Goal: Task Accomplishment & Management: Use online tool/utility

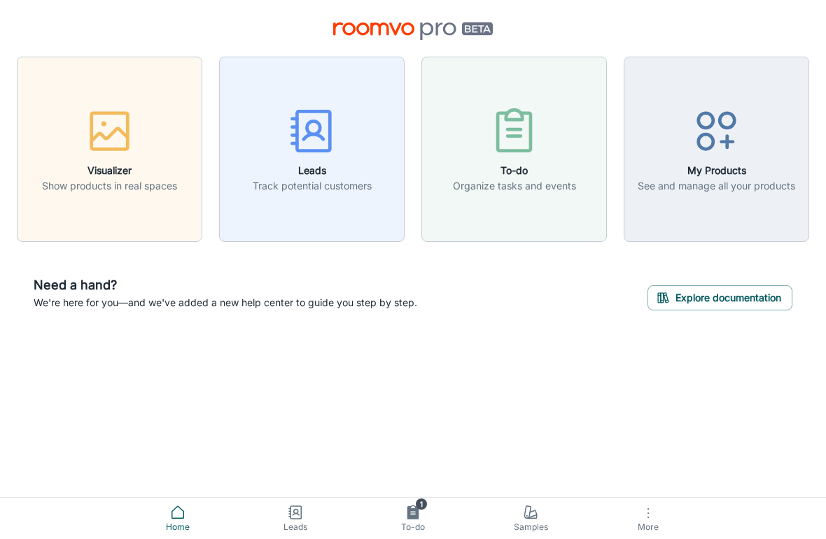
click at [533, 516] on icon at bounding box center [532, 515] width 9 height 8
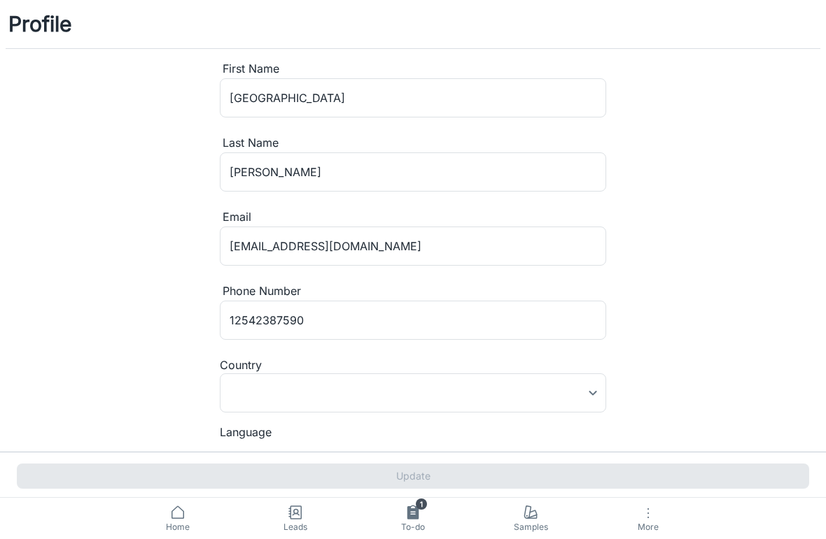
type input "[GEOGRAPHIC_DATA]"
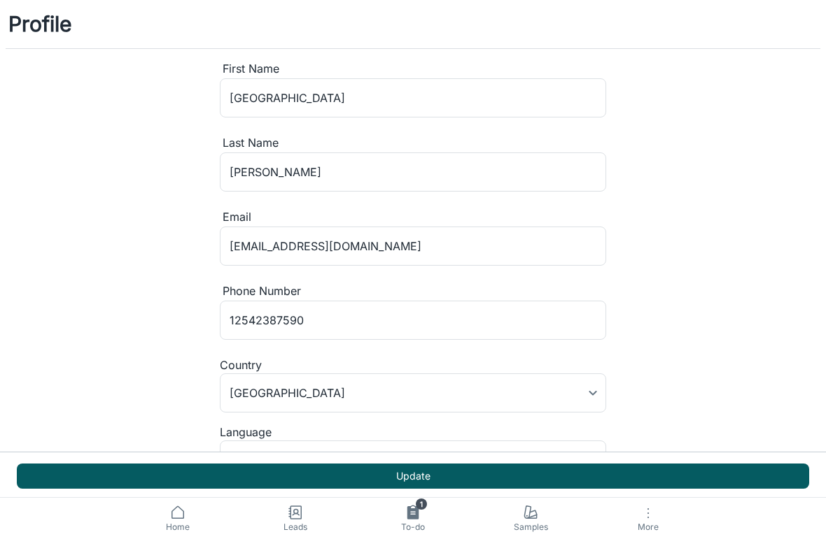
scroll to position [27, 0]
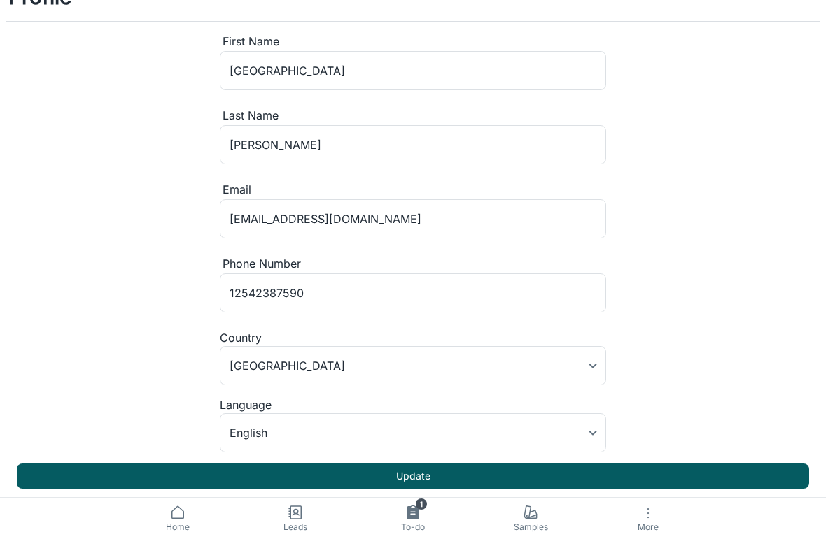
click at [241, 475] on button "Update" at bounding box center [413, 476] width 792 height 25
click at [533, 519] on icon at bounding box center [532, 516] width 10 height 3
click at [415, 521] on span "To-do" at bounding box center [412, 527] width 101 height 13
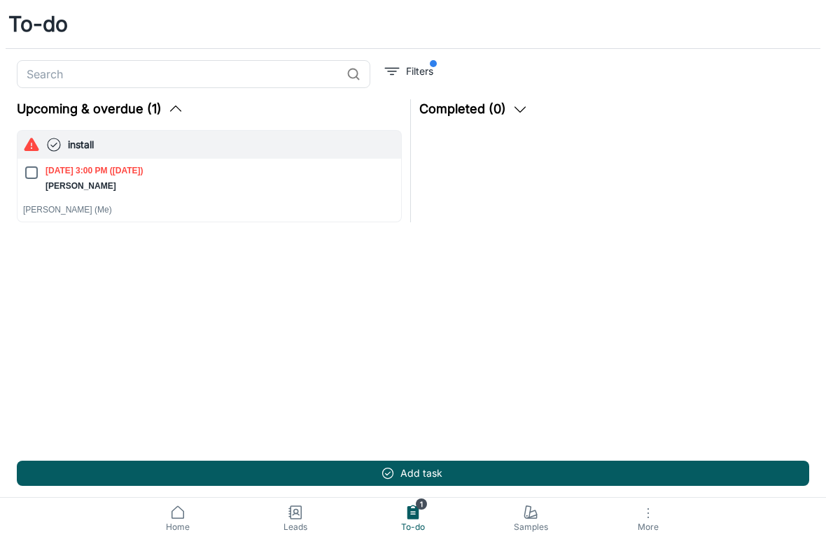
click at [36, 177] on input "[DATE] 3:00 PM ([DATE]) [PERSON_NAME]" at bounding box center [31, 172] width 17 height 17
checkbox input "true"
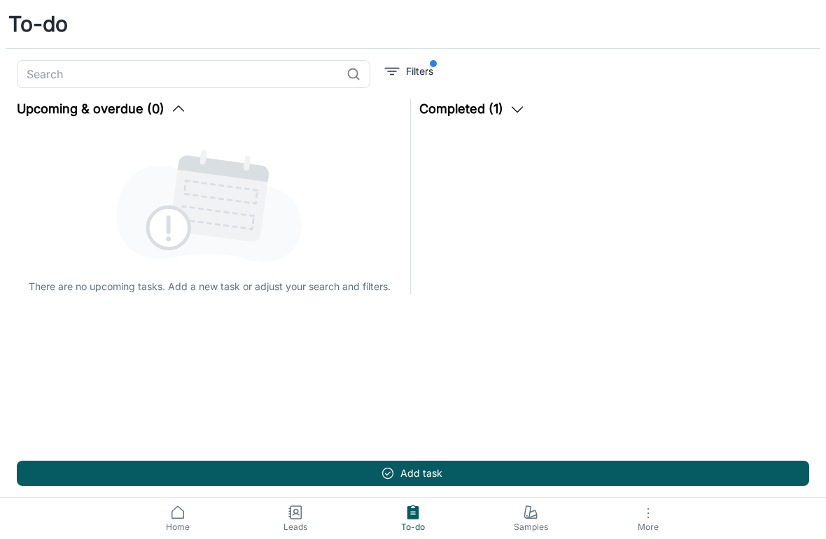
click at [474, 118] on button "Completed (1)" at bounding box center [472, 109] width 106 height 20
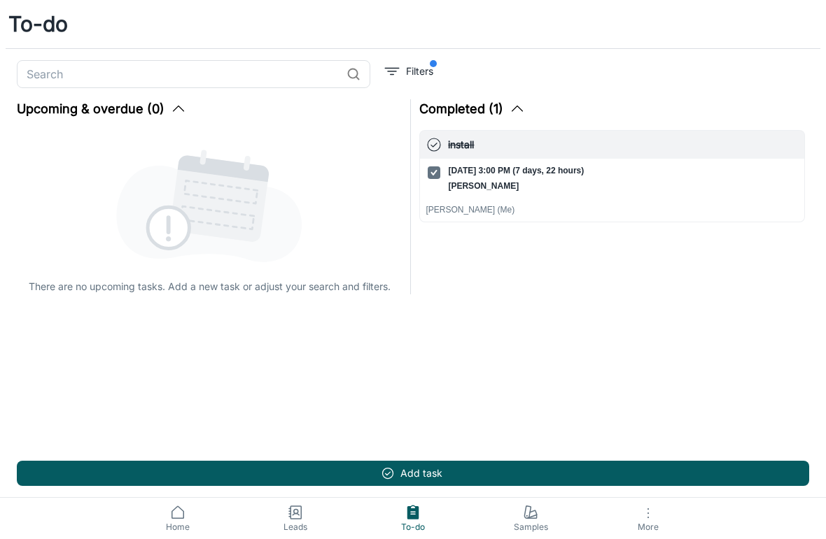
click at [522, 516] on icon at bounding box center [530, 513] width 17 height 17
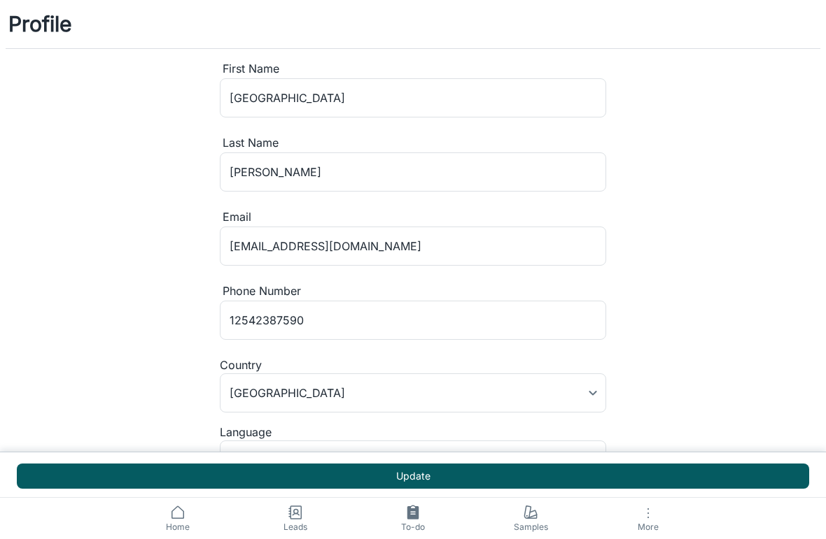
click at [282, 519] on link "Leads" at bounding box center [296, 518] width 118 height 41
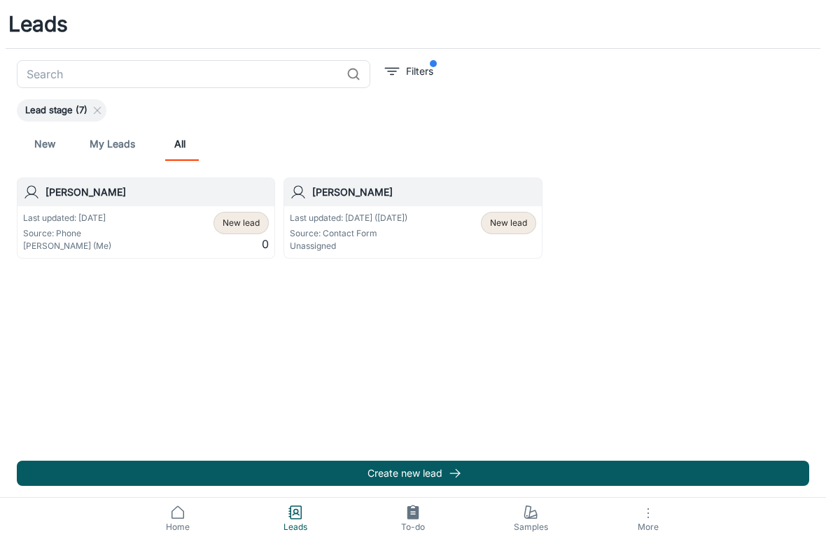
click at [340, 203] on div "[PERSON_NAME]" at bounding box center [412, 192] width 257 height 28
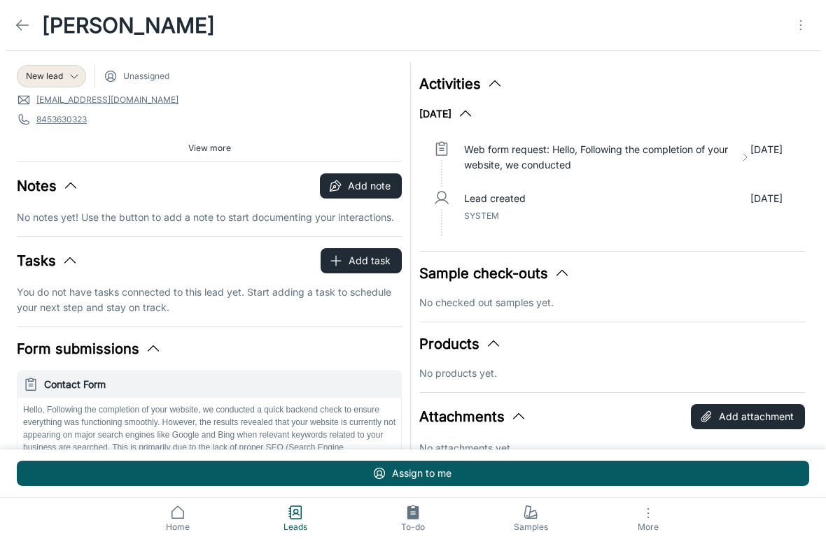
click at [24, 24] on icon at bounding box center [22, 25] width 17 height 17
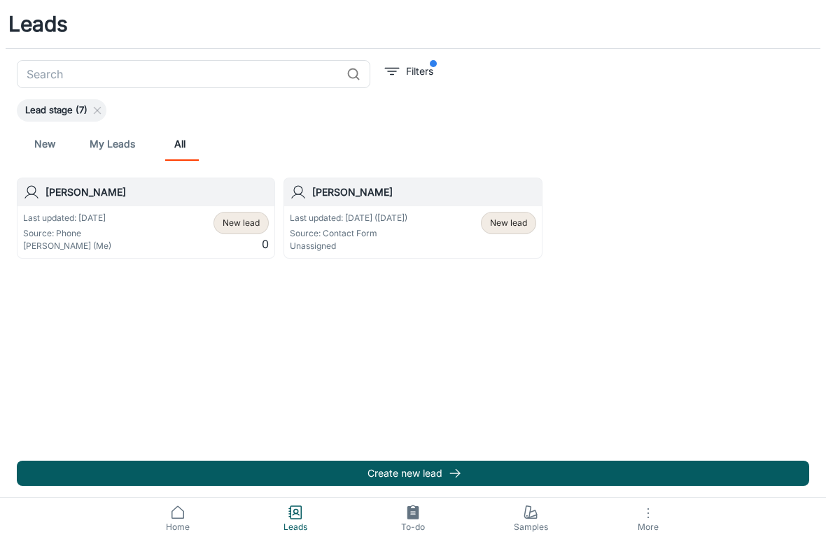
click at [169, 518] on icon at bounding box center [177, 513] width 17 height 17
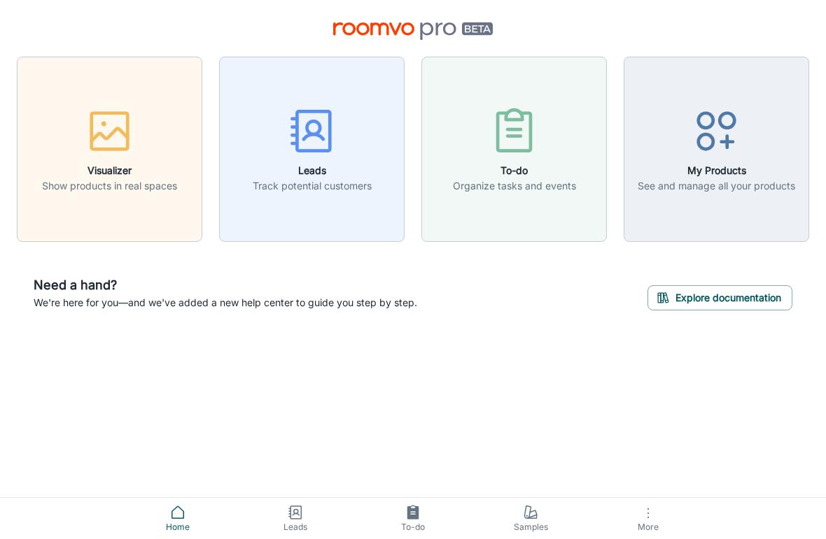
click at [740, 157] on icon "button" at bounding box center [716, 131] width 52 height 52
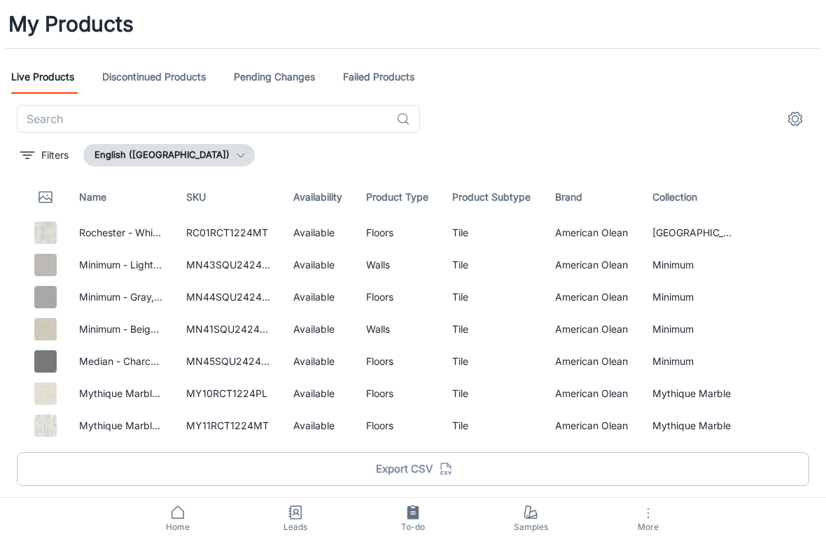
click at [80, 123] on input "text" at bounding box center [204, 119] width 374 height 28
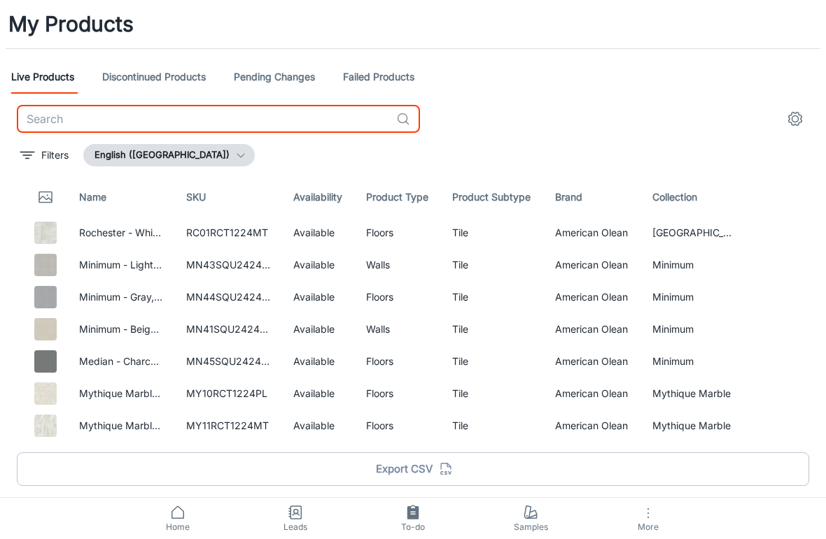
click at [38, 156] on button "Filters" at bounding box center [44, 155] width 55 height 22
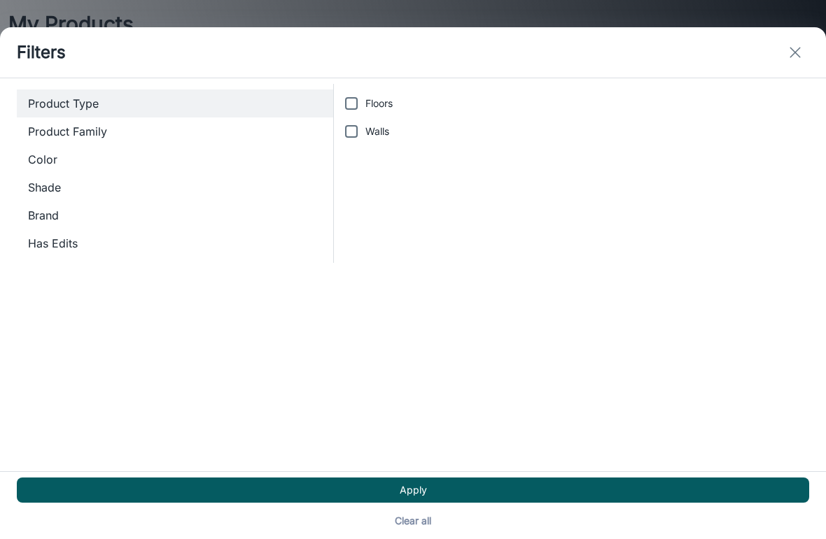
click at [803, 44] on button "exit" at bounding box center [795, 52] width 28 height 28
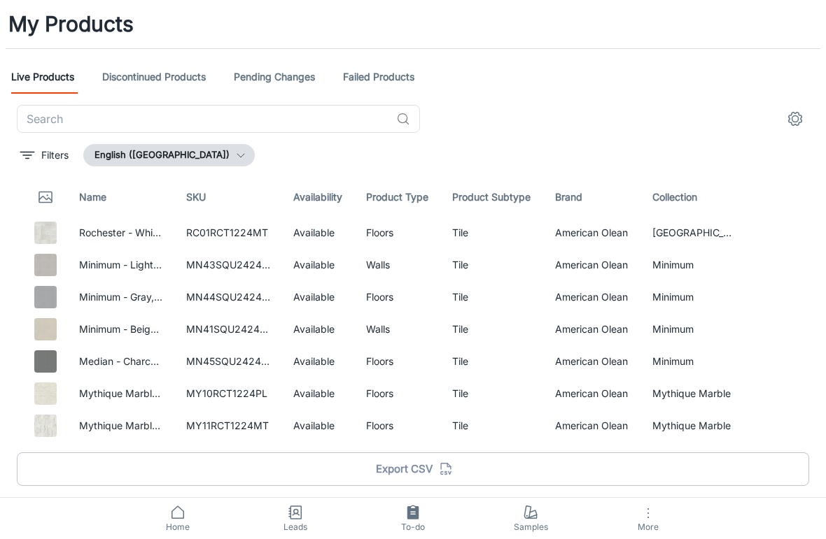
click at [69, 125] on input "text" at bounding box center [204, 119] width 374 height 28
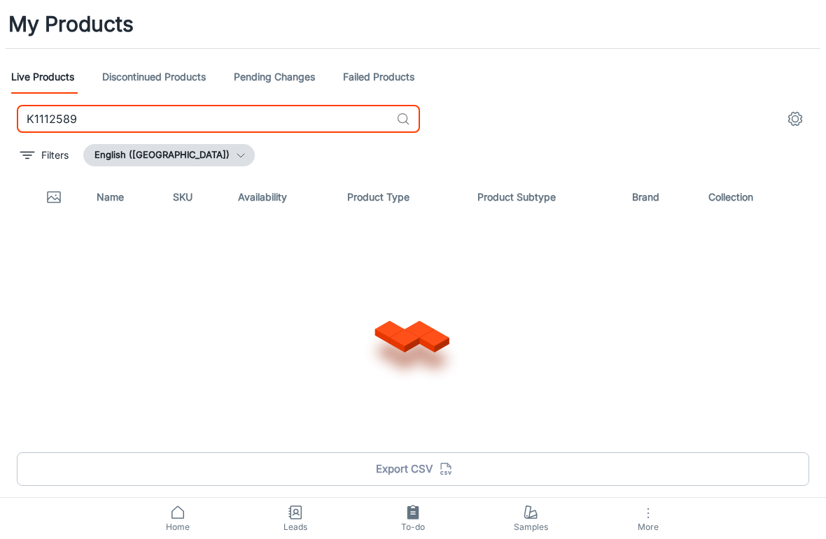
type input "K1112589"
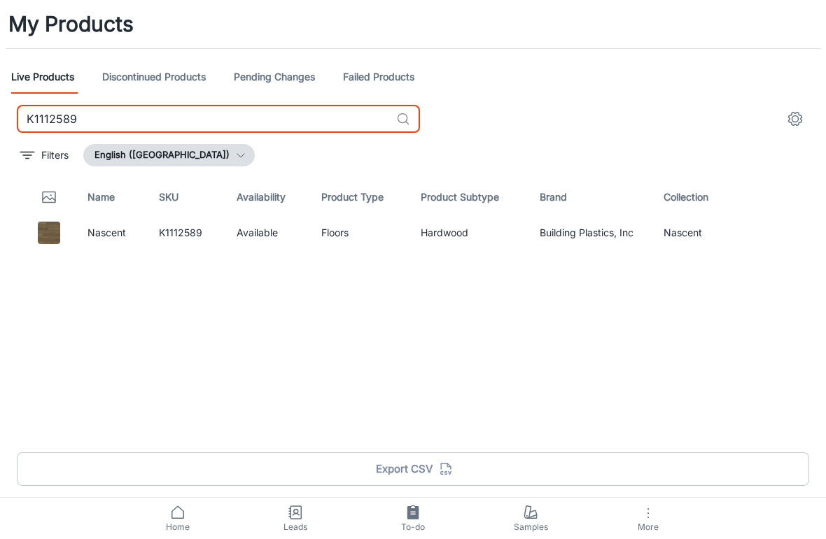
click at [57, 240] on img at bounding box center [49, 233] width 22 height 22
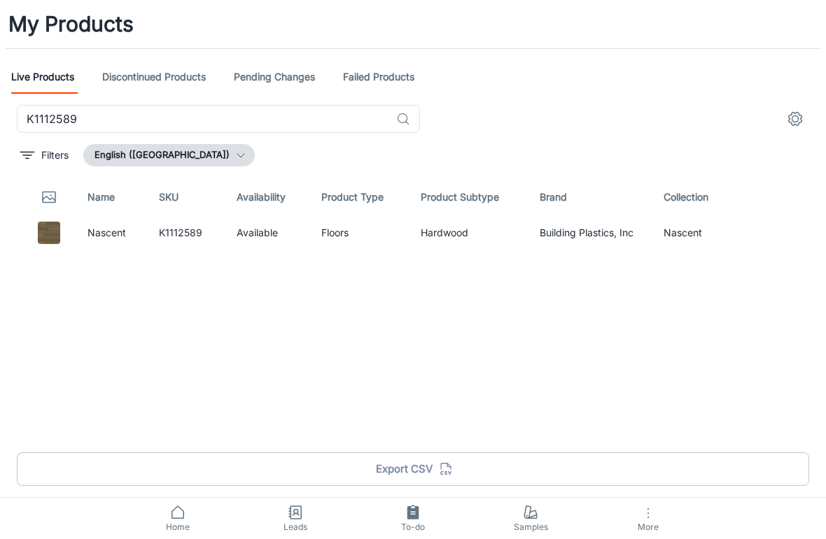
click at [59, 231] on img at bounding box center [49, 233] width 22 height 22
click at [120, 237] on link "Nascent" at bounding box center [106, 233] width 38 height 12
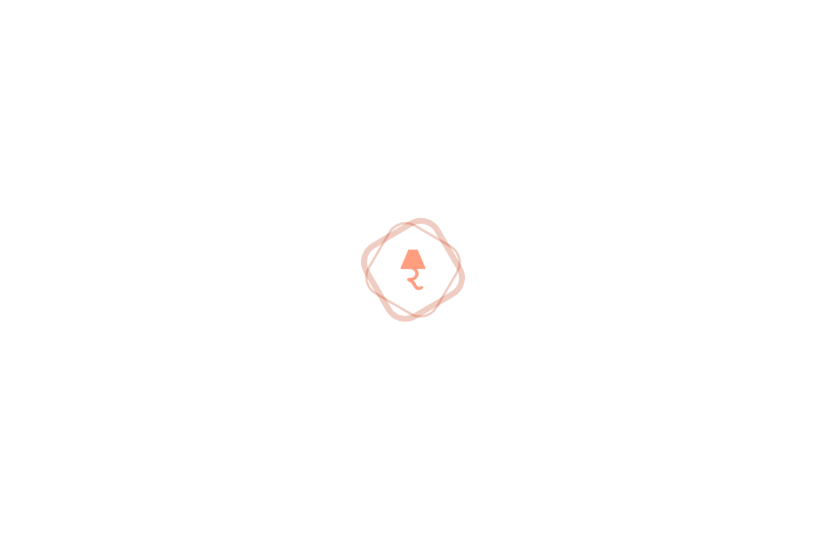
click at [173, 235] on div at bounding box center [413, 269] width 826 height 539
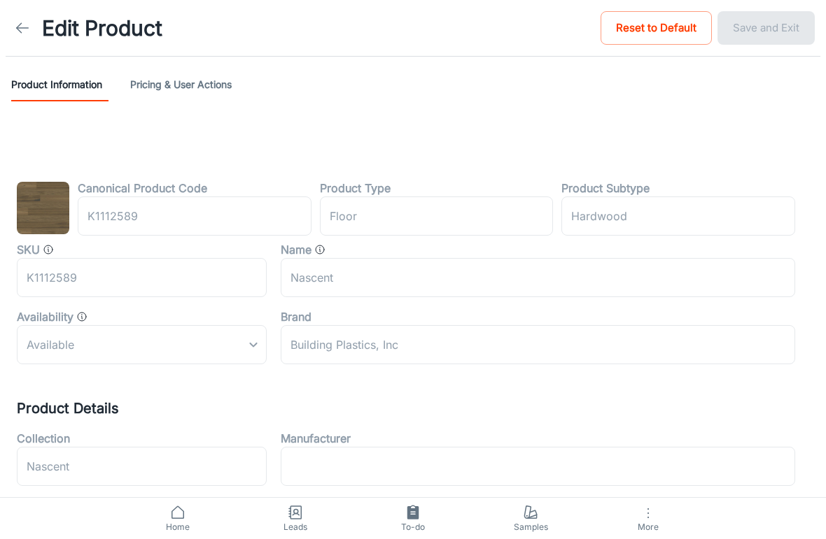
click at [154, 100] on button "Pricing & User Actions" at bounding box center [180, 85] width 101 height 34
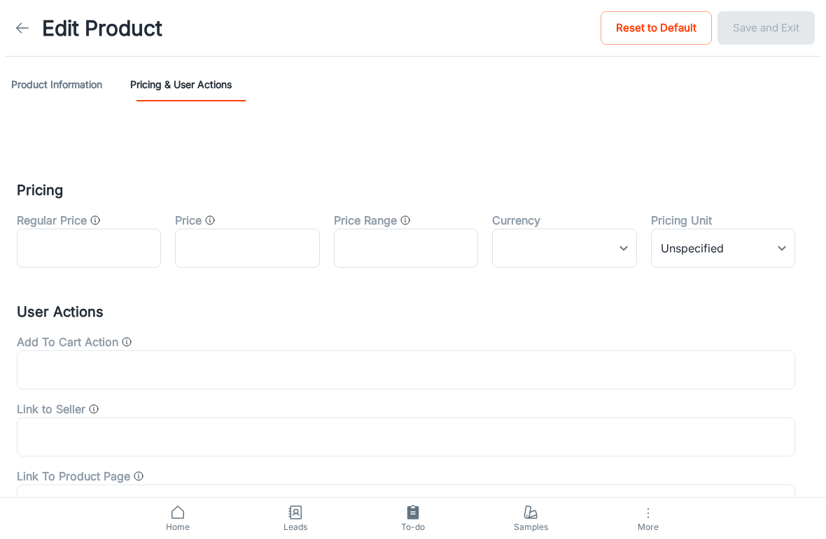
click at [403, 216] on icon "(i.e. $100 - $200)" at bounding box center [405, 220] width 11 height 11
click at [402, 220] on div "Price Range" at bounding box center [406, 220] width 144 height 17
click at [409, 218] on circle "(i.e. $100 - $200)" at bounding box center [405, 220] width 8 height 8
click at [386, 264] on input "text" at bounding box center [406, 248] width 144 height 39
click at [415, 220] on div "Price Range" at bounding box center [406, 220] width 144 height 17
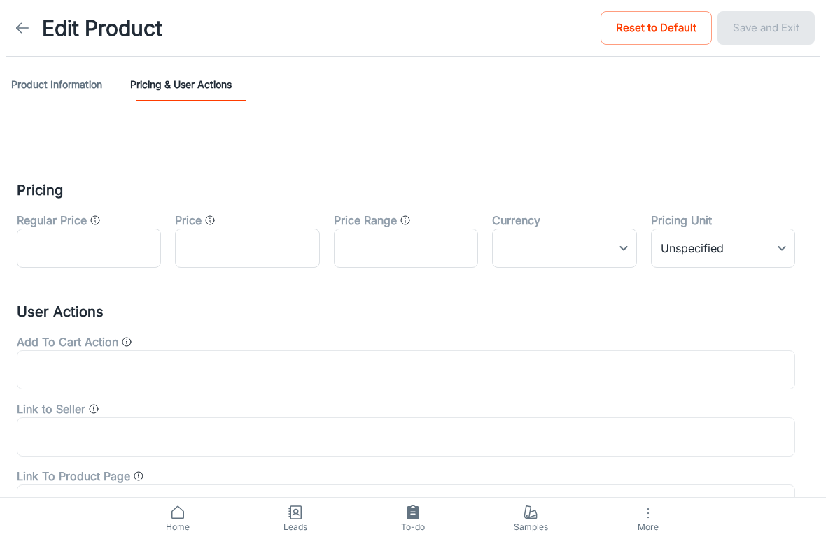
click at [415, 220] on div "Price Range" at bounding box center [406, 220] width 144 height 17
click at [200, 220] on label "Price" at bounding box center [188, 220] width 27 height 17
click at [106, 225] on div "Regular Price" at bounding box center [89, 220] width 144 height 17
click at [36, 90] on button "Product Information" at bounding box center [56, 85] width 91 height 34
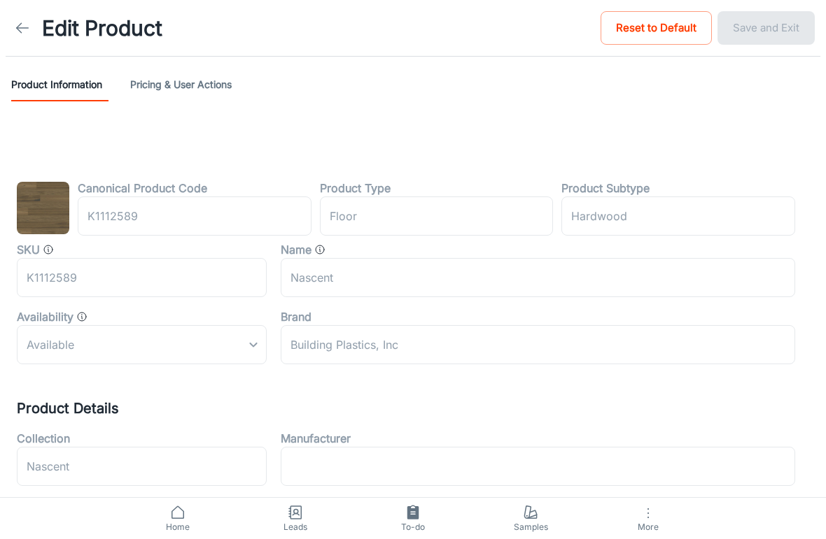
click at [27, 24] on icon at bounding box center [22, 28] width 17 height 17
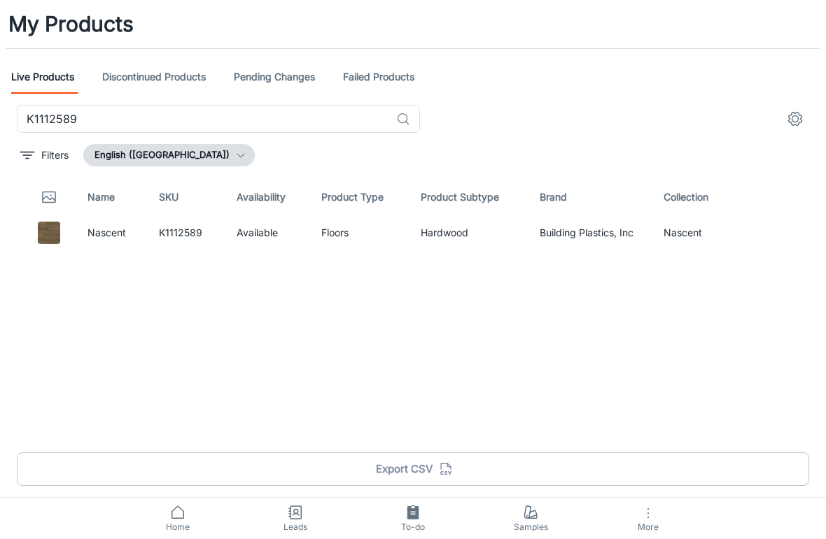
click at [189, 528] on span "Home" at bounding box center [177, 527] width 101 height 13
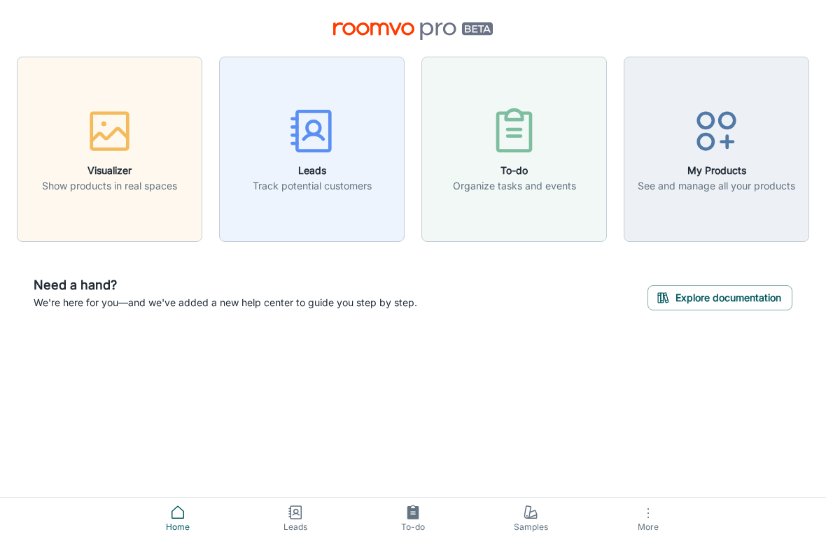
click at [647, 518] on circle "button" at bounding box center [647, 517] width 1 height 1
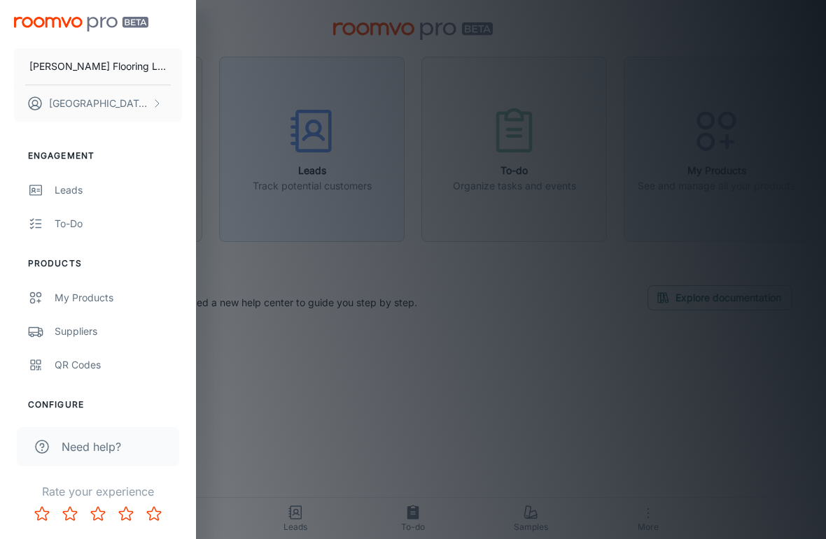
click at [115, 289] on link "My Products" at bounding box center [98, 298] width 196 height 34
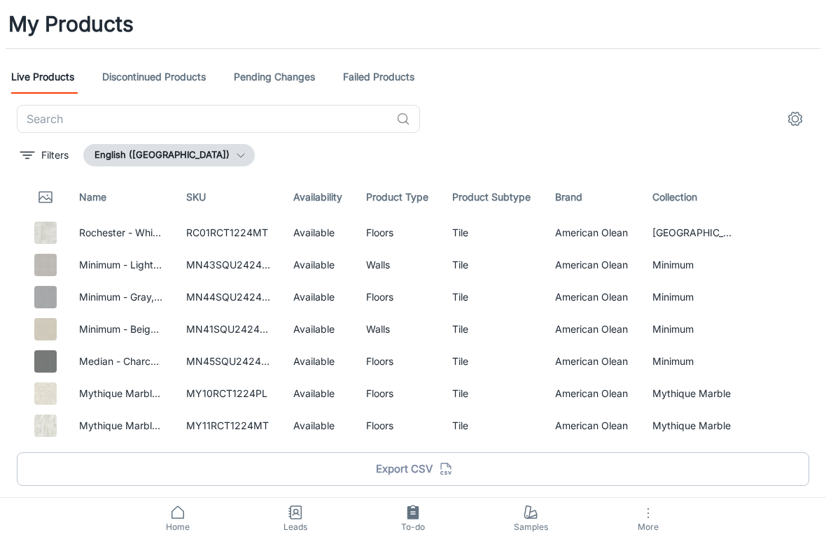
click at [184, 521] on span "Home" at bounding box center [177, 527] width 101 height 13
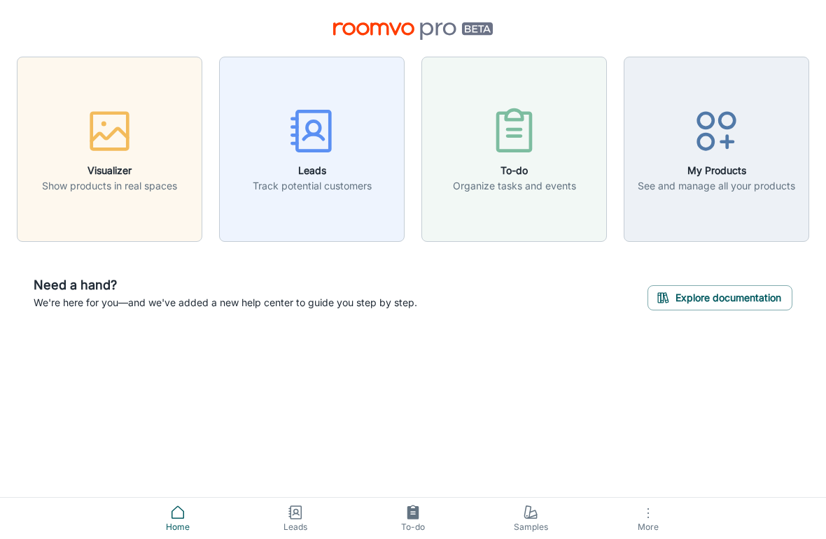
click at [718, 285] on button "Explore documentation" at bounding box center [719, 297] width 145 height 25
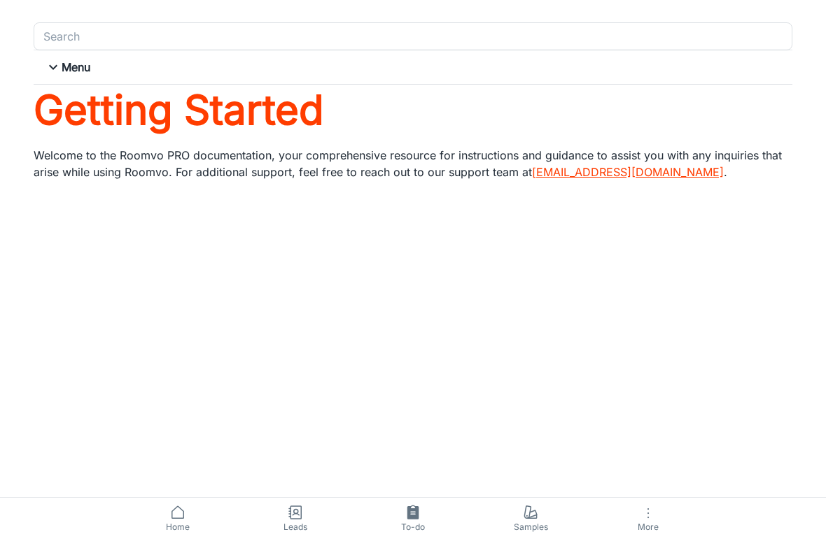
click at [197, 533] on span "Home" at bounding box center [177, 527] width 101 height 13
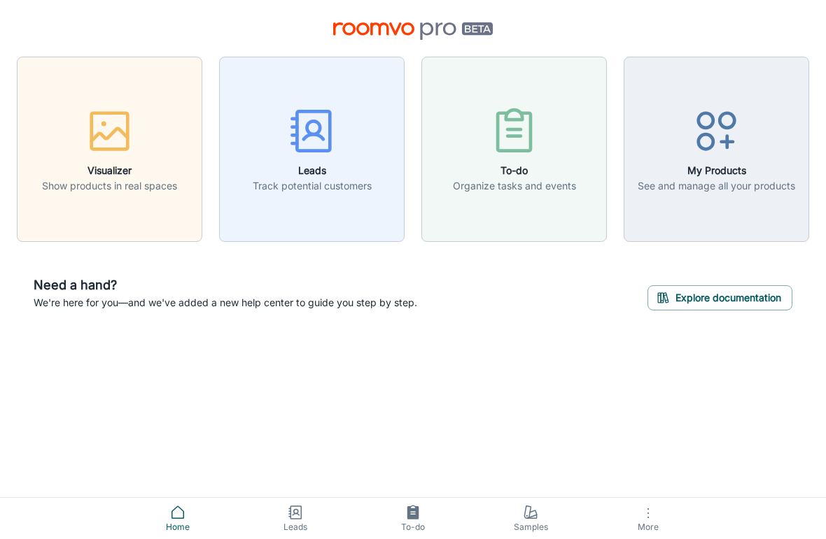
click at [537, 523] on span "Samples" at bounding box center [530, 527] width 101 height 13
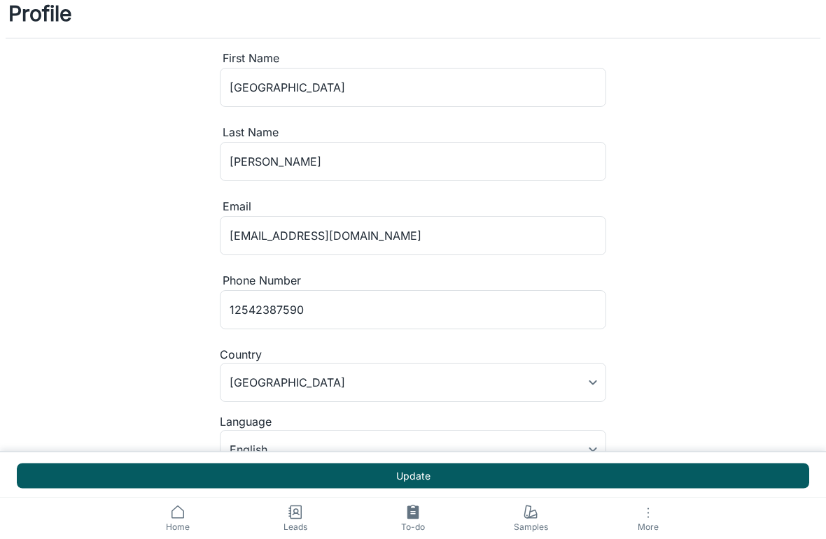
scroll to position [27, 0]
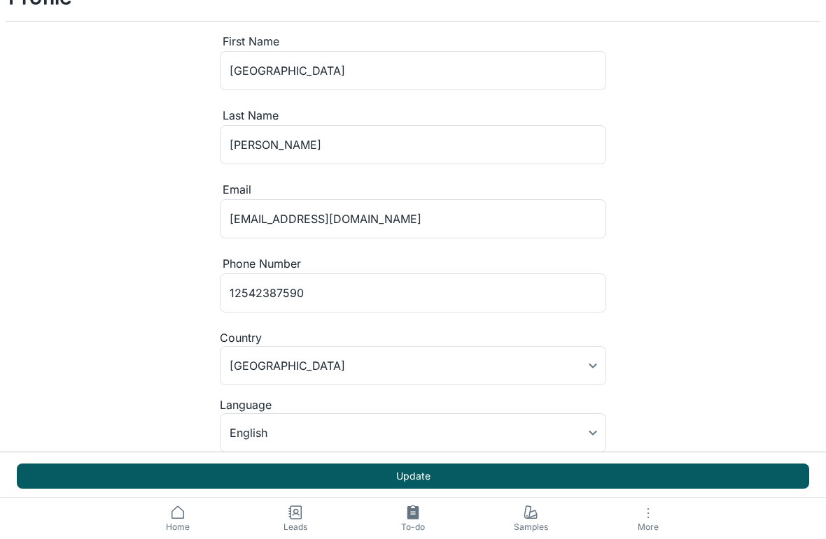
click at [679, 477] on button "Update" at bounding box center [413, 476] width 792 height 25
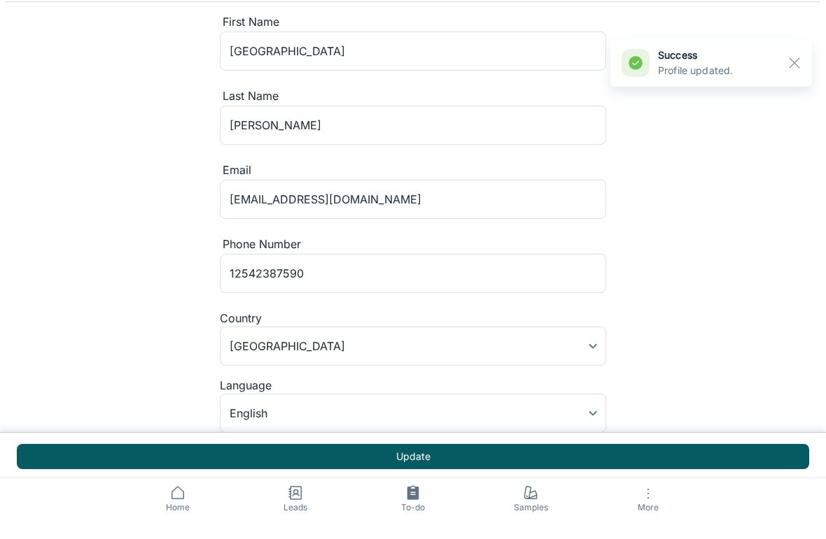
scroll to position [0, 0]
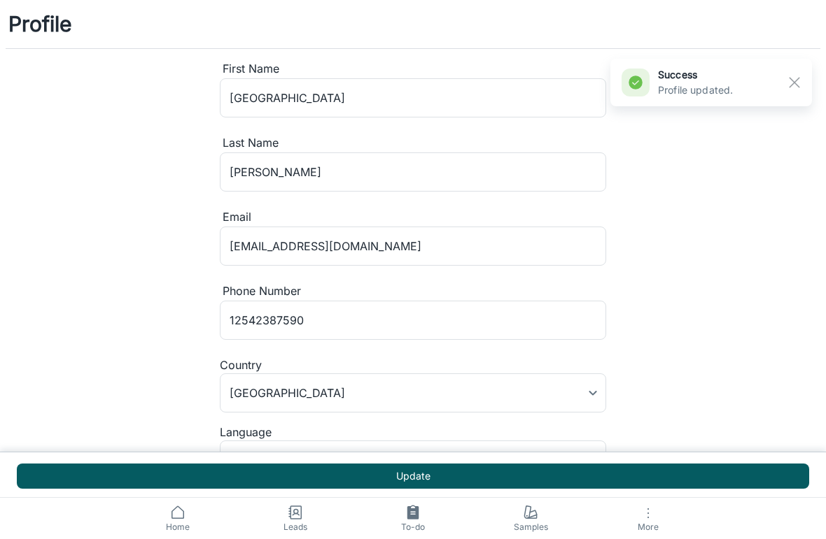
click at [522, 528] on span "Samples" at bounding box center [530, 527] width 101 height 13
click at [652, 526] on span "More" at bounding box center [648, 527] width 101 height 10
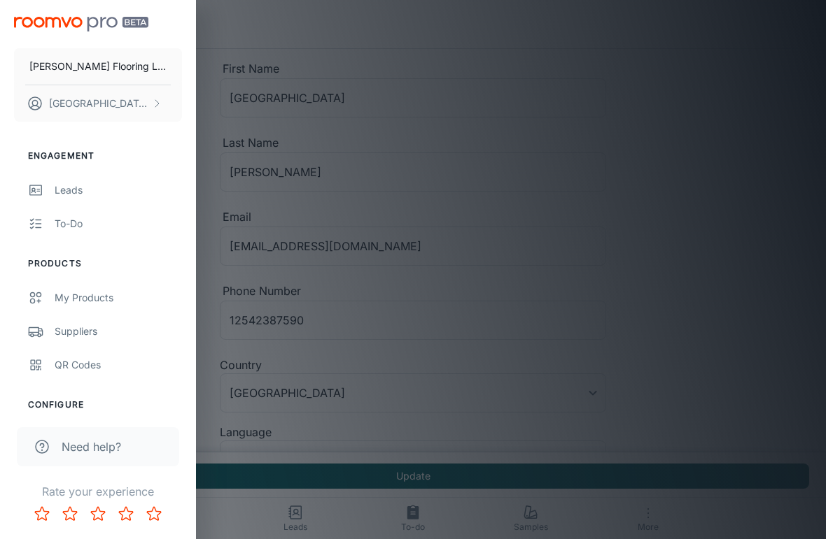
click at [71, 447] on span "Need help?" at bounding box center [91, 447] width 59 height 17
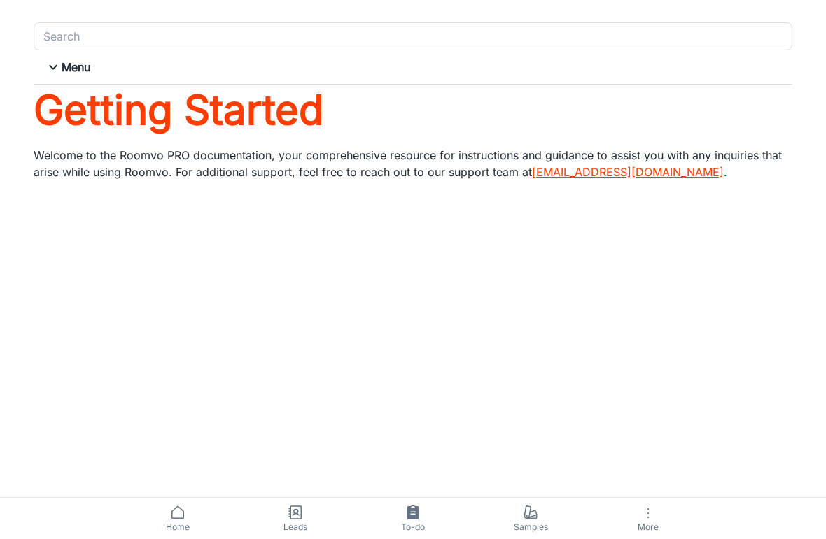
click at [90, 37] on input "Search" at bounding box center [401, 37] width 727 height 20
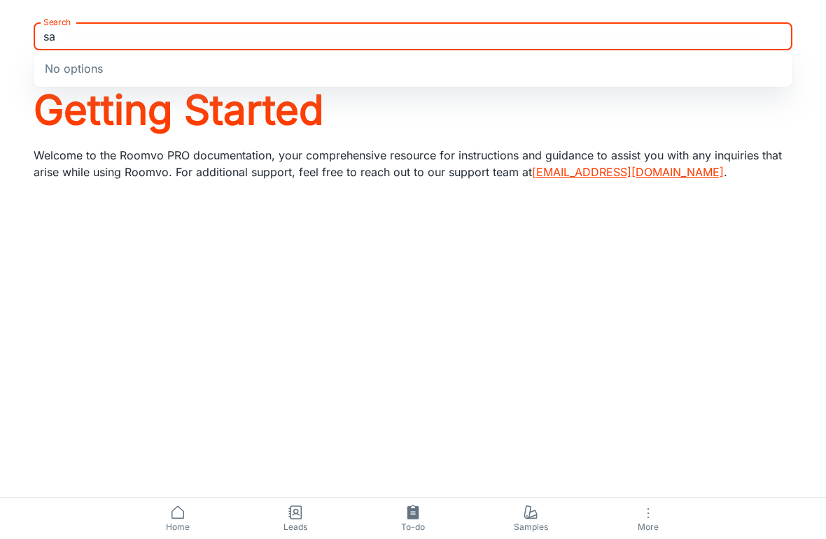
type input "s"
type input "checkout samples"
click at [778, 101] on h1 "Getting Started" at bounding box center [413, 110] width 759 height 51
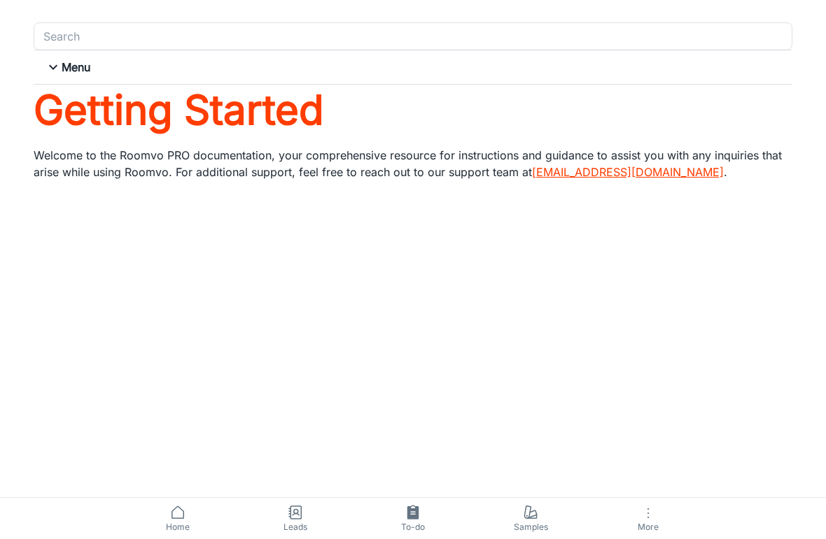
click at [434, 515] on link "To-do" at bounding box center [413, 518] width 118 height 41
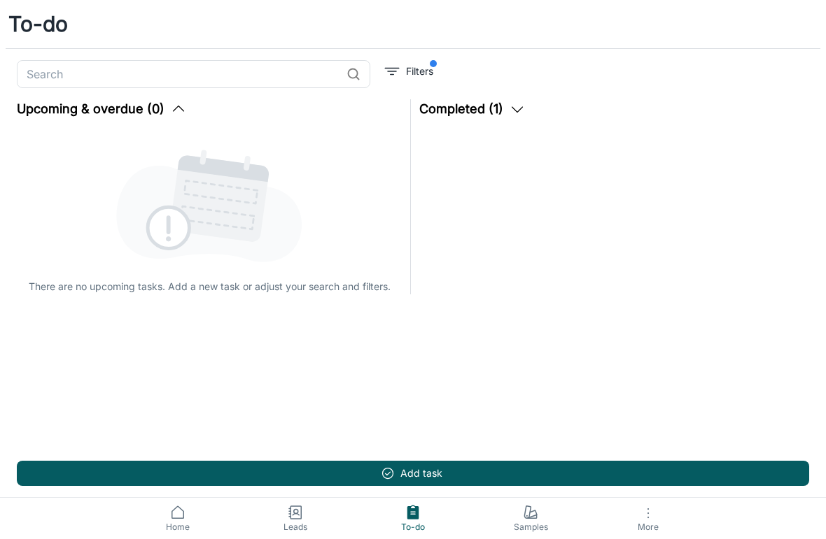
click at [297, 535] on link "Leads" at bounding box center [296, 518] width 118 height 41
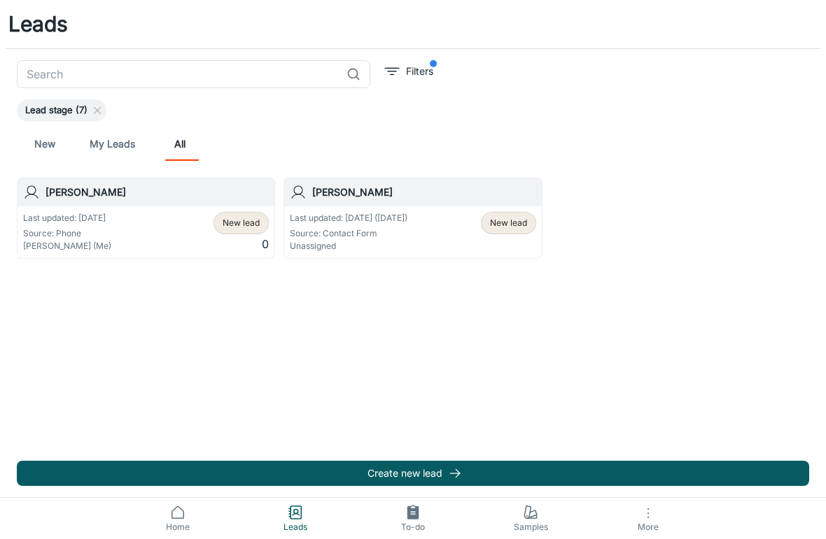
click at [43, 139] on link "New" at bounding box center [45, 144] width 34 height 34
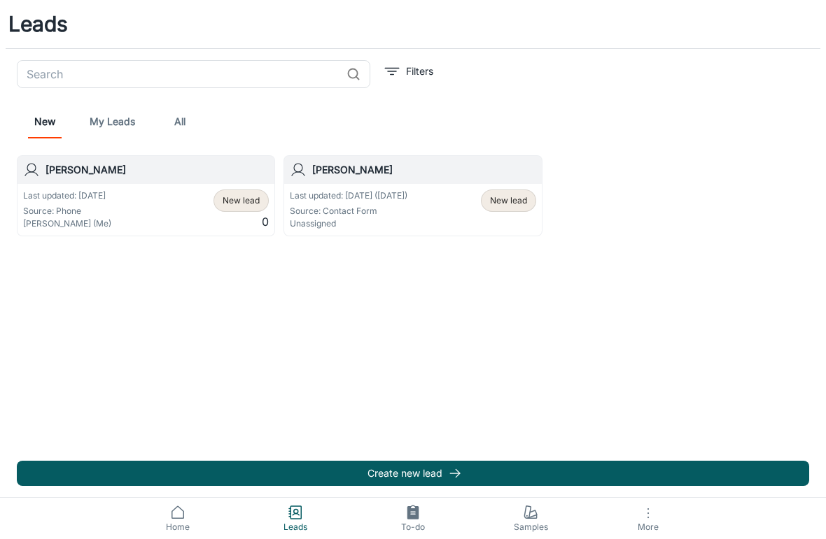
click at [485, 458] on footer "Create new lead" at bounding box center [413, 474] width 826 height 48
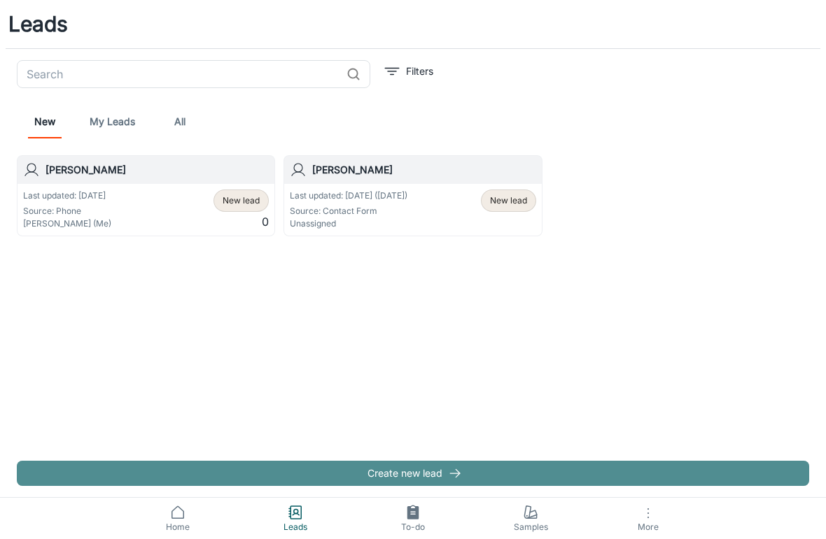
click at [388, 479] on button "Create new lead" at bounding box center [413, 473] width 792 height 25
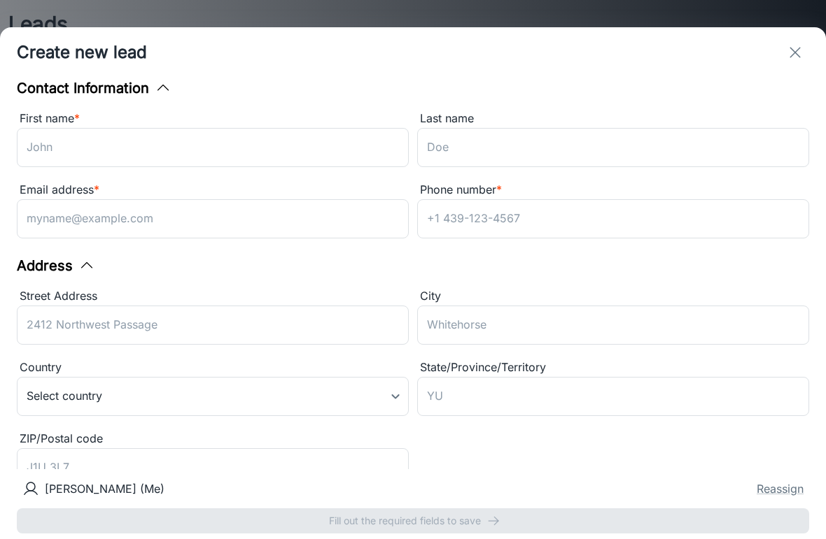
click at [57, 153] on input "First name *" at bounding box center [213, 147] width 392 height 39
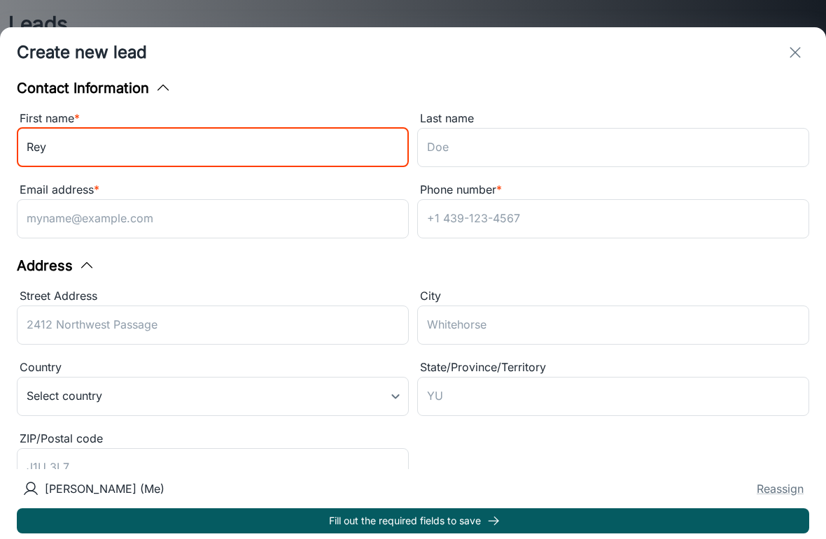
type input "Rey"
click at [458, 148] on input "Last name" at bounding box center [613, 147] width 392 height 39
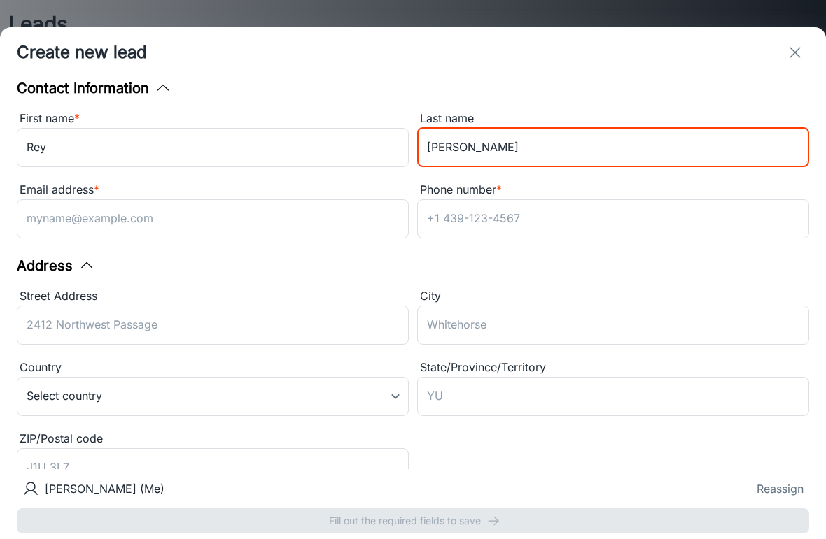
type input "[PERSON_NAME]"
click at [57, 223] on input "Email address *" at bounding box center [213, 218] width 392 height 39
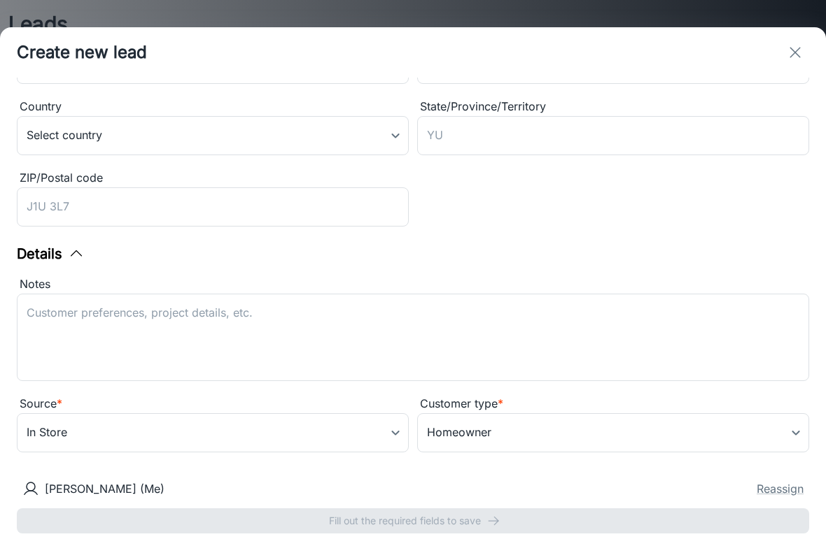
scroll to position [261, 0]
click at [212, 512] on div "[PERSON_NAME] (Me) Reassign Fill out the required fields to save" at bounding box center [413, 505] width 826 height 70
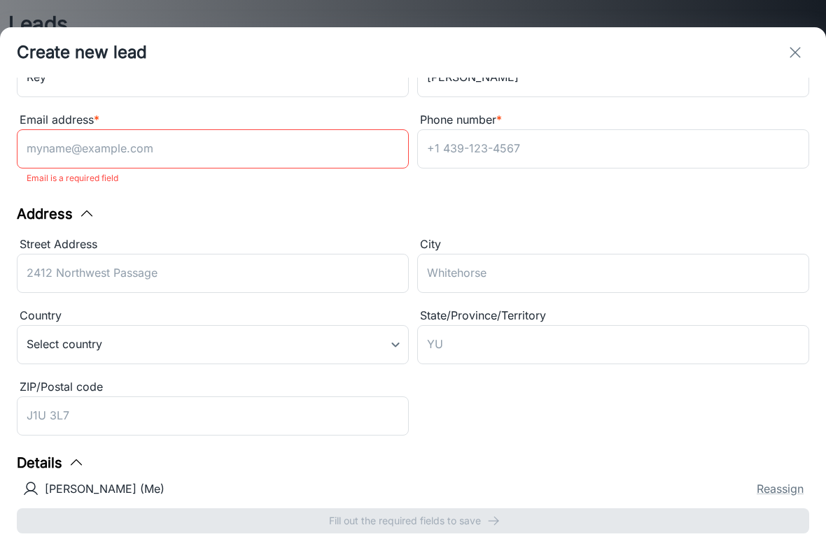
scroll to position [69, 0]
click at [57, 149] on input "Email address *" at bounding box center [213, 149] width 392 height 39
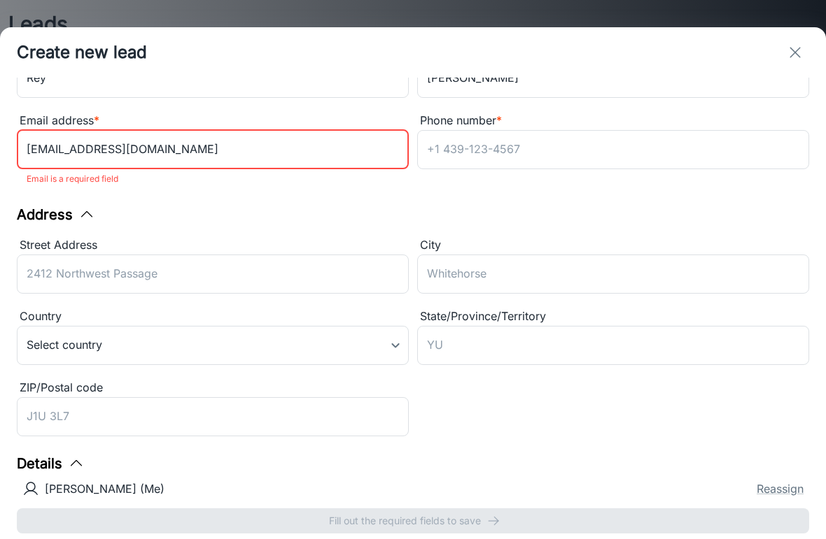
type input "[EMAIL_ADDRESS][DOMAIN_NAME]"
click at [185, 225] on div "Address" at bounding box center [413, 214] width 792 height 21
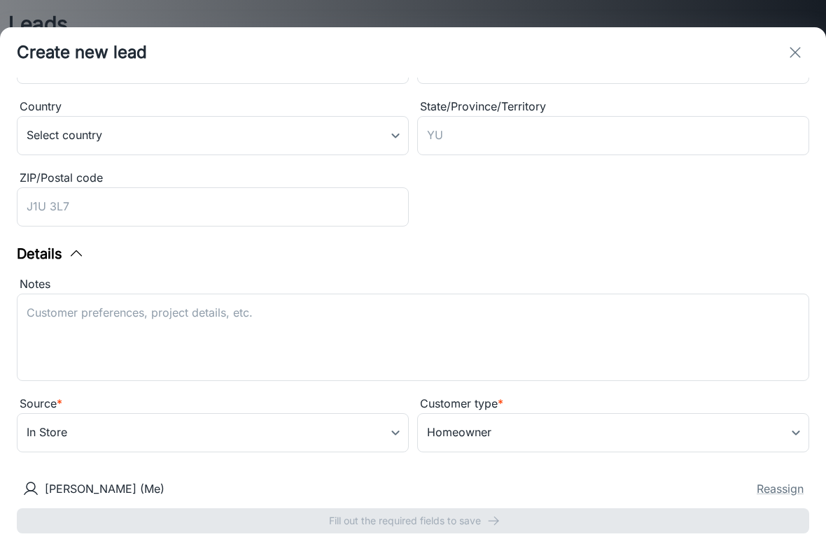
scroll to position [261, 0]
click at [463, 426] on body "Leads ​ Filters New My Leads All [PERSON_NAME] Last updated: [DATE] Source: Pho…" at bounding box center [413, 269] width 826 height 539
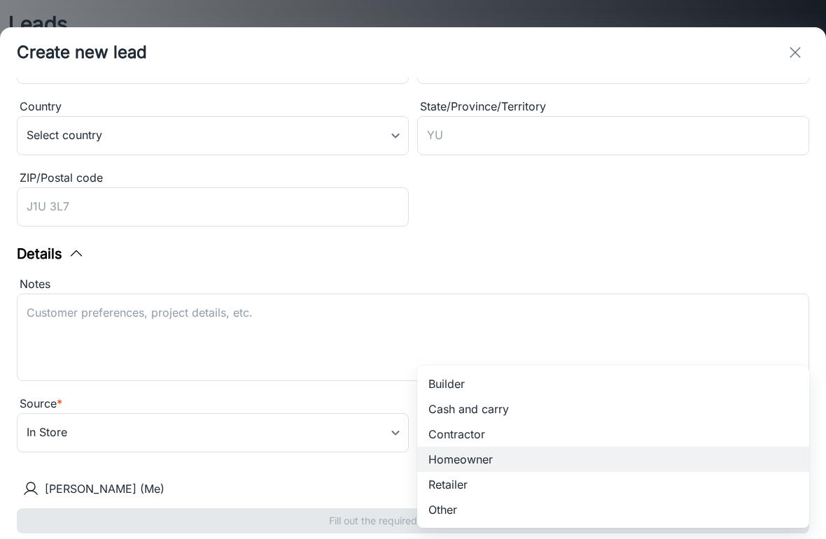
click at [443, 462] on li "Homeowner" at bounding box center [613, 459] width 392 height 25
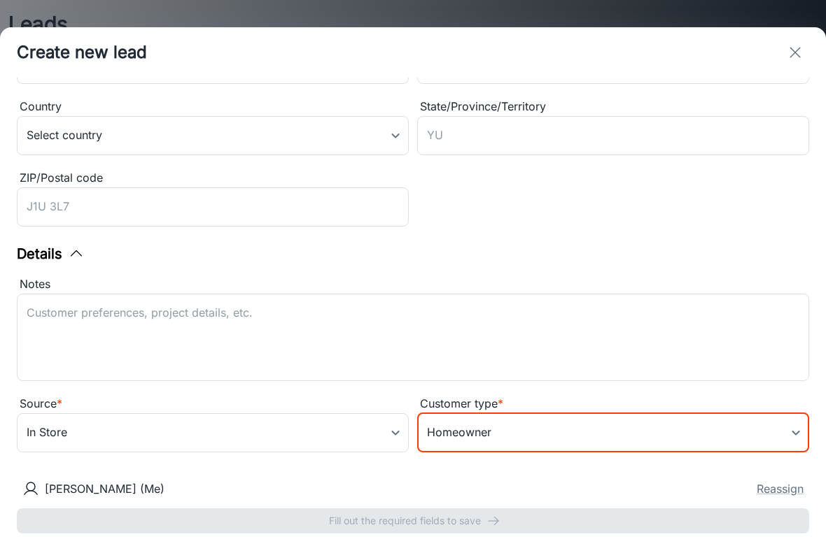
click at [48, 432] on body "Leads ​ Filters New My Leads All [PERSON_NAME] Last updated: [DATE] Source: Pho…" at bounding box center [413, 269] width 826 height 539
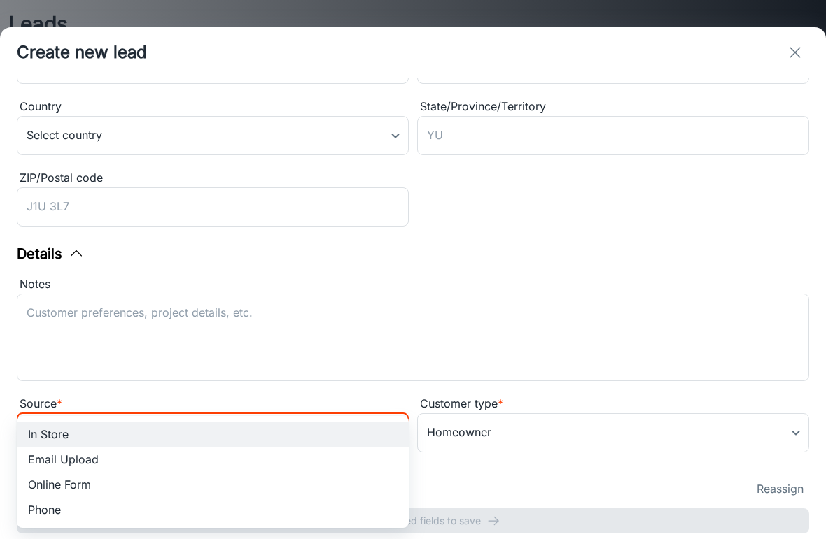
click at [57, 390] on div at bounding box center [413, 269] width 826 height 539
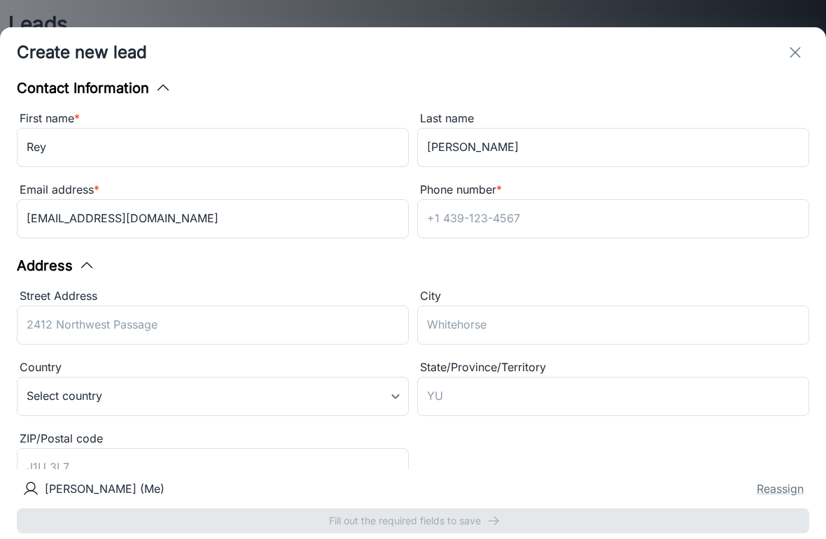
scroll to position [0, 0]
click at [458, 218] on input "Phone number *" at bounding box center [613, 218] width 392 height 39
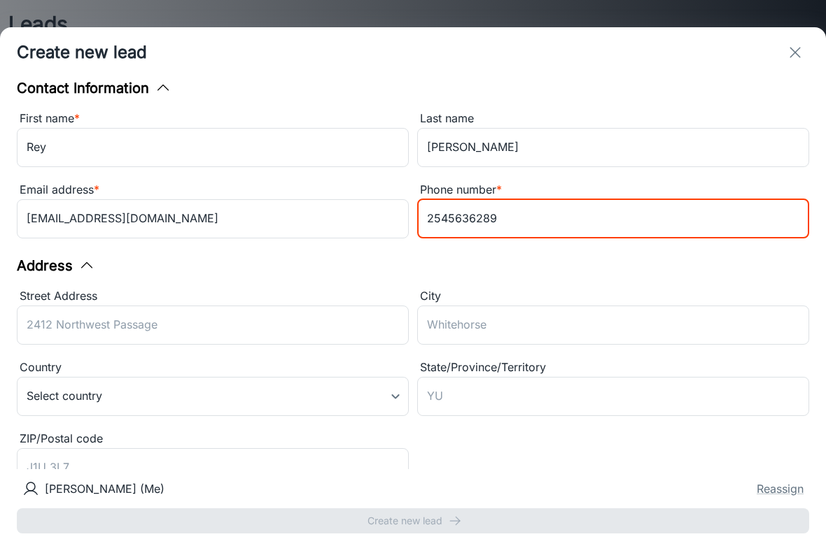
type input "2545636289"
click at [260, 282] on div "Address Street Address ​ City ​ Country Select country ​ State/Province/Territo…" at bounding box center [413, 374] width 792 height 238
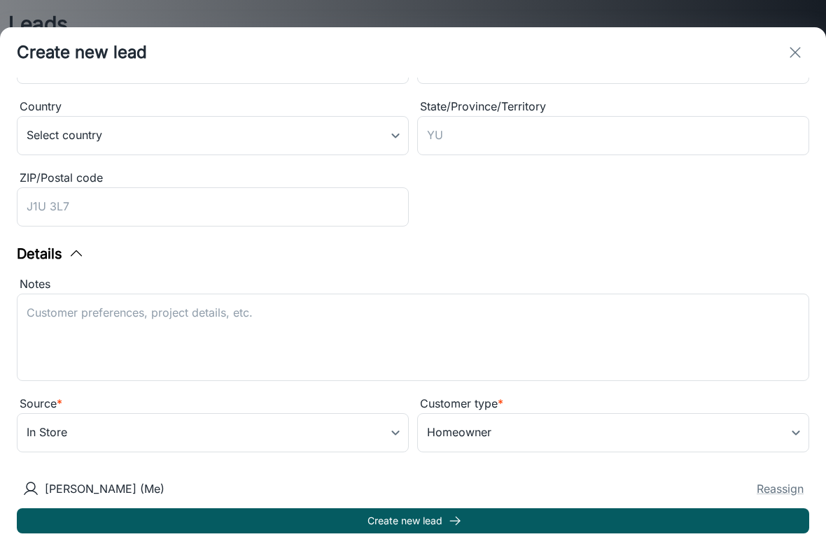
scroll to position [261, 0]
click at [372, 516] on button "Create new lead" at bounding box center [413, 521] width 792 height 25
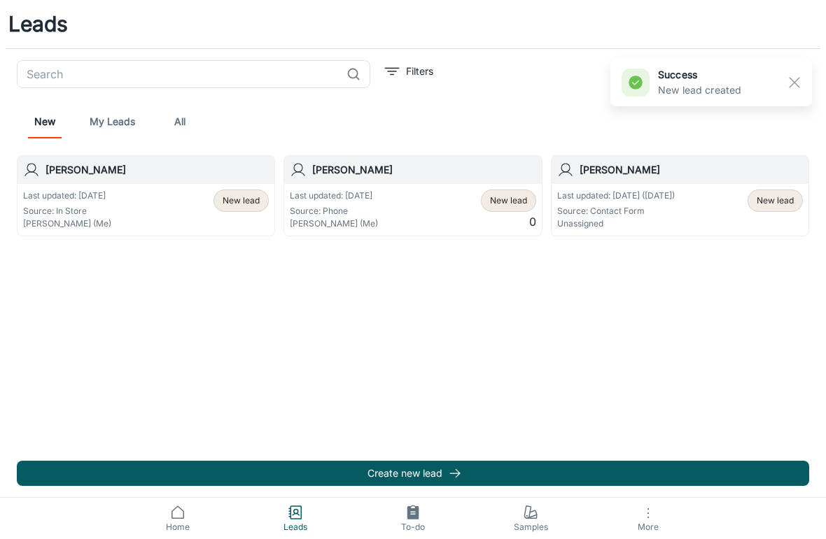
click at [125, 188] on div "Last updated: [DATE] Source: In Store [PERSON_NAME] (Me) New lead" at bounding box center [145, 210] width 257 height 52
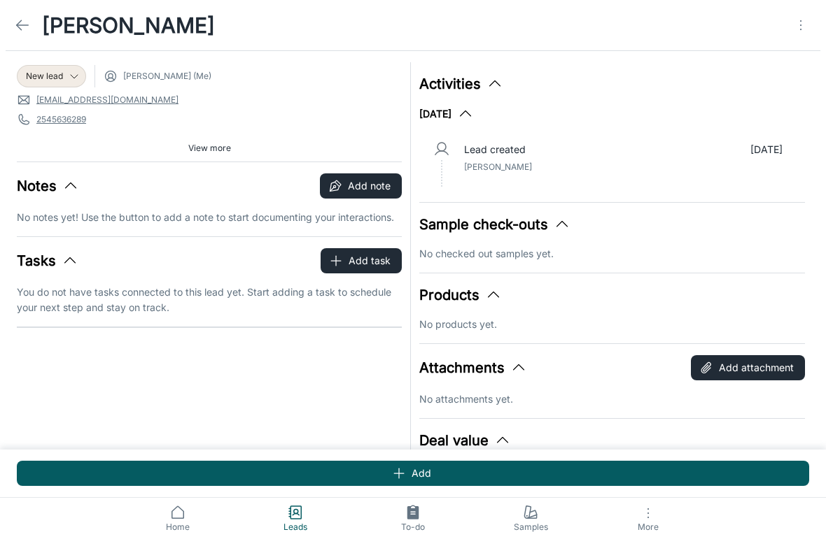
click at [479, 233] on button "Sample check-outs" at bounding box center [494, 224] width 151 height 21
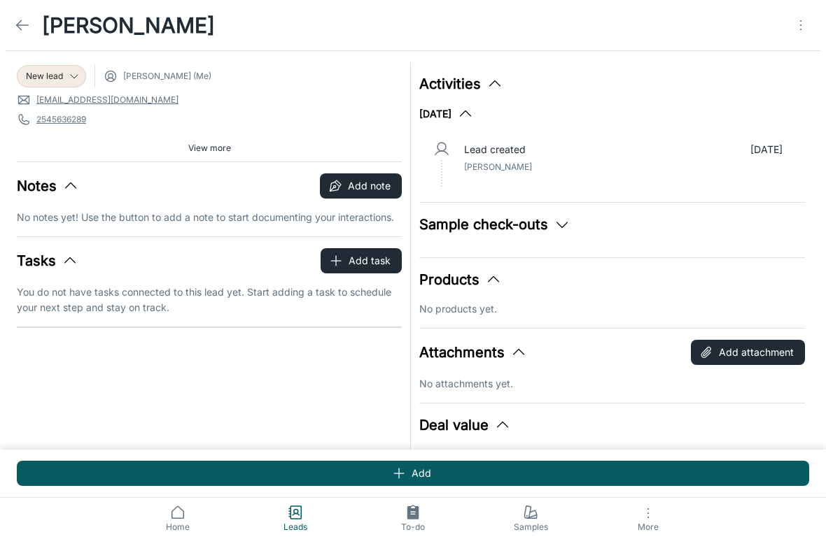
click at [477, 234] on button "Sample check-outs" at bounding box center [494, 224] width 151 height 21
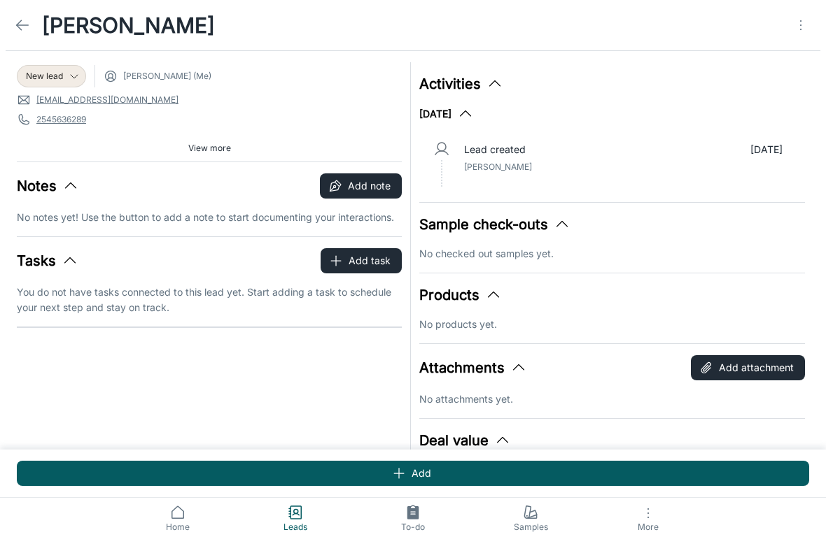
click at [414, 475] on button "Add" at bounding box center [413, 473] width 792 height 25
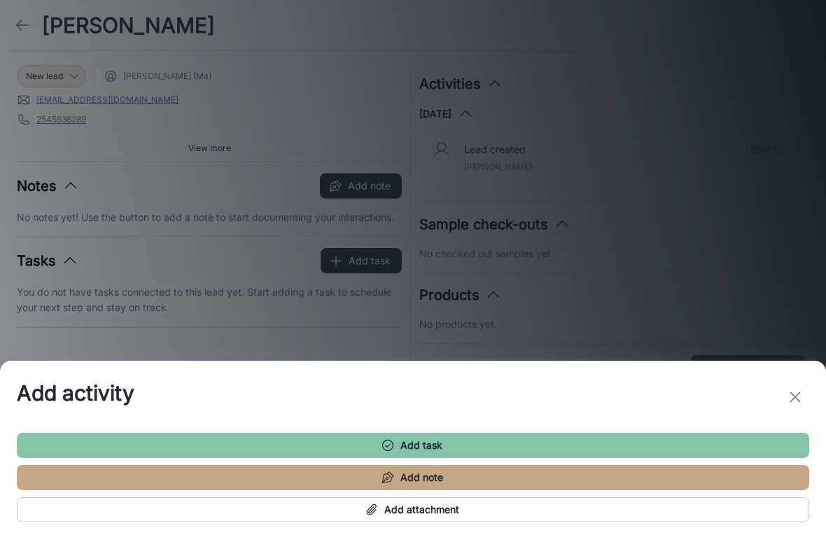
click at [367, 512] on icon "button" at bounding box center [372, 510] width 14 height 14
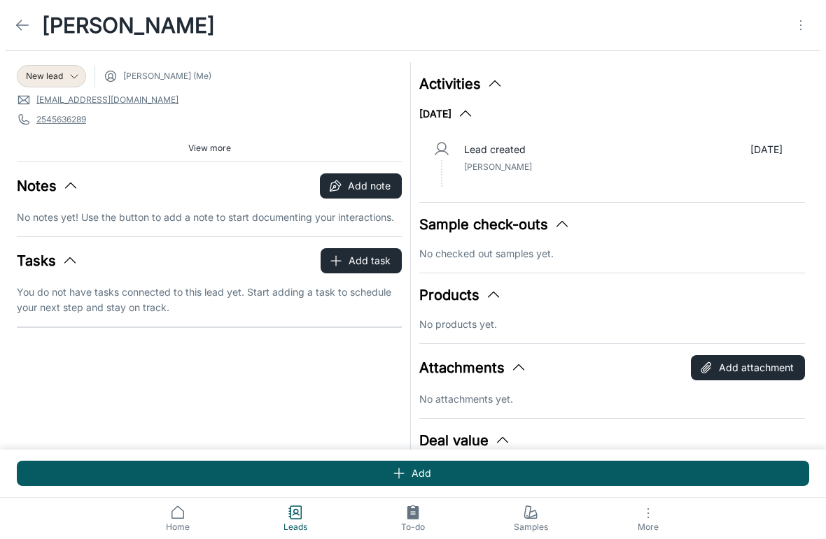
click at [463, 222] on button "Sample check-outs" at bounding box center [494, 224] width 151 height 21
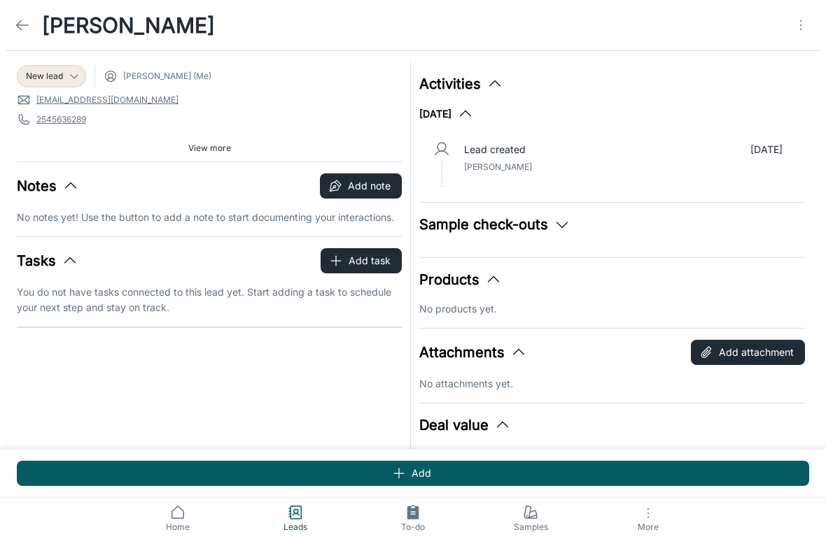
click at [473, 227] on button "Sample check-outs" at bounding box center [494, 224] width 151 height 21
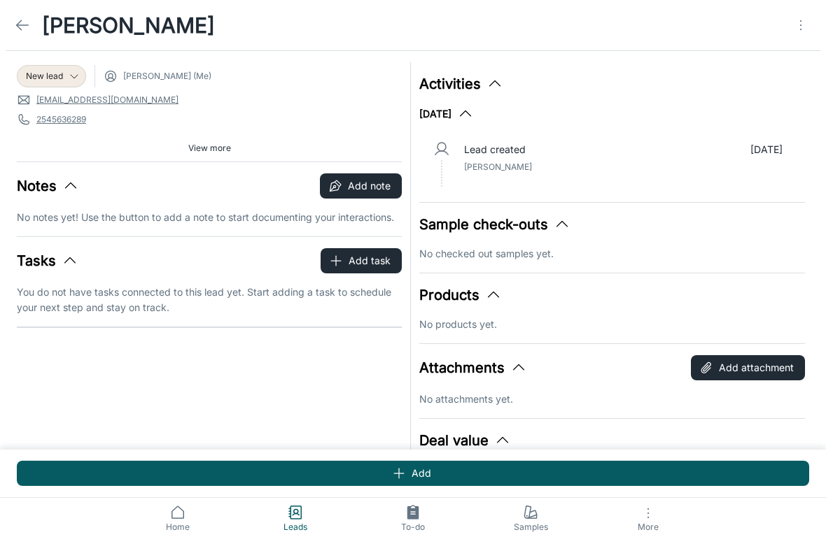
click at [474, 114] on button "[DATE]" at bounding box center [446, 114] width 55 height 17
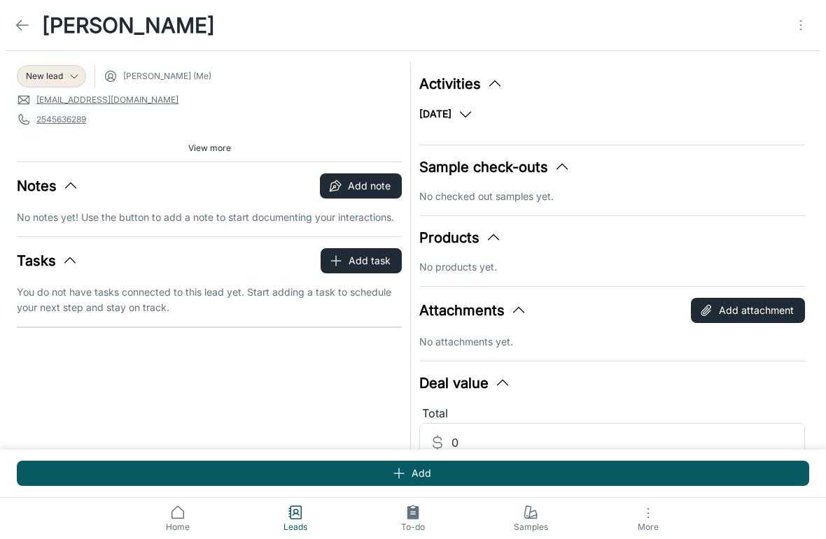
click at [499, 80] on icon "button" at bounding box center [494, 84] width 17 height 17
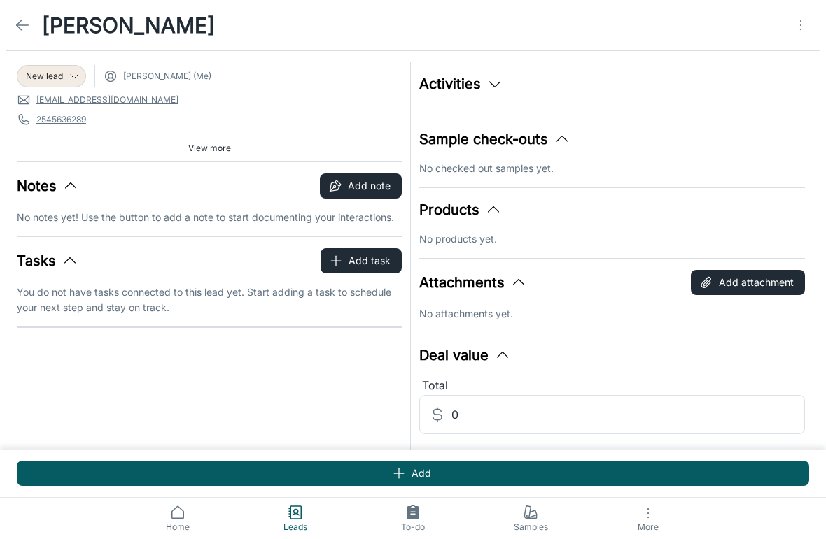
click at [476, 147] on button "Sample check-outs" at bounding box center [494, 139] width 151 height 21
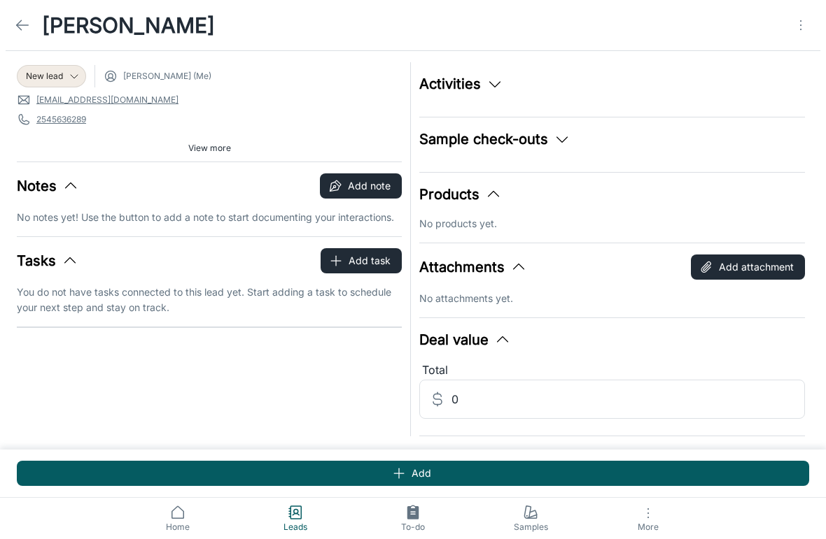
click at [518, 267] on icon "button" at bounding box center [518, 267] width 17 height 17
click at [496, 202] on icon "button" at bounding box center [493, 194] width 17 height 17
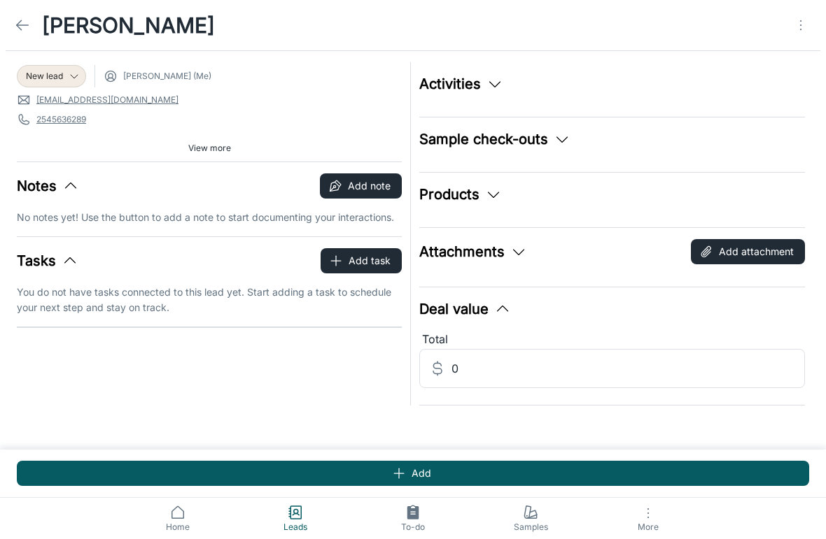
click at [453, 146] on button "Sample check-outs" at bounding box center [494, 139] width 151 height 21
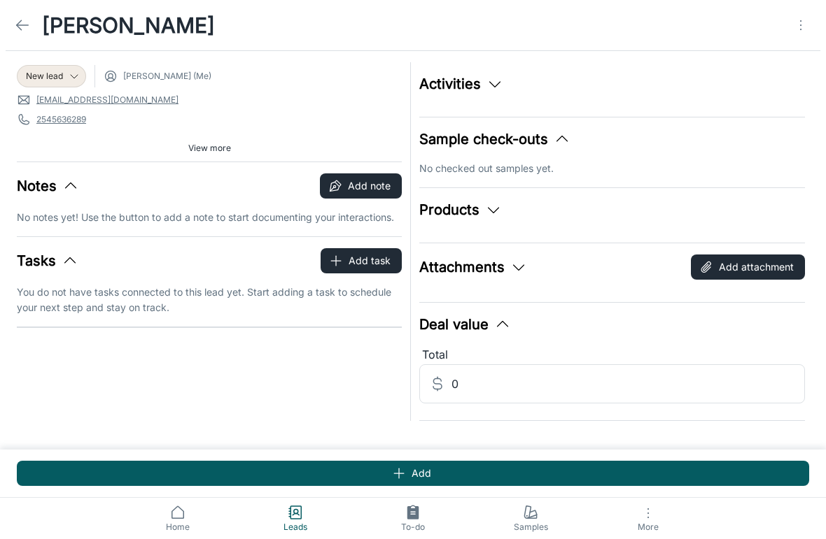
click at [73, 260] on icon "button" at bounding box center [70, 261] width 17 height 17
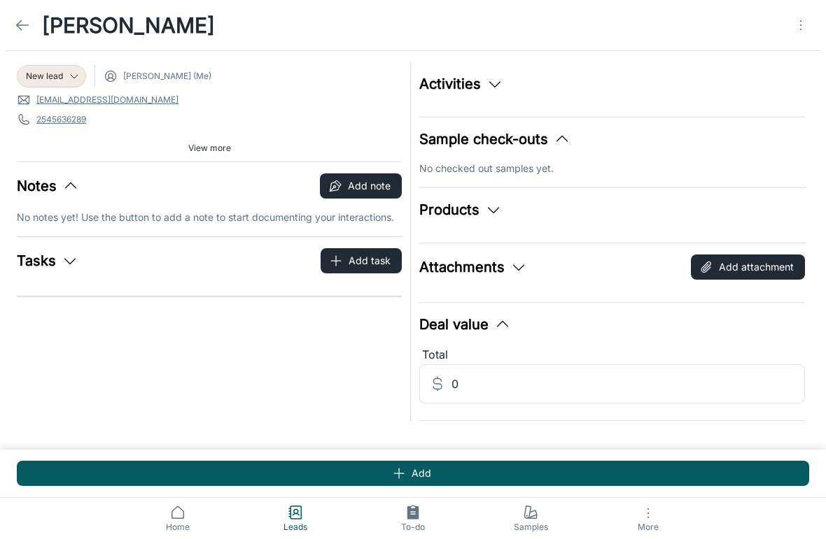
click at [71, 269] on icon "button" at bounding box center [70, 261] width 17 height 17
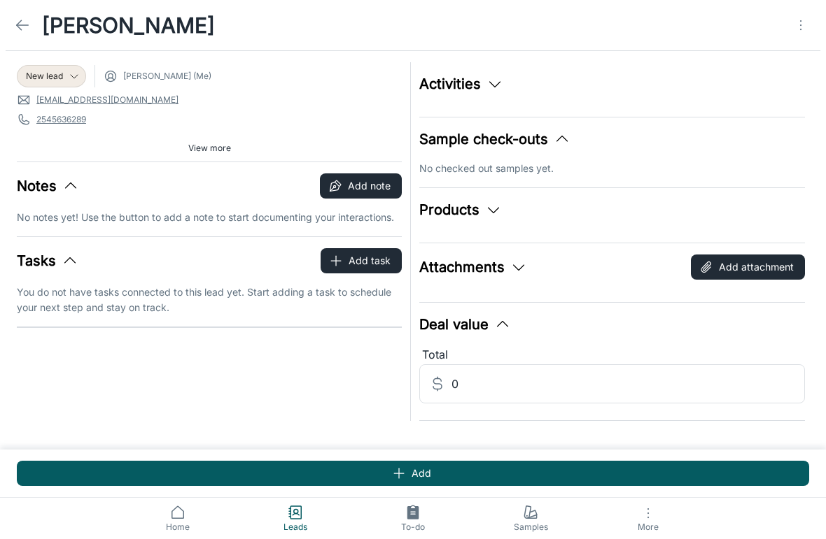
click at [92, 188] on div "Notes Add note" at bounding box center [209, 186] width 385 height 25
click at [73, 195] on button "Notes" at bounding box center [48, 186] width 62 height 21
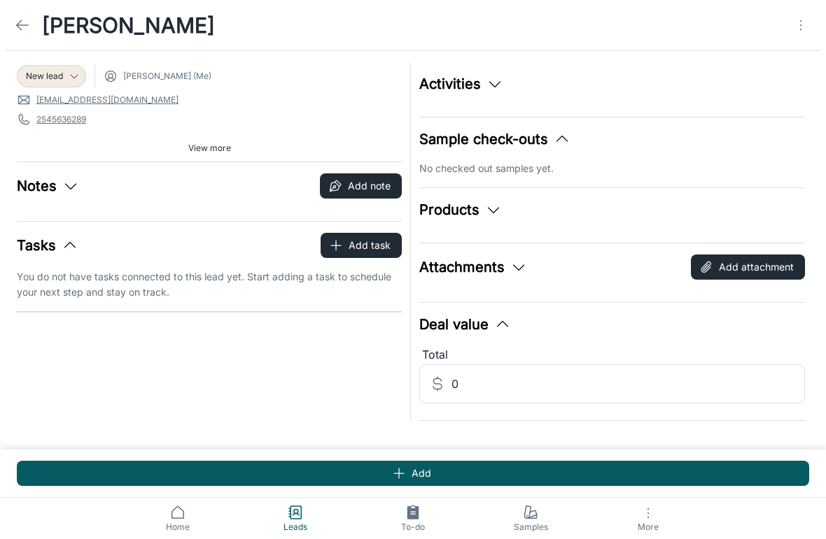
click at [79, 192] on icon "button" at bounding box center [70, 186] width 17 height 17
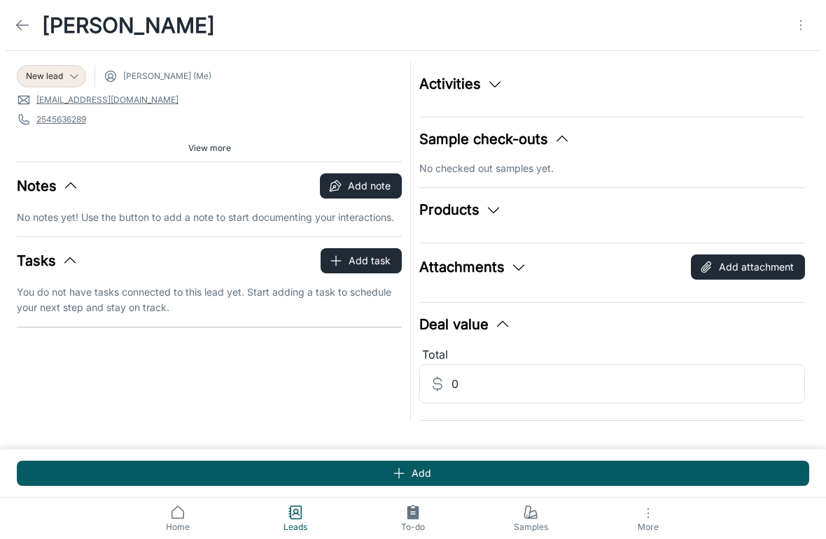
click at [222, 145] on span "View more" at bounding box center [209, 148] width 43 height 13
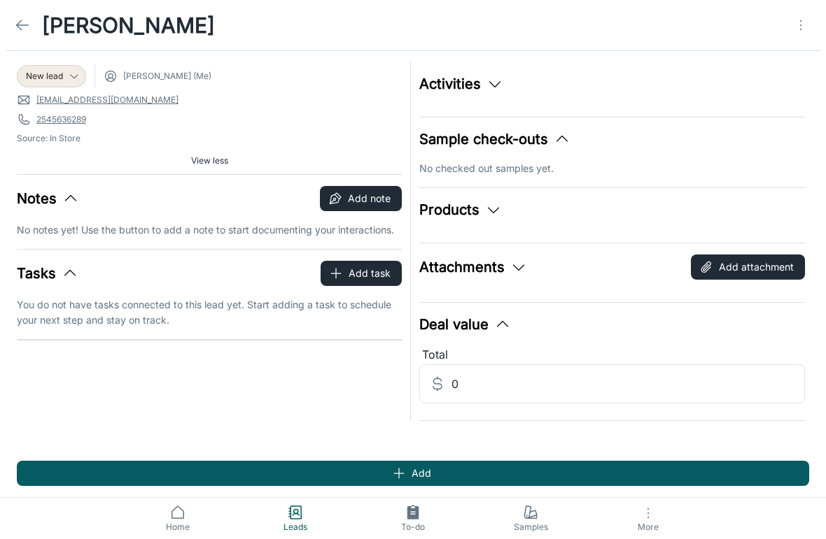
click at [523, 525] on span "Samples" at bounding box center [530, 527] width 101 height 13
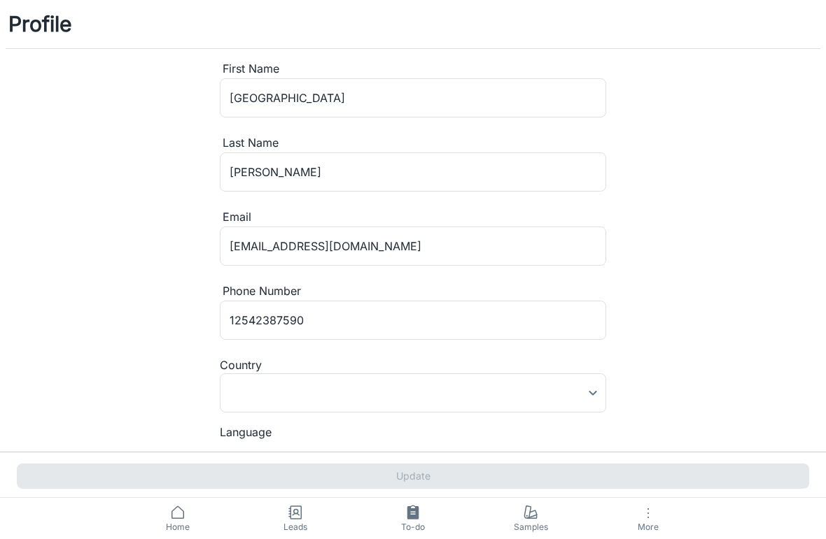
type input "[GEOGRAPHIC_DATA]"
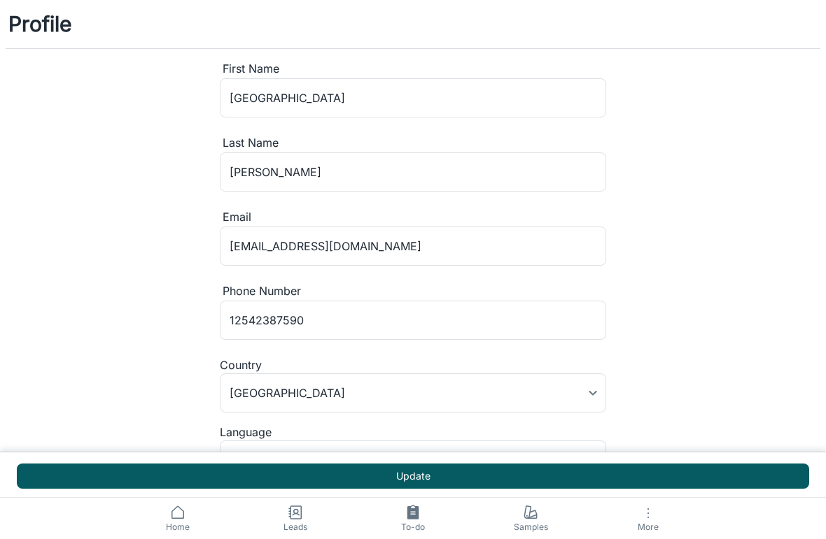
click at [418, 519] on icon at bounding box center [413, 512] width 12 height 14
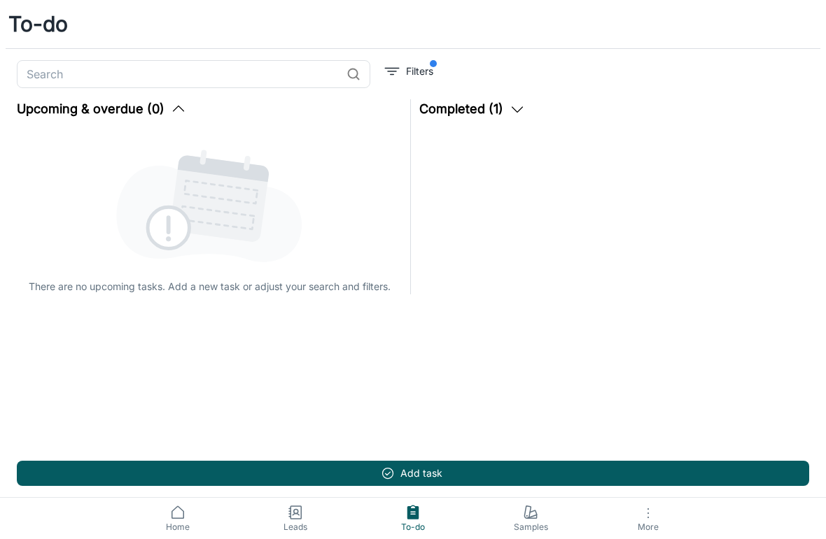
click at [296, 521] on span "Leads" at bounding box center [295, 527] width 101 height 13
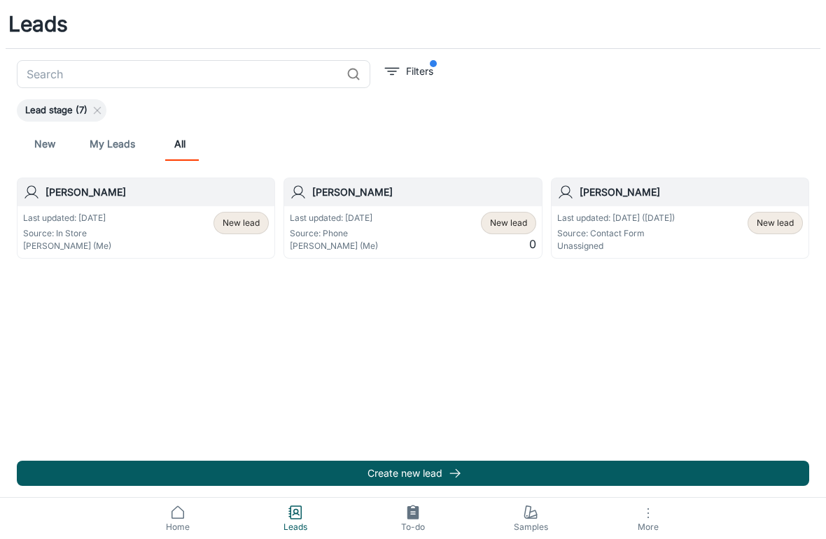
click at [63, 235] on p "Source: In Store" at bounding box center [67, 233] width 88 height 13
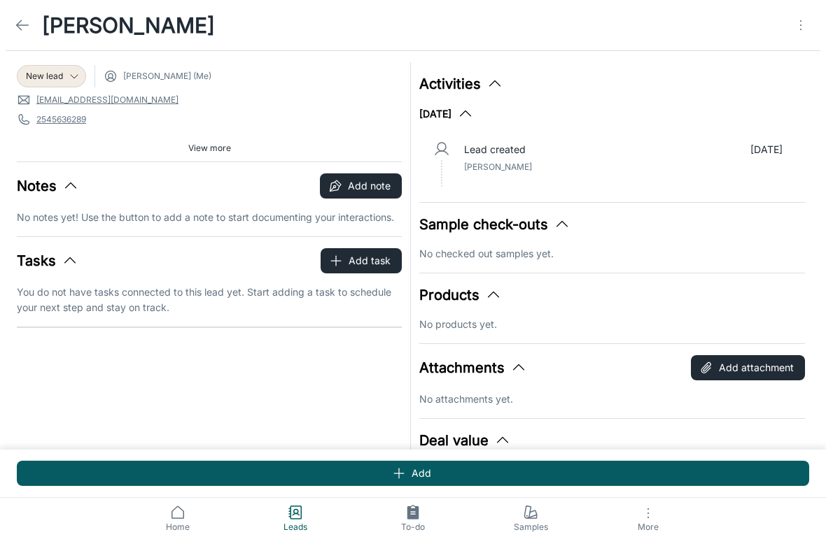
click at [565, 223] on icon "button" at bounding box center [561, 224] width 17 height 17
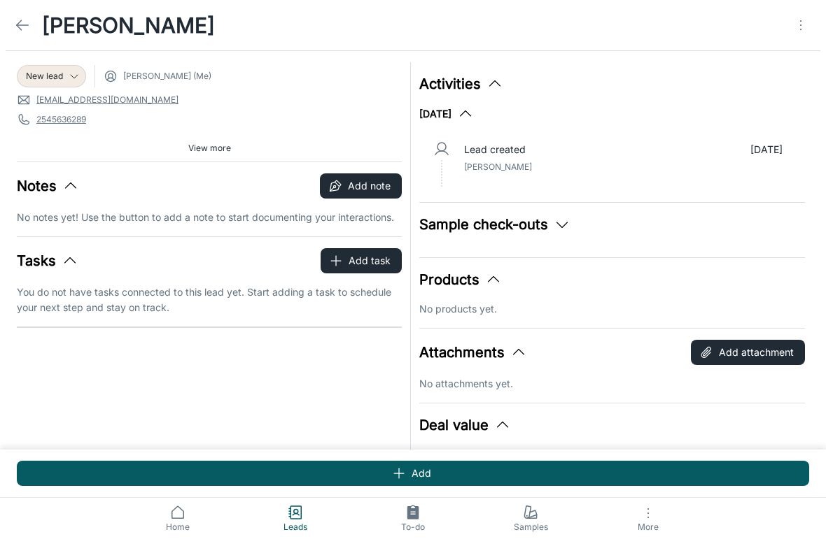
click at [474, 226] on button "Sample check-outs" at bounding box center [494, 224] width 151 height 21
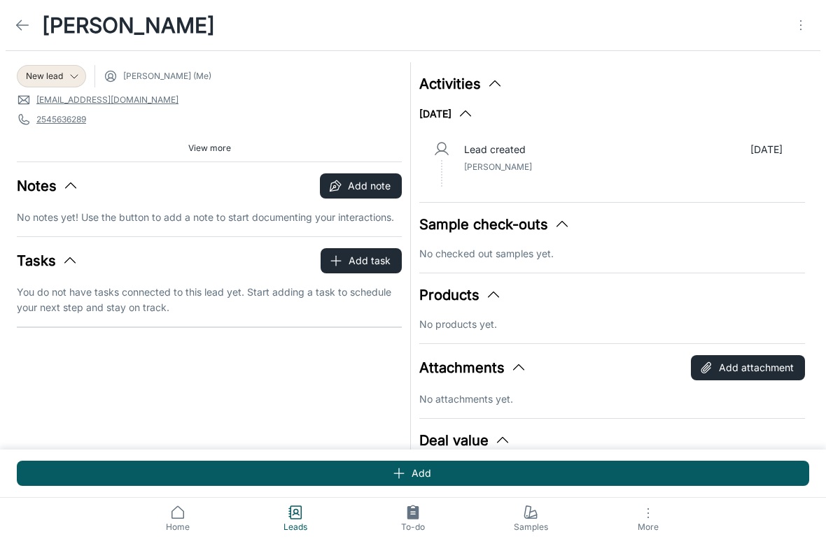
click at [804, 20] on icon "Open menu" at bounding box center [800, 25] width 17 height 17
click at [244, 353] on div at bounding box center [413, 269] width 826 height 539
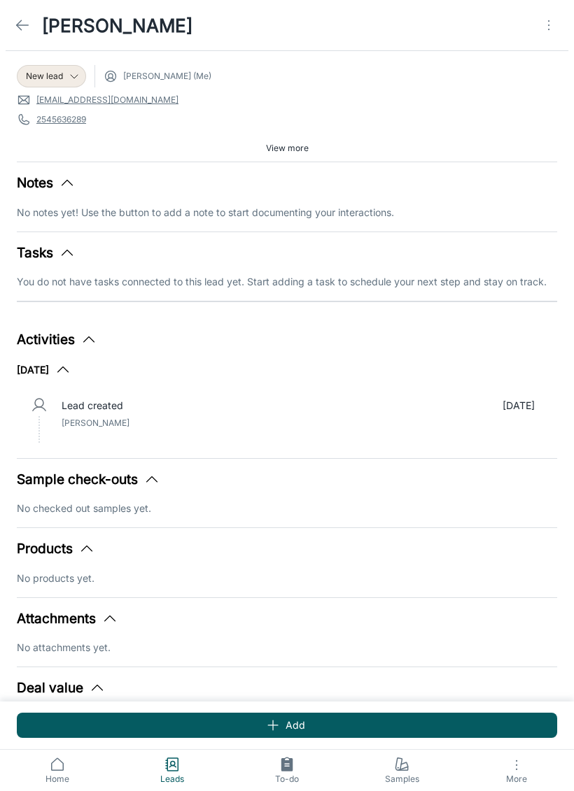
click at [62, 477] on button "Sample check-outs" at bounding box center [88, 480] width 143 height 20
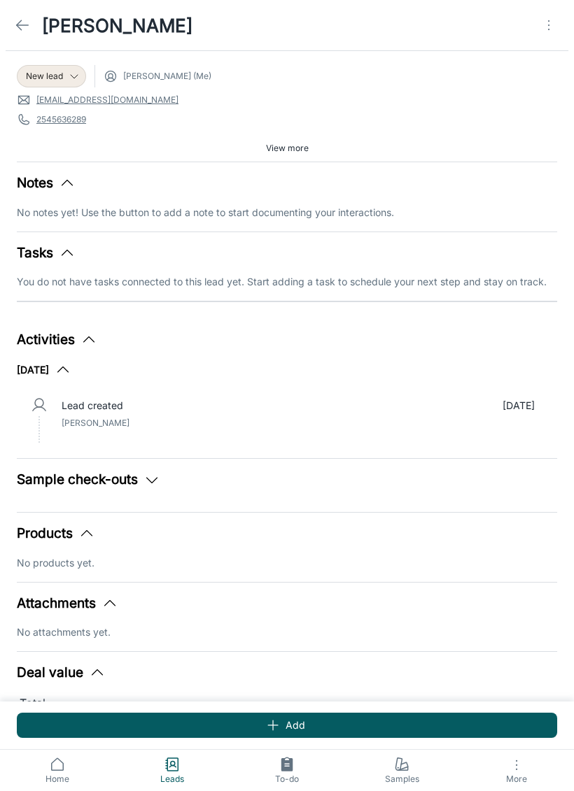
click at [45, 485] on button "Sample check-outs" at bounding box center [88, 480] width 143 height 20
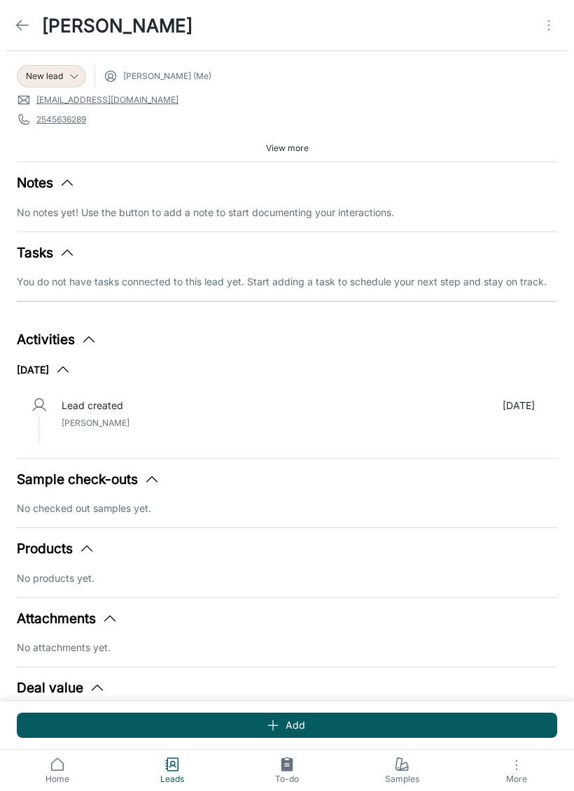
click at [45, 539] on button "Products" at bounding box center [56, 549] width 78 height 20
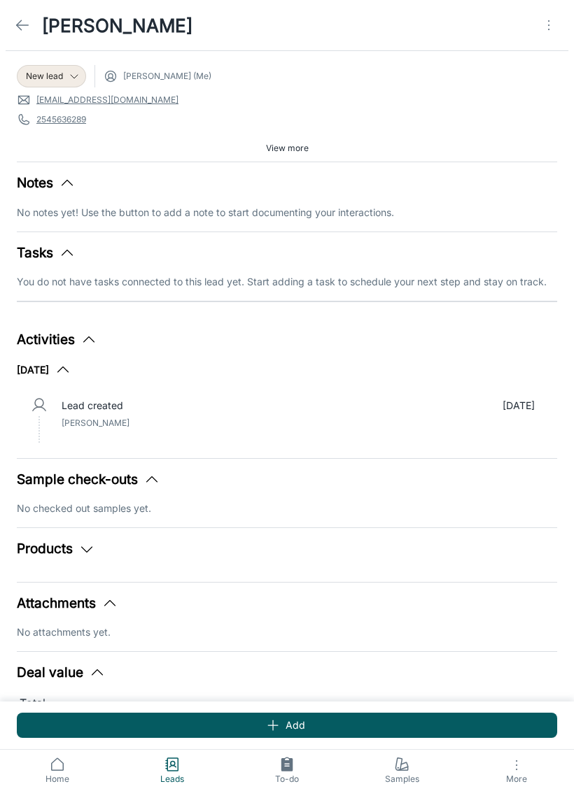
click at [46, 539] on button "Attachments" at bounding box center [67, 604] width 101 height 20
click at [39, 539] on button "Deal value" at bounding box center [61, 658] width 89 height 20
click at [542, 32] on icon "Open menu" at bounding box center [548, 25] width 17 height 17
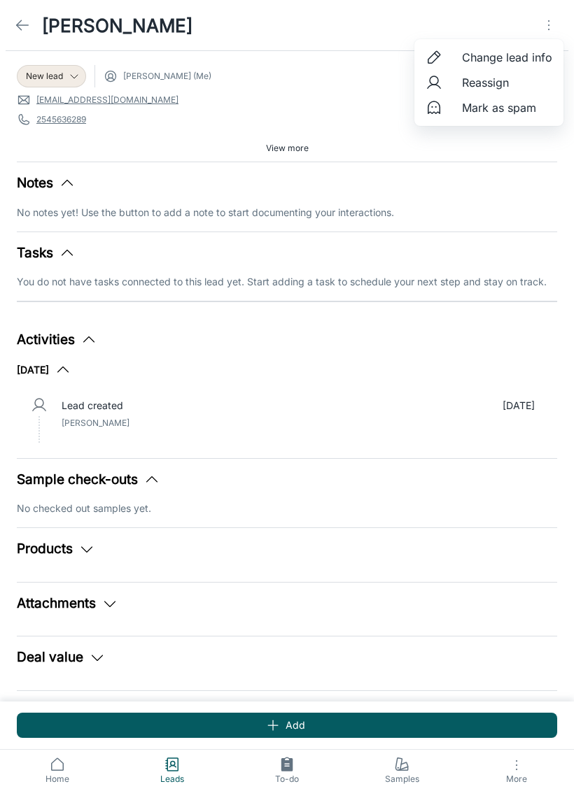
click at [537, 64] on span "Change lead info" at bounding box center [507, 57] width 90 height 17
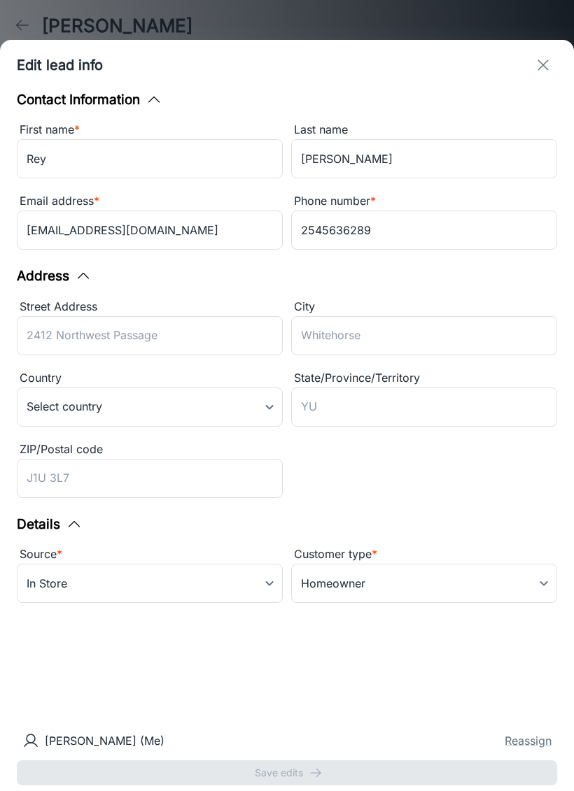
click at [544, 68] on icon "exit" at bounding box center [543, 65] width 17 height 17
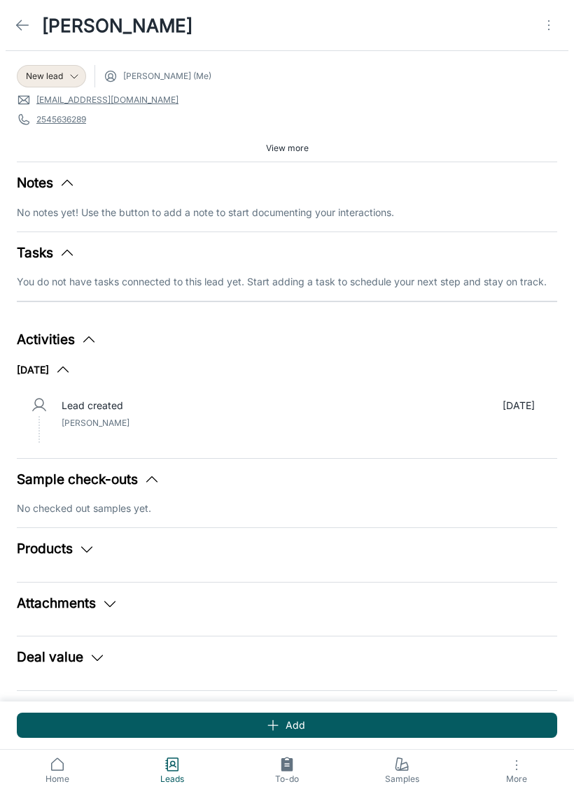
click at [24, 31] on icon at bounding box center [22, 25] width 17 height 17
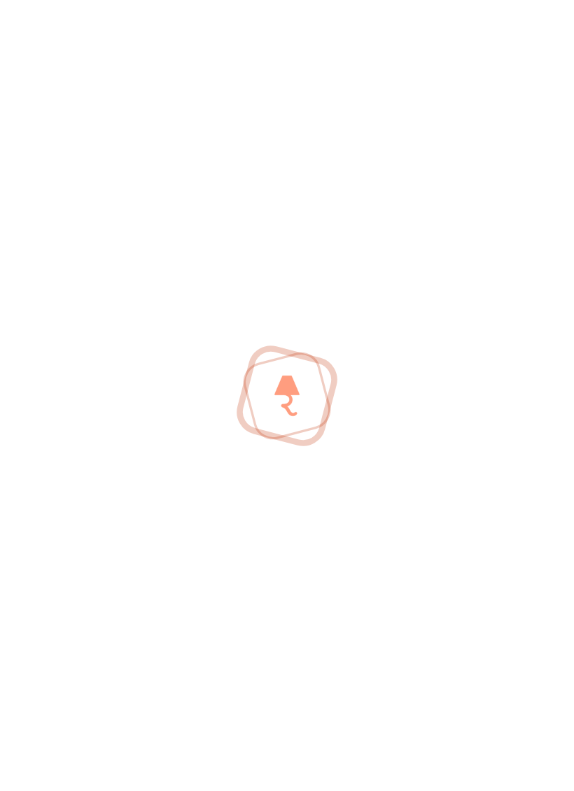
click at [21, 29] on div at bounding box center [287, 395] width 574 height 791
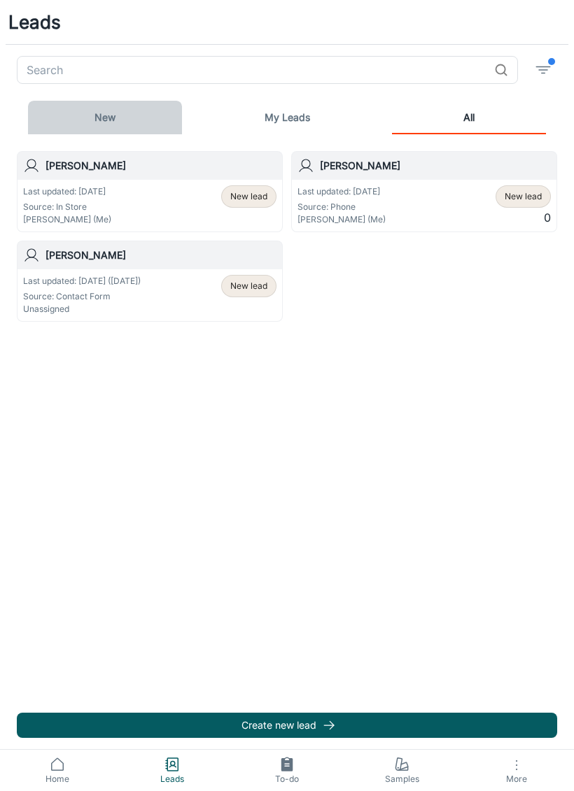
click at [106, 118] on link "New" at bounding box center [105, 118] width 154 height 34
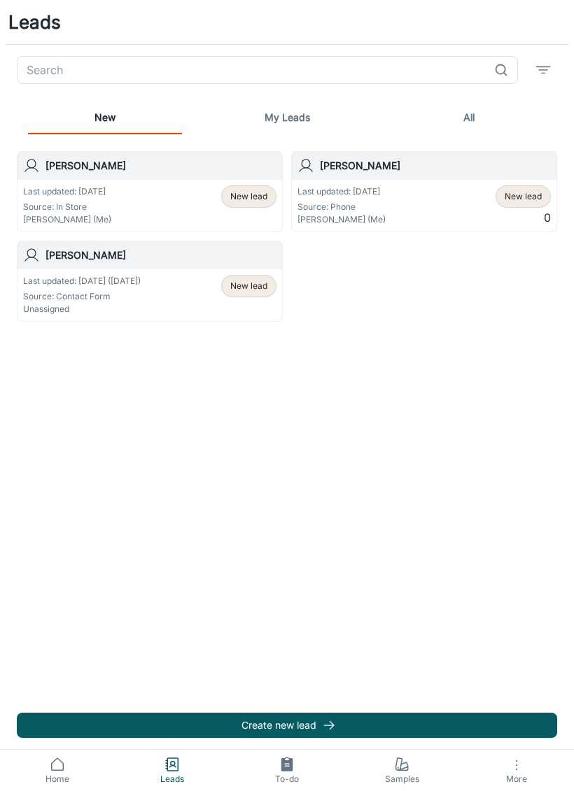
click at [393, 539] on link "Samples" at bounding box center [401, 770] width 115 height 41
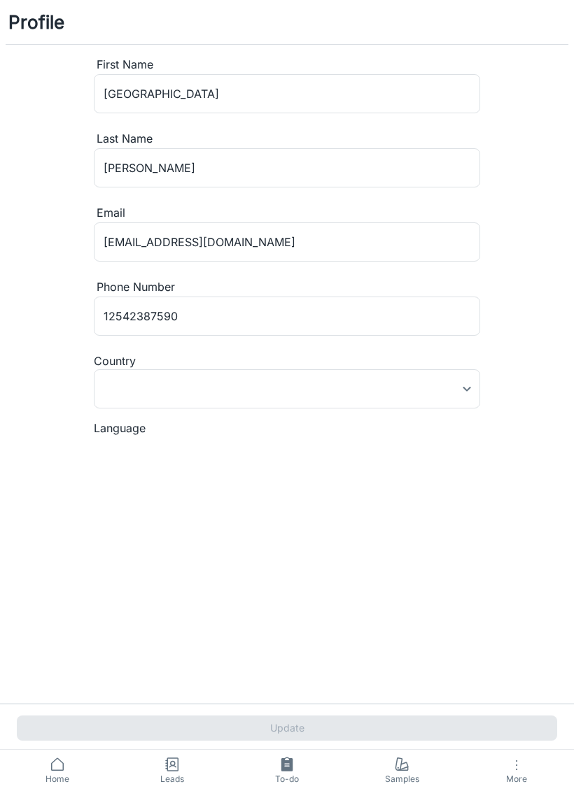
type input "[GEOGRAPHIC_DATA]"
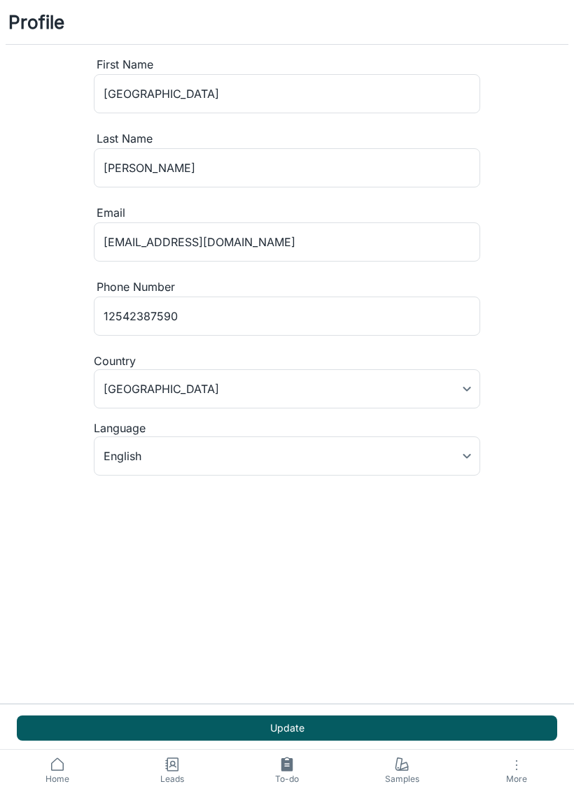
click at [49, 539] on span "Home" at bounding box center [57, 779] width 98 height 13
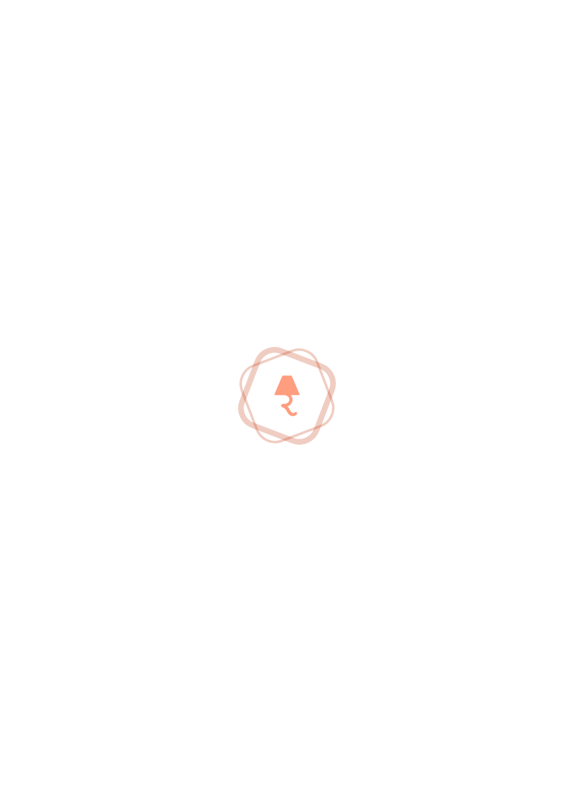
click at [48, 539] on div at bounding box center [287, 395] width 574 height 791
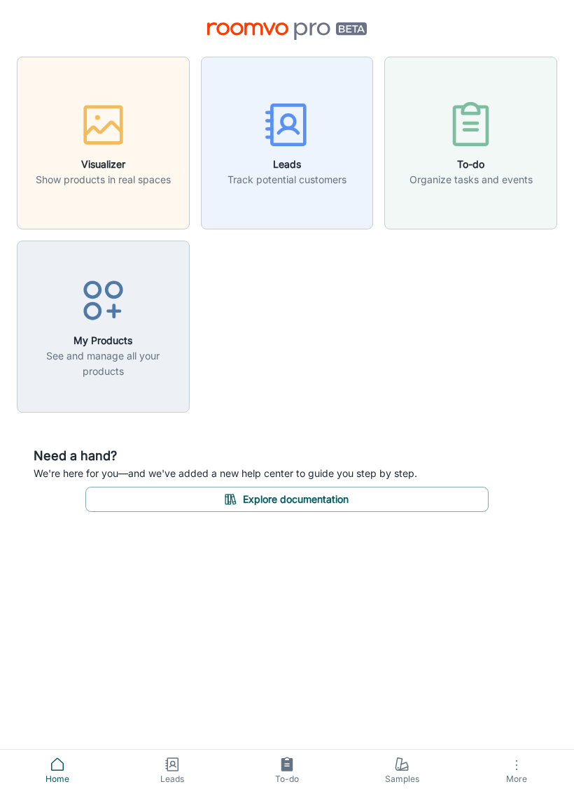
click at [256, 188] on button "Leads Track potential customers" at bounding box center [287, 143] width 173 height 173
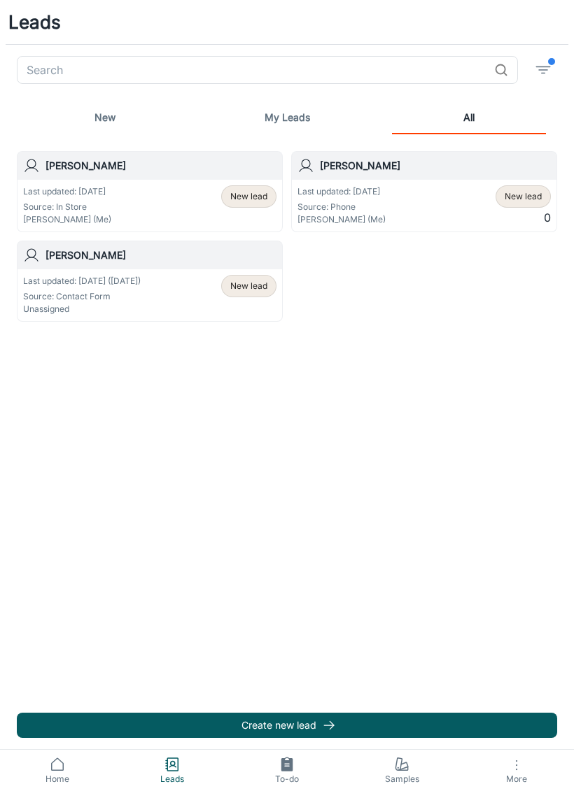
click at [97, 111] on link "New" at bounding box center [105, 118] width 154 height 34
click at [34, 539] on span "Home" at bounding box center [57, 779] width 98 height 13
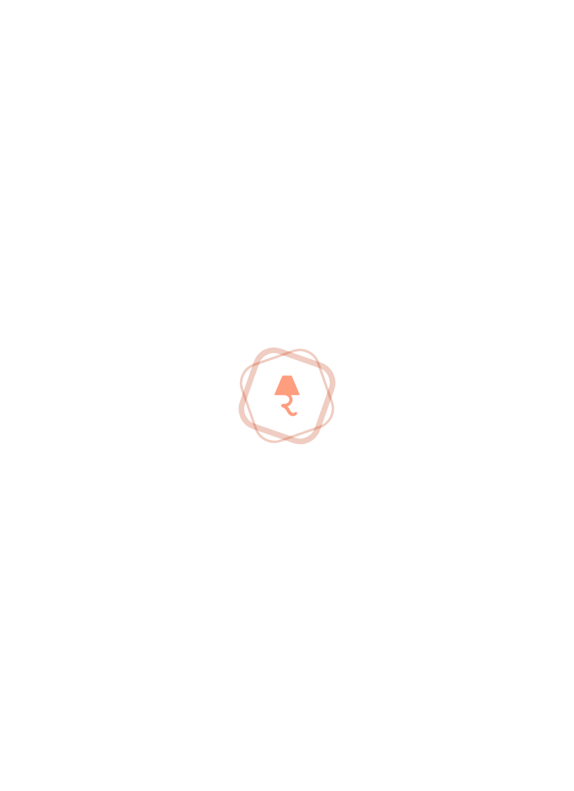
click at [34, 539] on div at bounding box center [287, 395] width 574 height 791
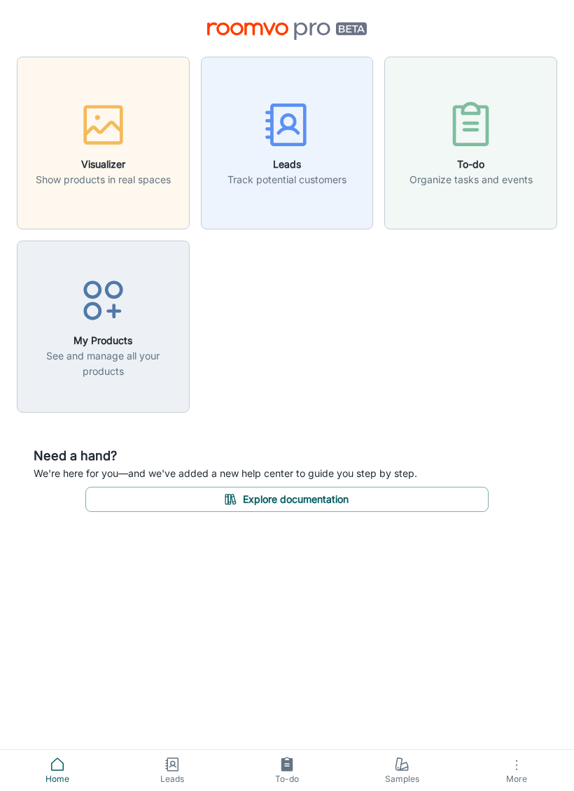
click at [55, 173] on p "Show products in real spaces" at bounding box center [103, 179] width 135 height 15
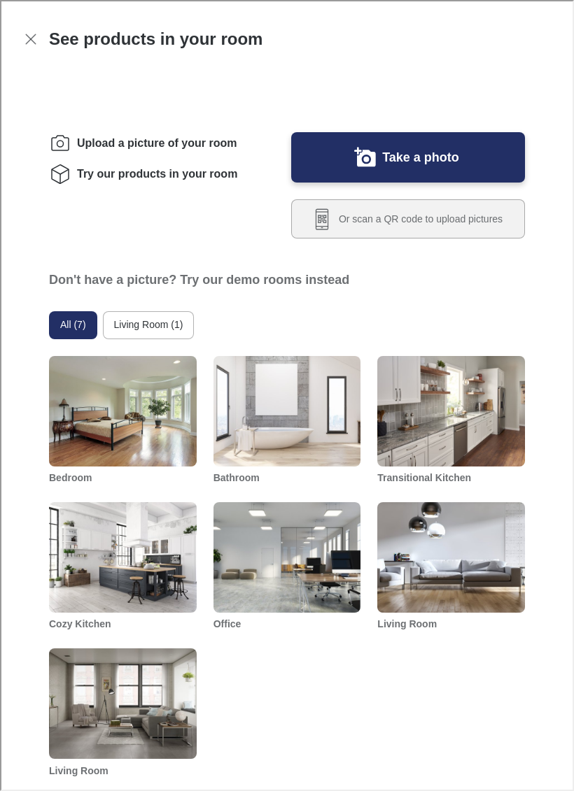
click at [450, 237] on button "Or scan a QR code to upload pictures" at bounding box center [407, 217] width 234 height 39
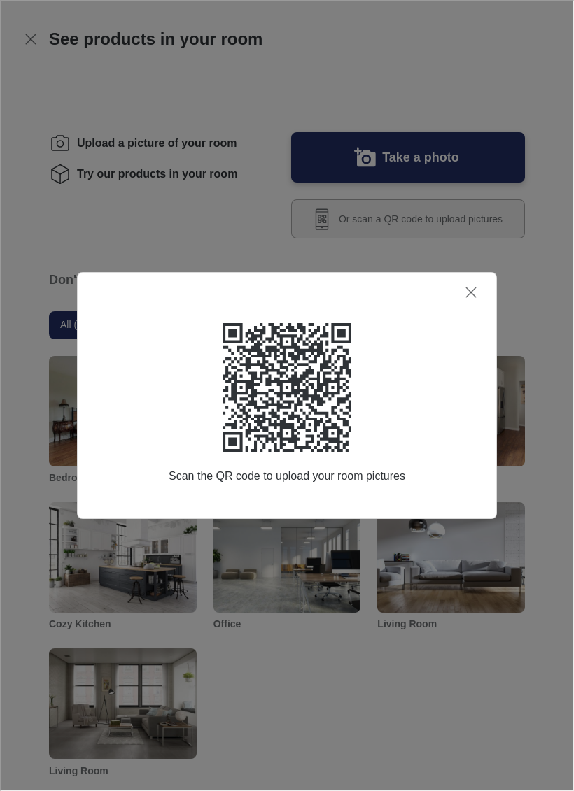
click at [469, 295] on icon "Close dialog" at bounding box center [469, 291] width 17 height 17
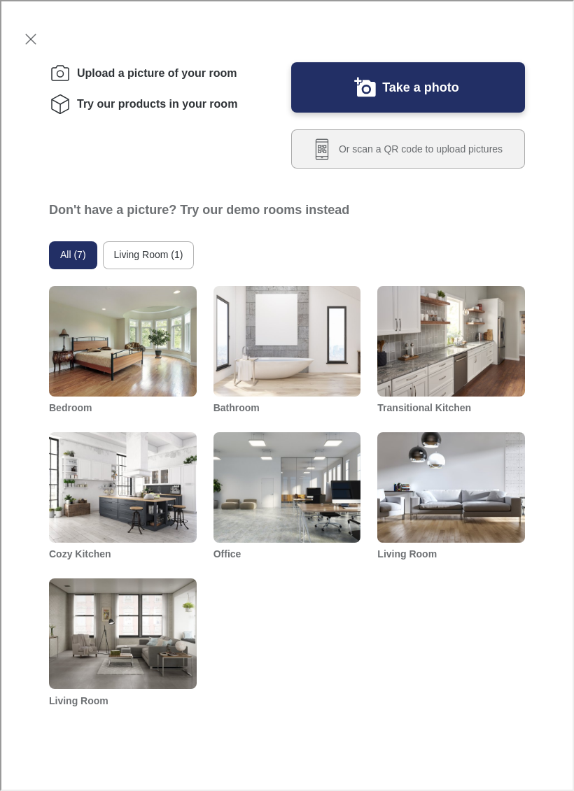
scroll to position [245, 0]
click at [71, 357] on img "Bedroom" at bounding box center [122, 341] width 149 height 112
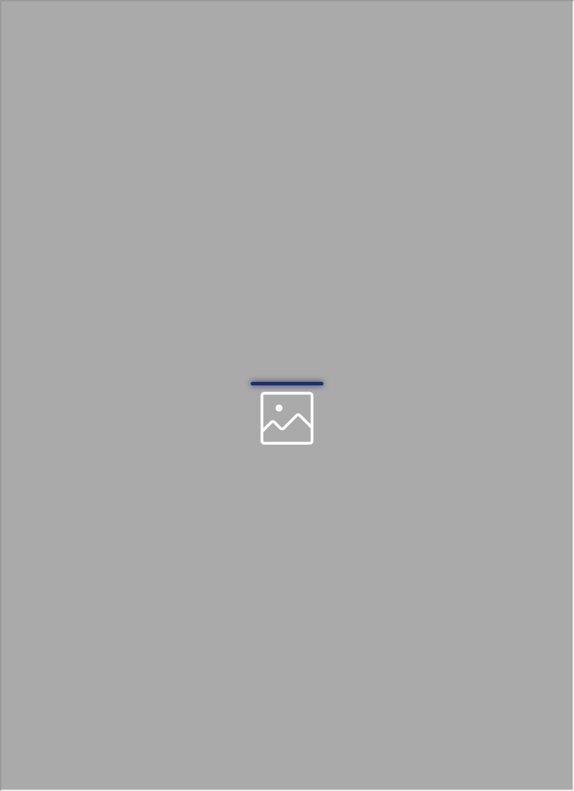
scroll to position [0, 0]
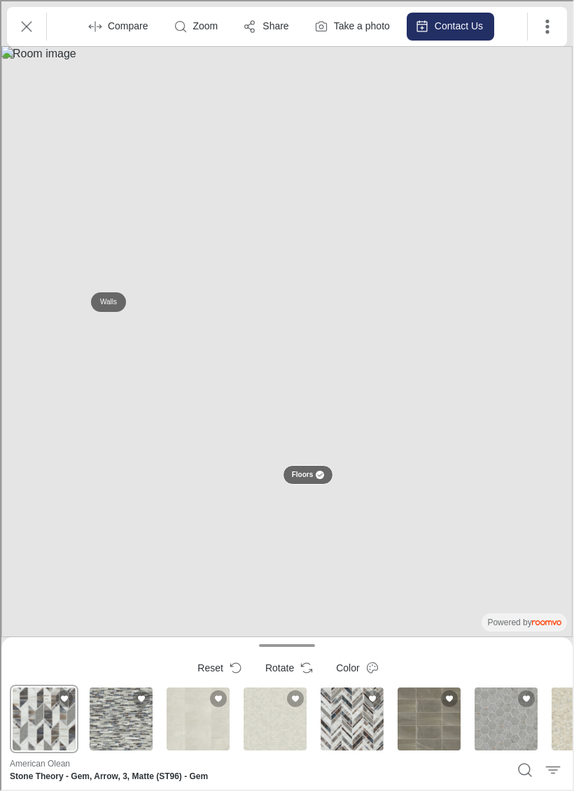
click at [543, 34] on button "More actions" at bounding box center [546, 25] width 28 height 28
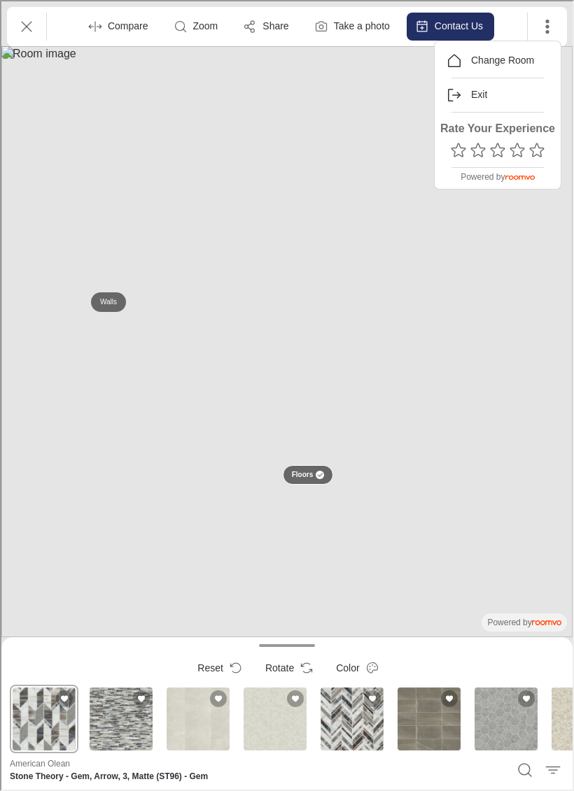
click at [134, 539] on div at bounding box center [285, 394] width 571 height 789
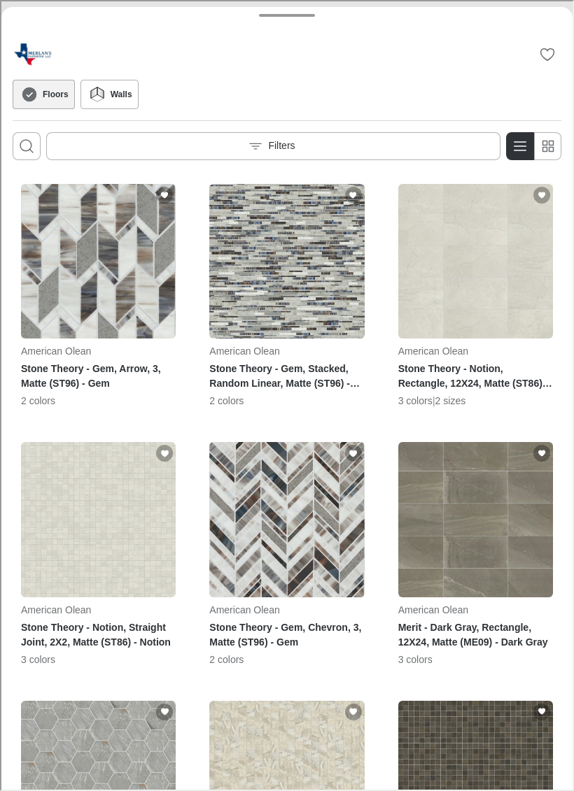
click at [27, 145] on icon "Open search box" at bounding box center [25, 144] width 17 height 17
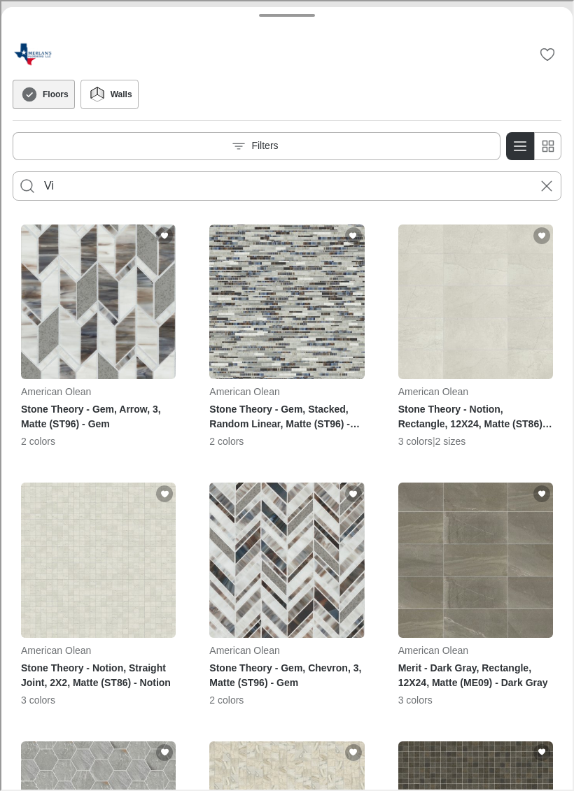
type input "V"
type input "vv489"
click at [26, 185] on button "Search for products" at bounding box center [26, 185] width 28 height 28
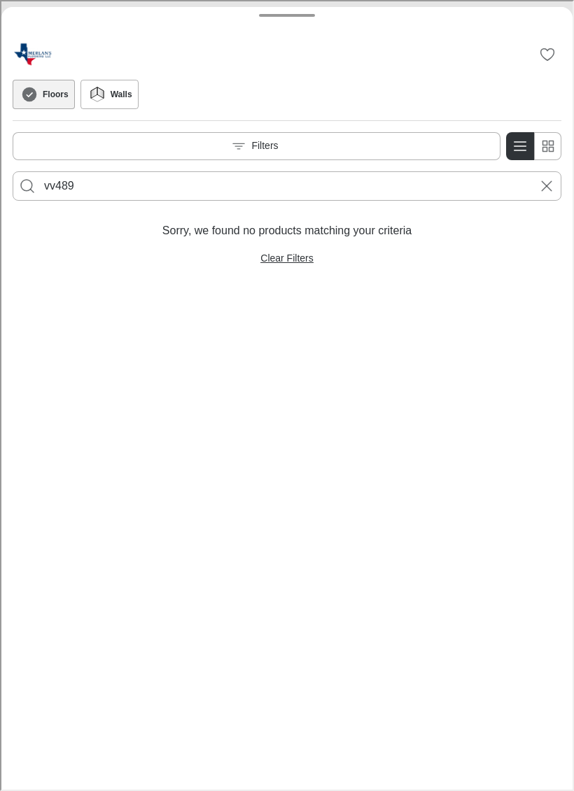
click at [101, 91] on icon at bounding box center [99, 91] width 6 height 11
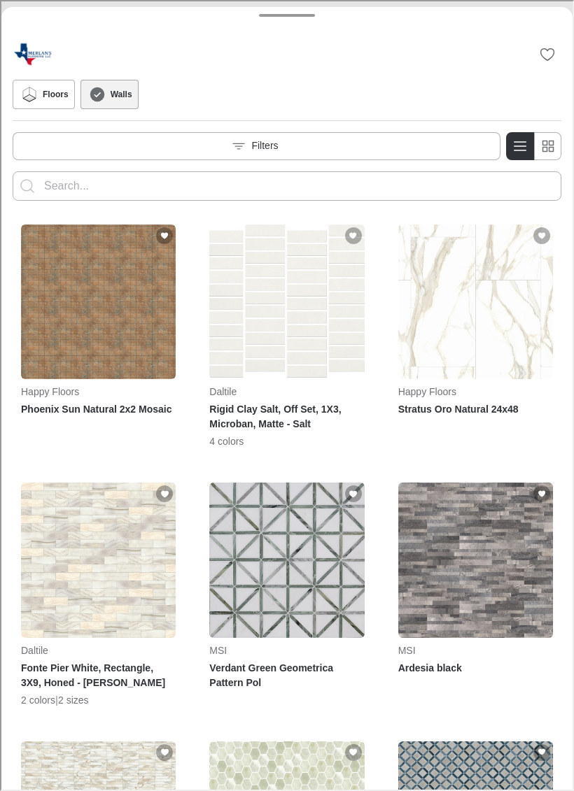
click at [35, 91] on icon at bounding box center [27, 93] width 21 height 17
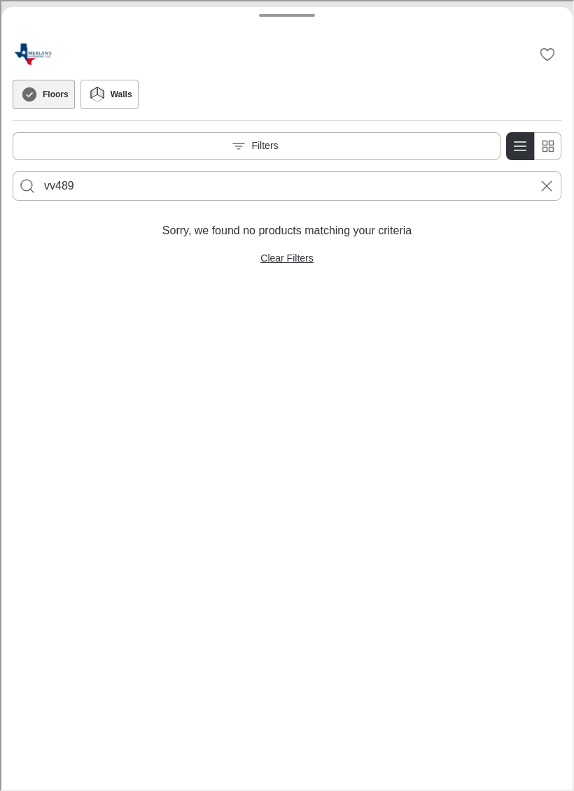
click at [85, 178] on input "vv489" at bounding box center [286, 185] width 486 height 22
type input "vv489-02754"
click at [26, 185] on button "Search for products" at bounding box center [26, 185] width 28 height 28
click at [537, 188] on icon "Cancel search" at bounding box center [545, 184] width 17 height 17
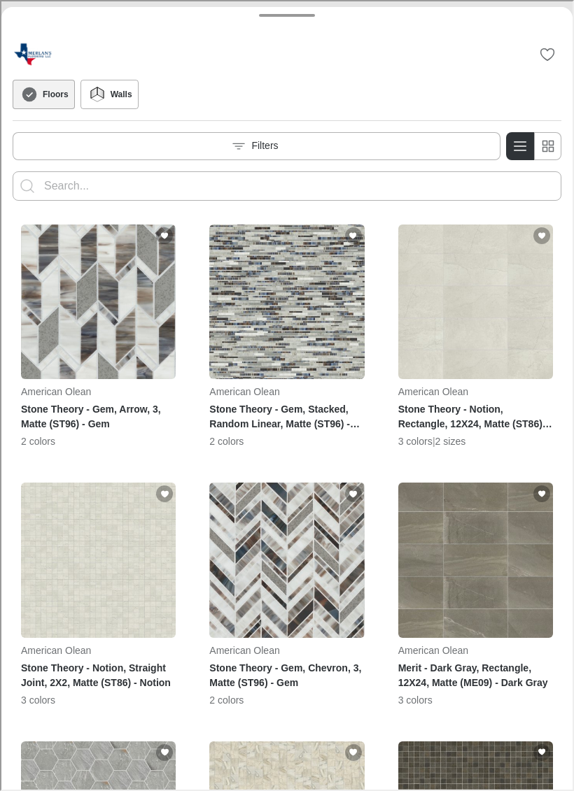
click at [74, 194] on input "Enter products to search for" at bounding box center [286, 185] width 486 height 22
click at [26, 185] on button "Search for products" at bounding box center [26, 185] width 28 height 28
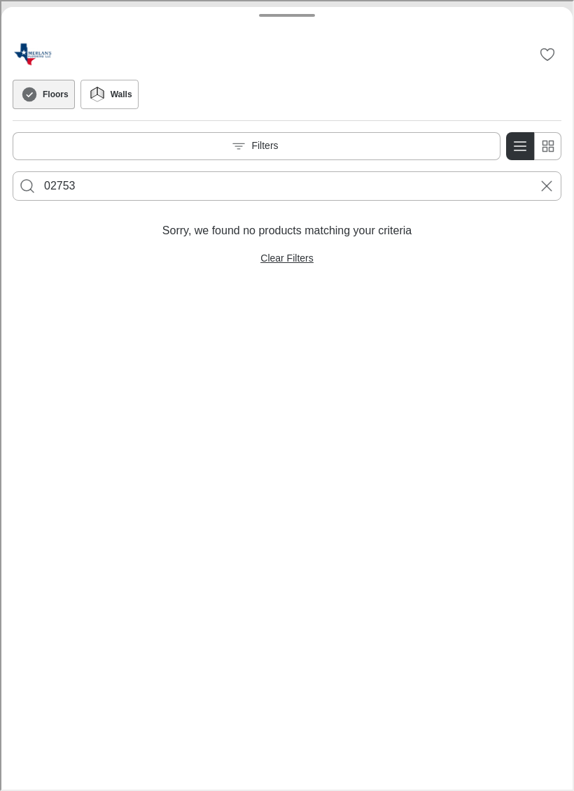
click at [101, 195] on input "02753" at bounding box center [286, 185] width 486 height 22
type input "0"
type input "Vv017-01022"
click at [26, 185] on button "Search for products" at bounding box center [26, 185] width 28 height 28
click at [73, 151] on button "Filters" at bounding box center [255, 145] width 488 height 28
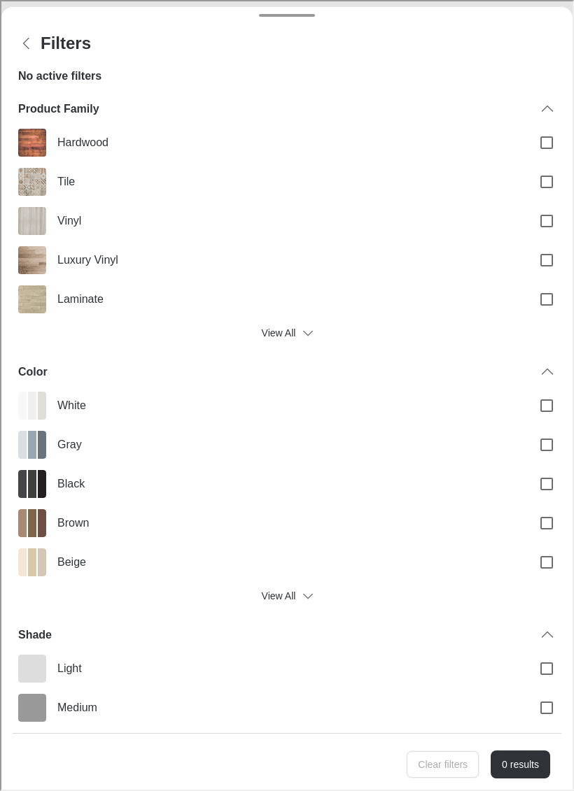
click at [41, 253] on img "Filters menu" at bounding box center [31, 259] width 28 height 28
click at [530, 253] on input "Luxury Vinyl" at bounding box center [544, 258] width 29 height 29
checkbox input "true"
click at [52, 228] on label "Vinyl" at bounding box center [285, 219] width 549 height 39
click at [530, 228] on input "Vinyl" at bounding box center [544, 219] width 29 height 29
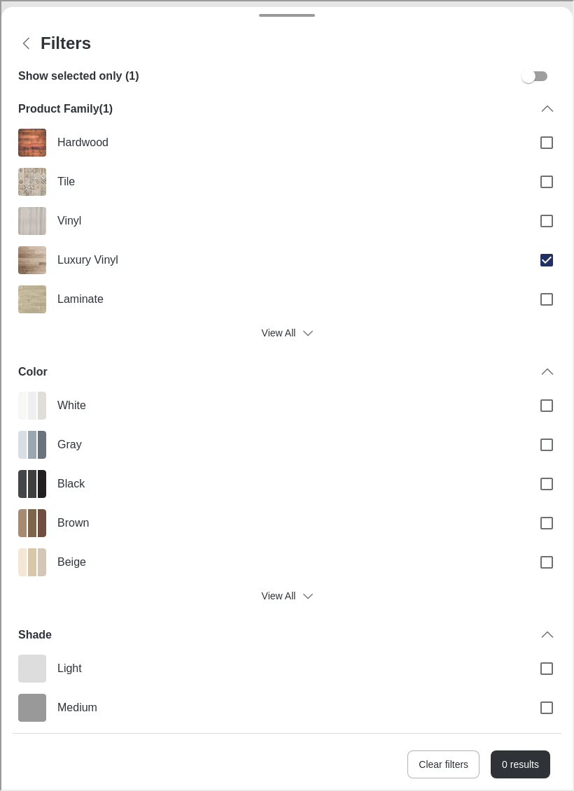
checkbox input "true"
click at [35, 49] on button "Back" at bounding box center [25, 42] width 28 height 28
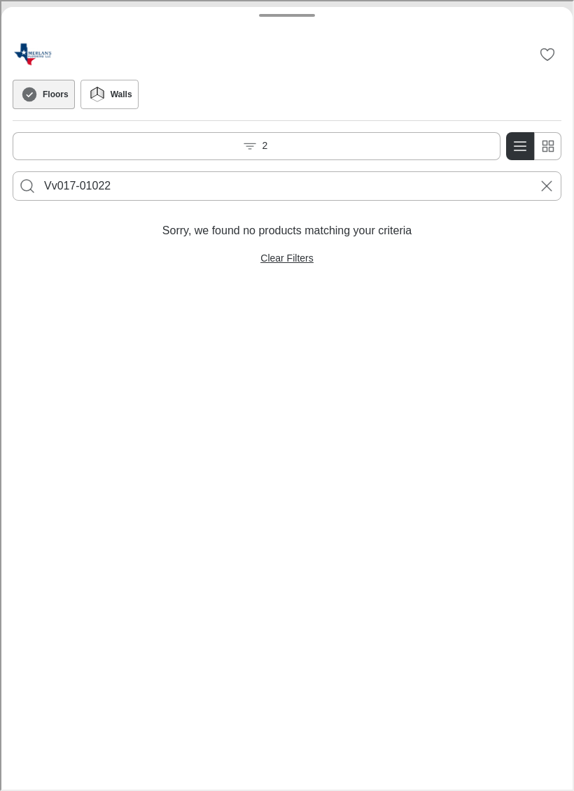
click at [549, 189] on line "Cancel search" at bounding box center [545, 185] width 10 height 10
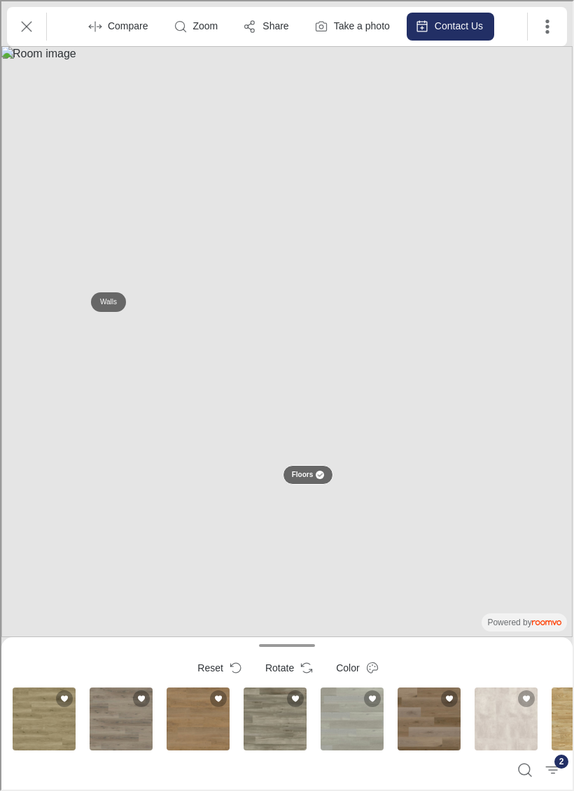
click at [29, 26] on icon "Exit" at bounding box center [25, 25] width 17 height 17
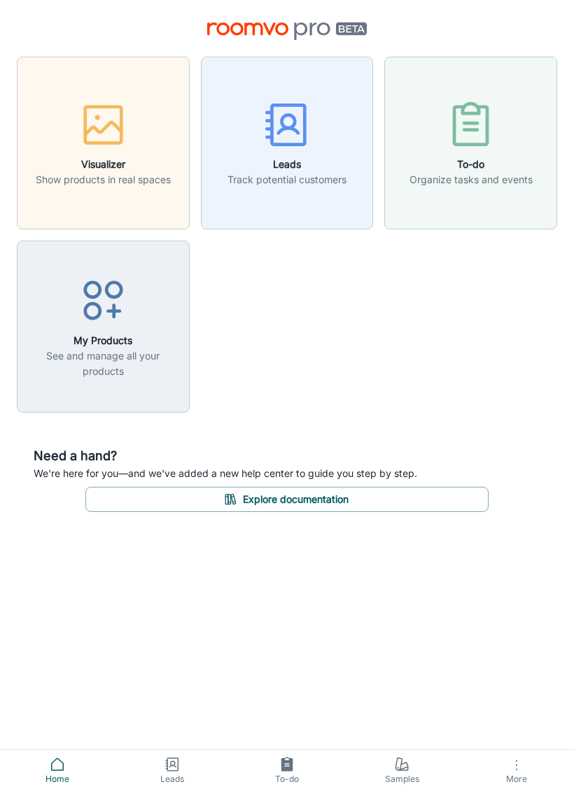
click at [73, 170] on h6 "Visualizer" at bounding box center [103, 164] width 135 height 15
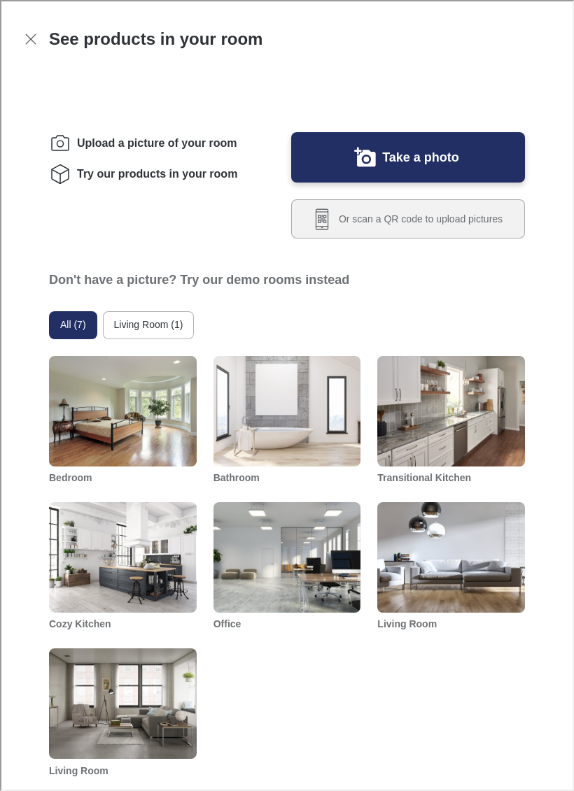
click at [497, 181] on button "Take a photo" at bounding box center [407, 156] width 234 height 50
click at [481, 237] on button "Or scan a QR code to upload pictures" at bounding box center [407, 217] width 234 height 39
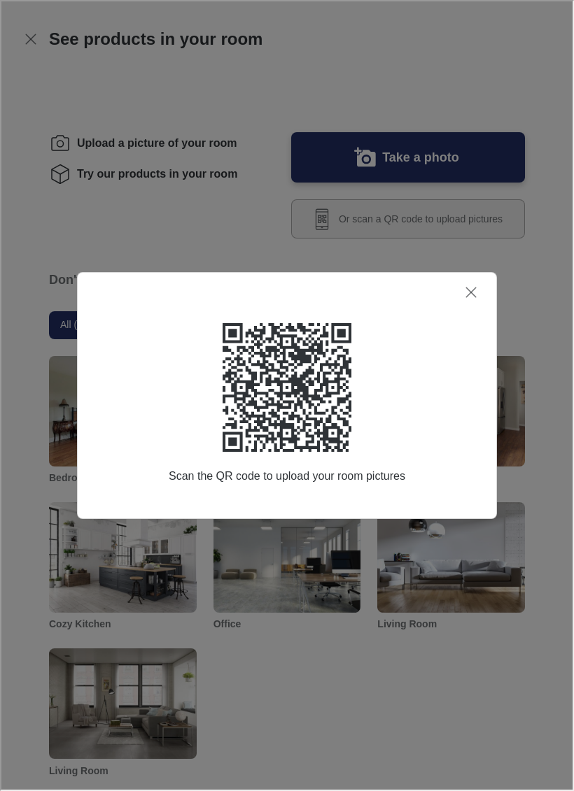
click at [472, 296] on icon "Close dialog" at bounding box center [469, 291] width 17 height 17
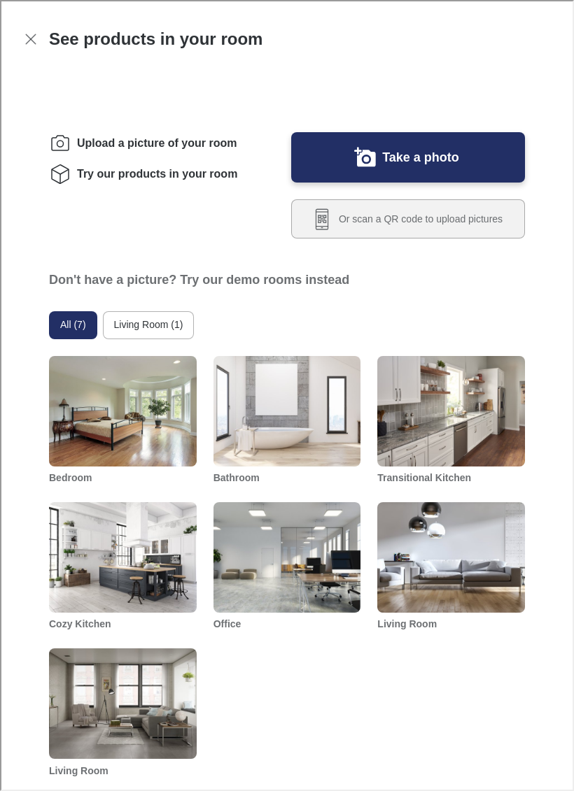
click at [455, 167] on label "Take a photo" at bounding box center [419, 156] width 77 height 22
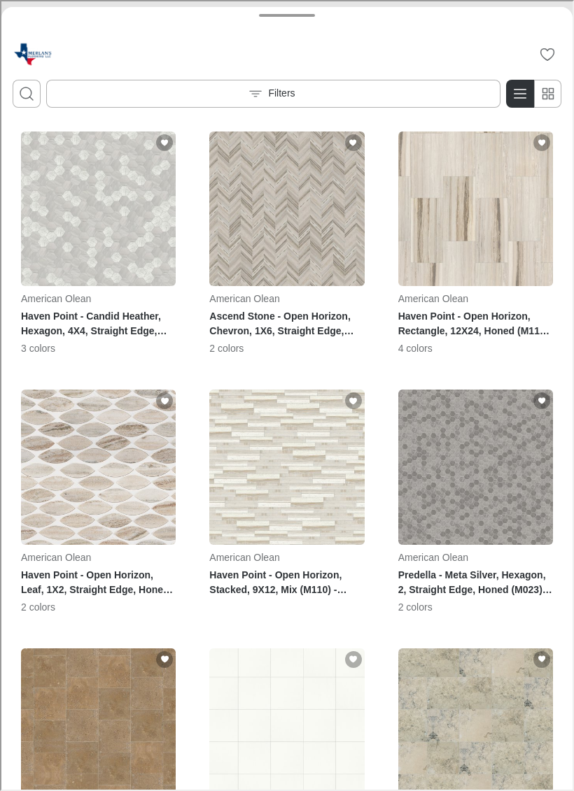
click at [28, 96] on line "Open search box" at bounding box center [29, 96] width 3 height 3
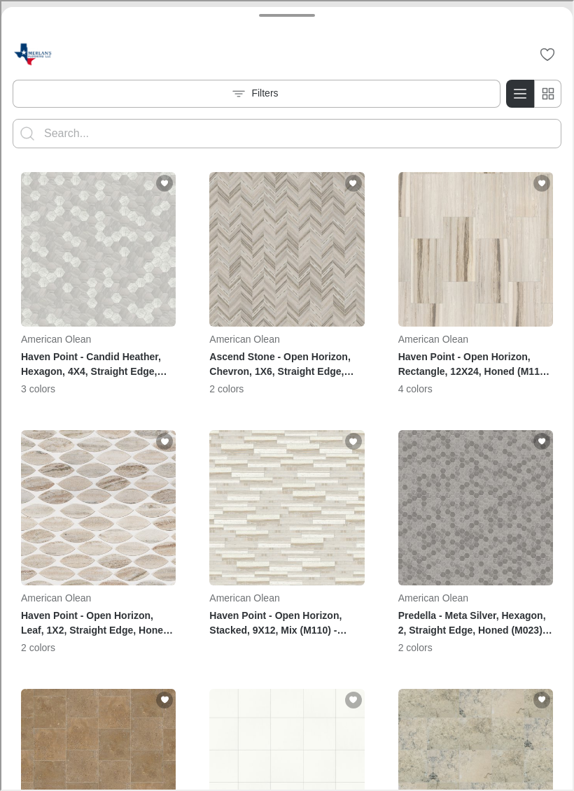
click at [59, 92] on button "Filters" at bounding box center [255, 92] width 488 height 28
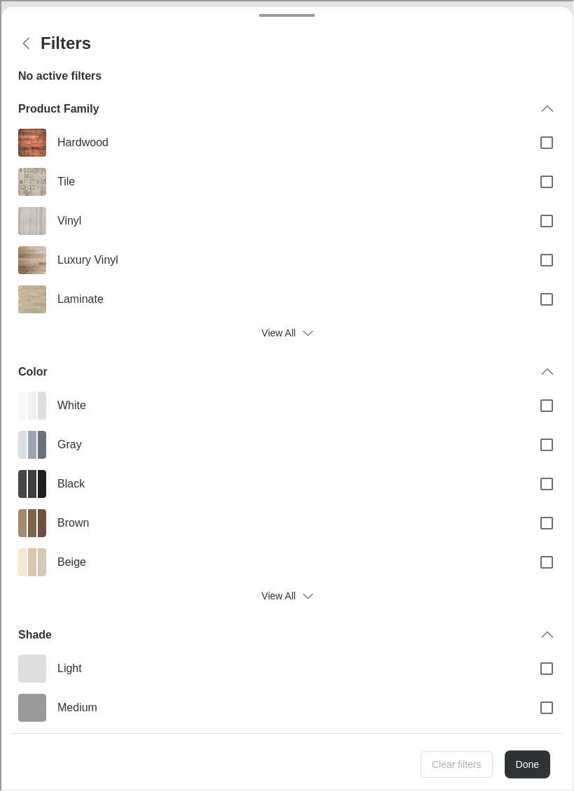
click at [36, 53] on button "Back" at bounding box center [25, 42] width 28 height 28
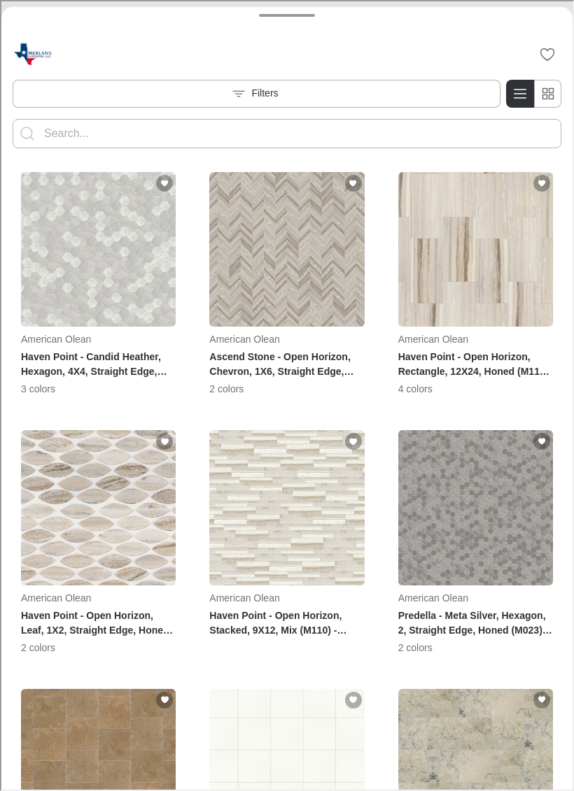
click at [553, 87] on icon "Switch to simple view" at bounding box center [546, 92] width 17 height 17
click at [560, 77] on div "Filters" at bounding box center [285, 93] width 571 height 130
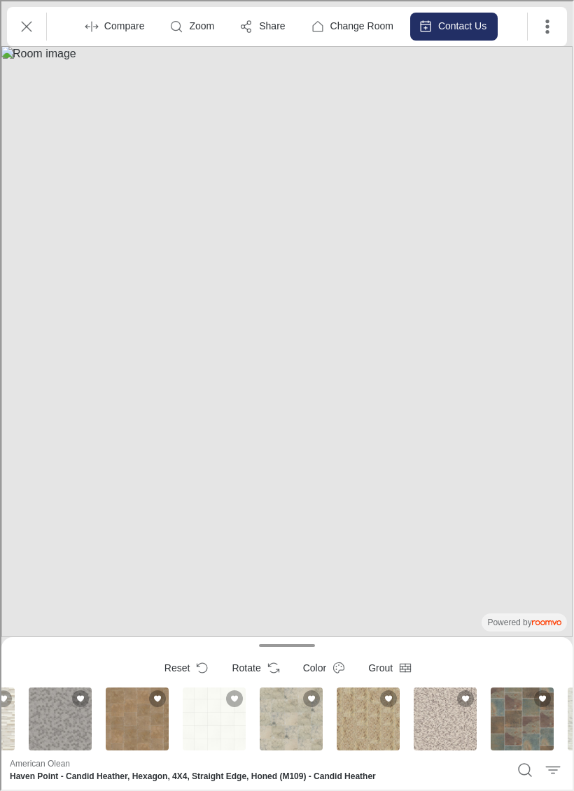
click at [523, 539] on icon "Search products" at bounding box center [523, 769] width 17 height 17
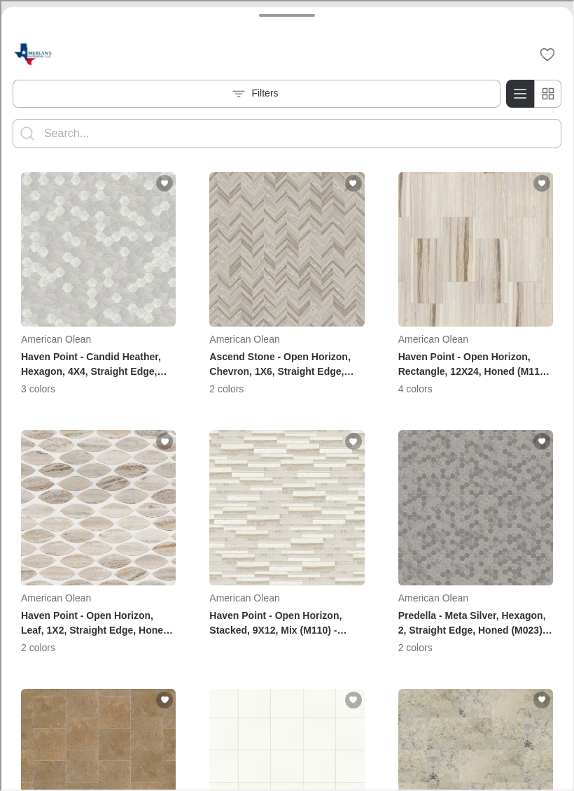
click at [460, 143] on input "Enter products to search for" at bounding box center [286, 132] width 486 height 22
click at [307, 133] on input "Enter products to search for" at bounding box center [286, 132] width 486 height 22
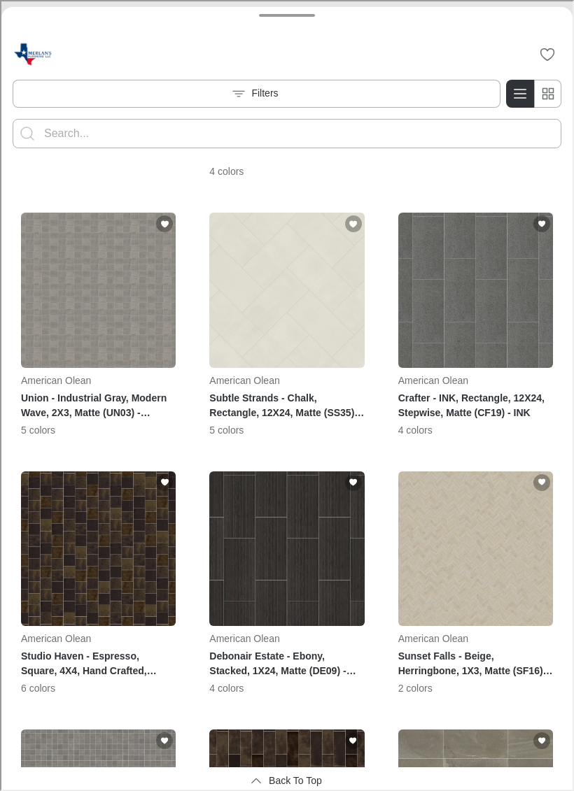
scroll to position [2542, 0]
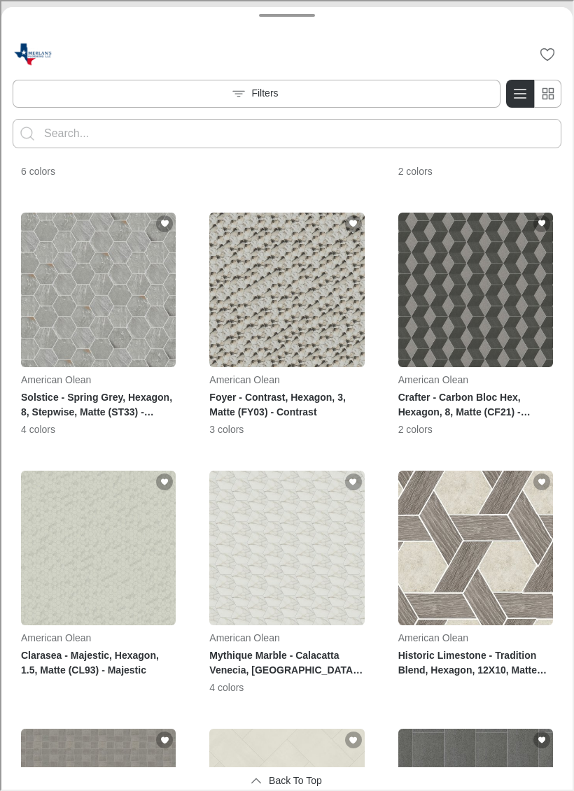
click at [468, 134] on input "Enter products to search for" at bounding box center [286, 132] width 486 height 22
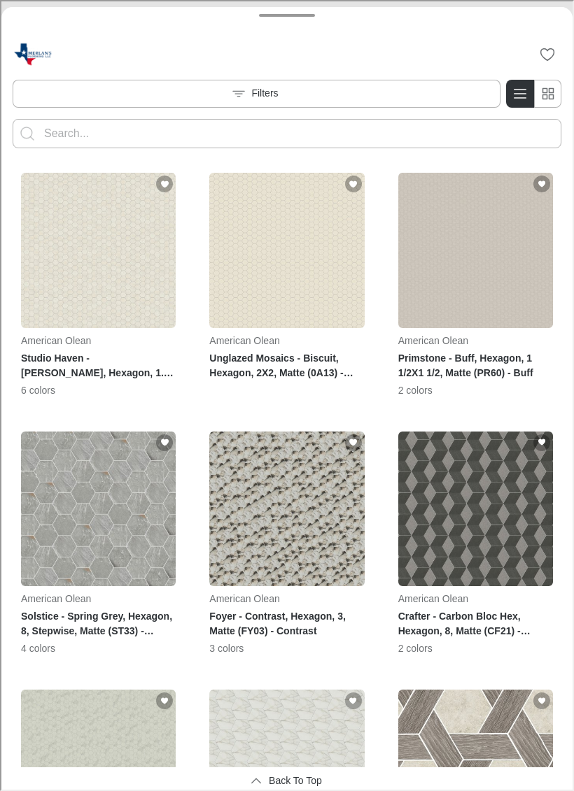
scroll to position [1807, 0]
type input "Vv017"
click at [26, 132] on button "Search for products" at bounding box center [26, 132] width 28 height 28
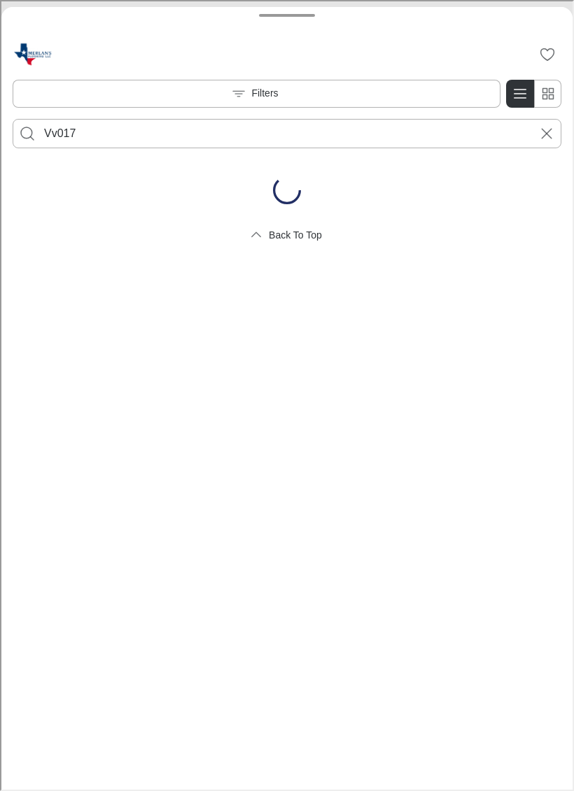
scroll to position [0, 0]
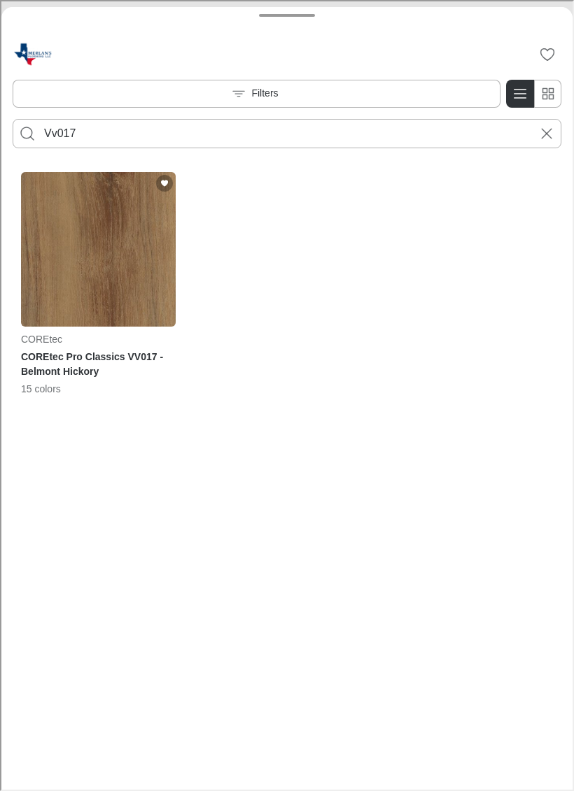
click at [61, 278] on img "See COREtec Pro Classics VV017 in the room" at bounding box center [97, 248] width 155 height 155
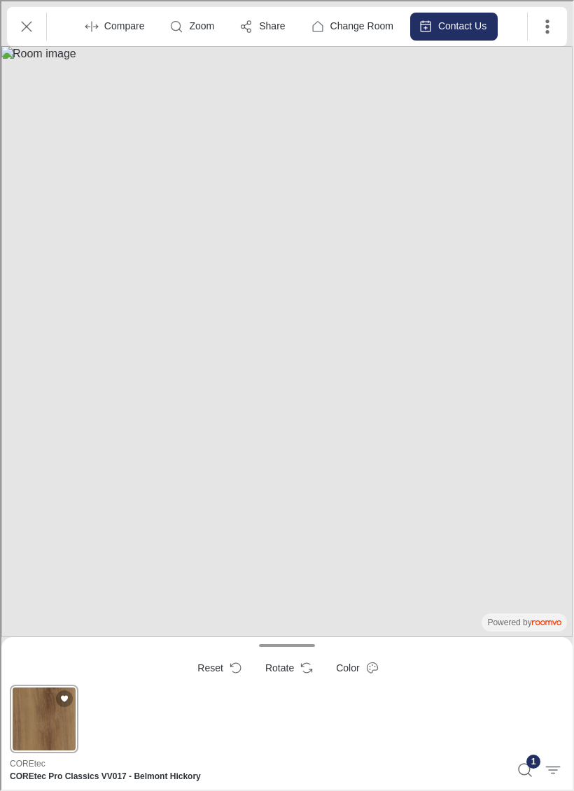
click at [279, 539] on button "Rotate" at bounding box center [287, 667] width 68 height 28
click at [100, 30] on button "Compare" at bounding box center [115, 25] width 80 height 28
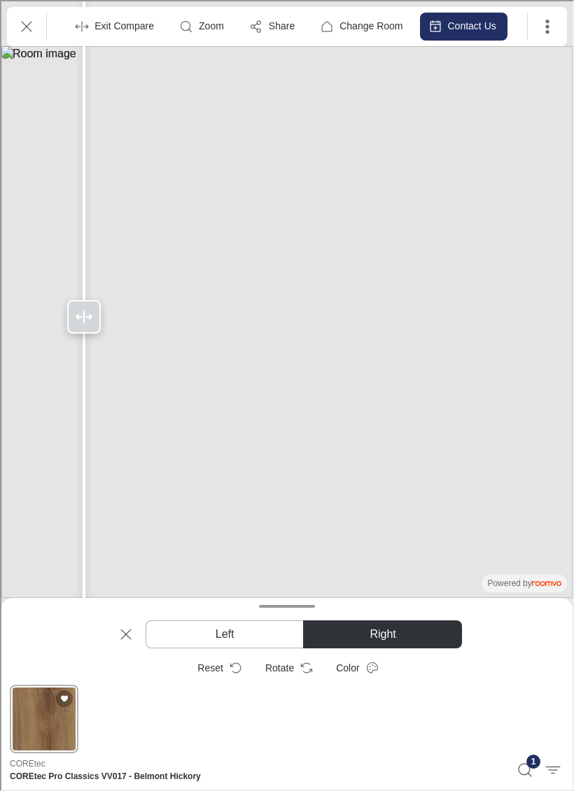
click at [267, 539] on button "Left" at bounding box center [223, 633] width 158 height 28
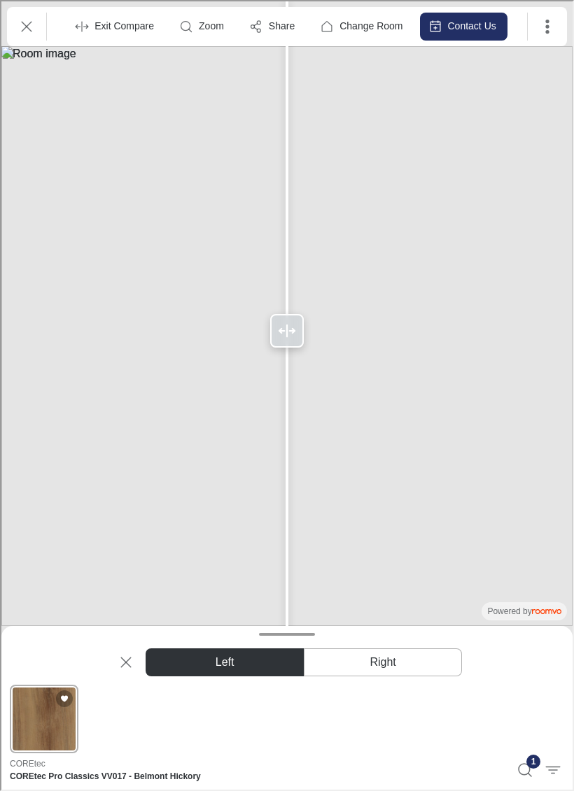
click at [120, 539] on icon "Exit Compare" at bounding box center [124, 661] width 17 height 17
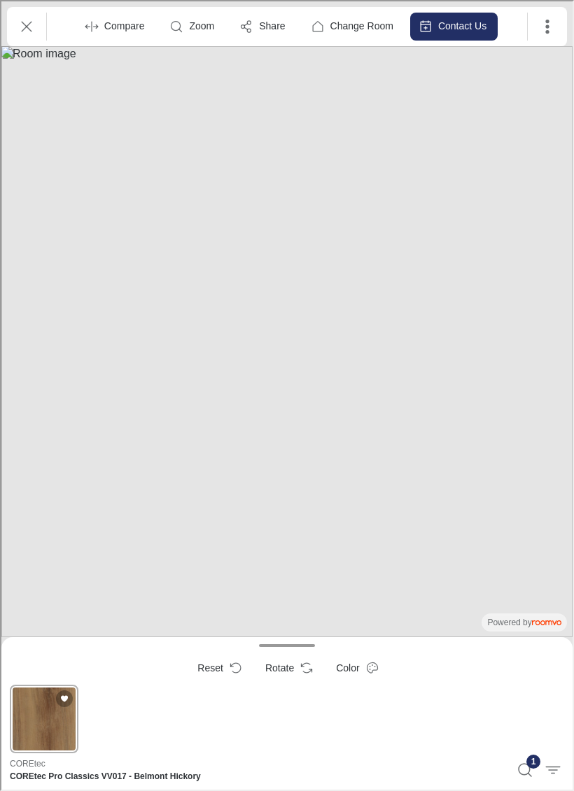
click at [17, 33] on icon "Exit" at bounding box center [25, 25] width 17 height 17
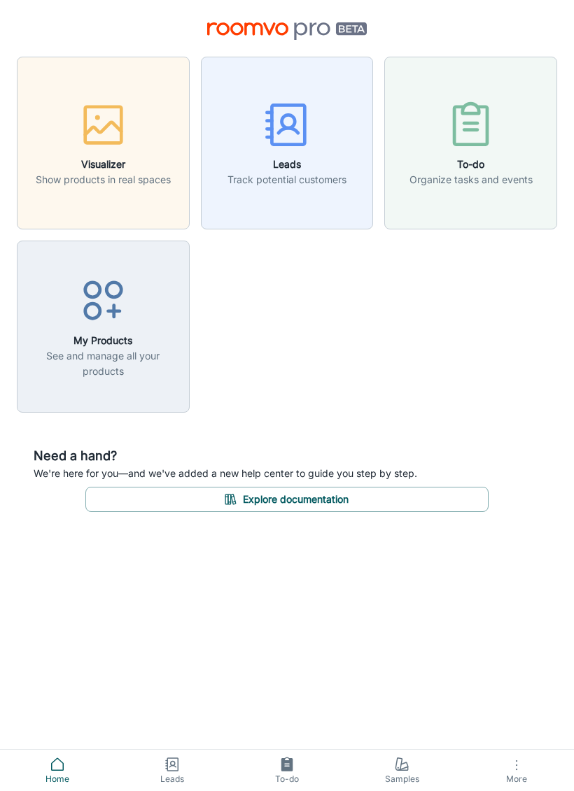
click at [69, 190] on button "Visualizer Show products in real spaces" at bounding box center [103, 143] width 173 height 173
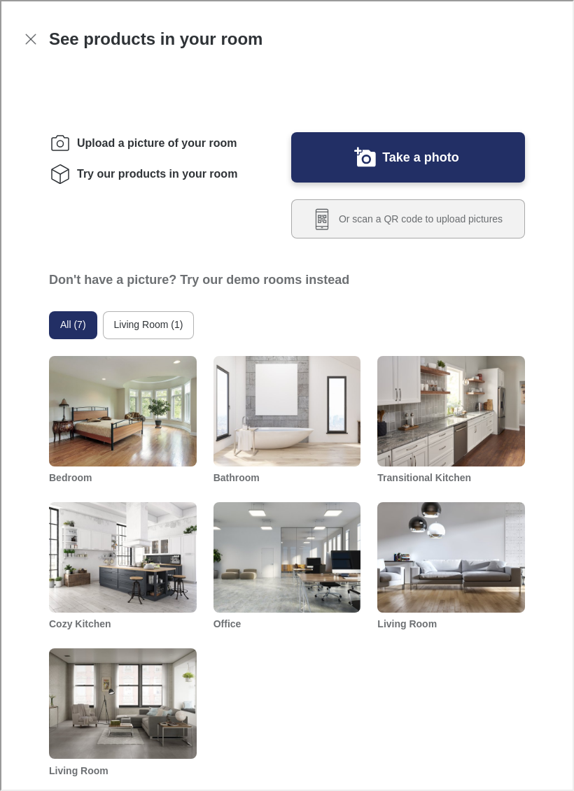
click at [498, 237] on button "Or scan a QR code to upload pictures" at bounding box center [407, 217] width 234 height 39
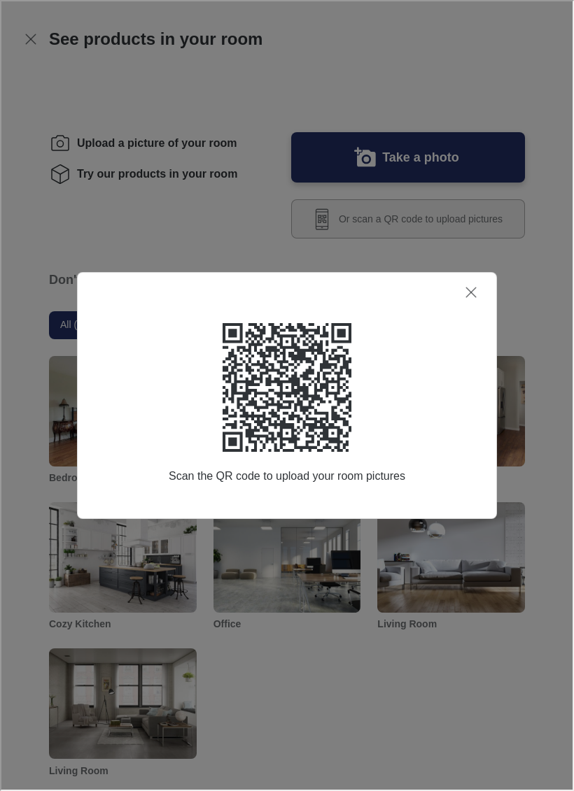
click at [463, 294] on icon "Close dialog" at bounding box center [469, 291] width 17 height 17
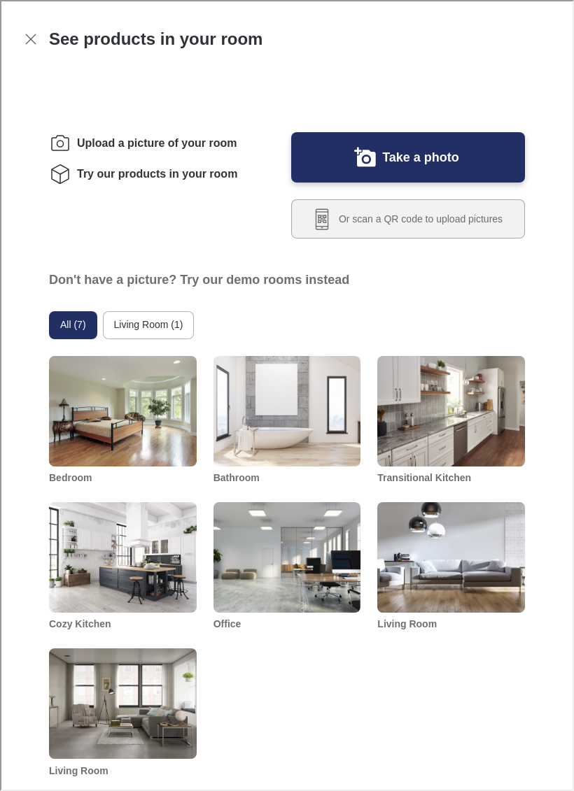
click at [127, 338] on button "Living Room (1)" at bounding box center [147, 324] width 92 height 28
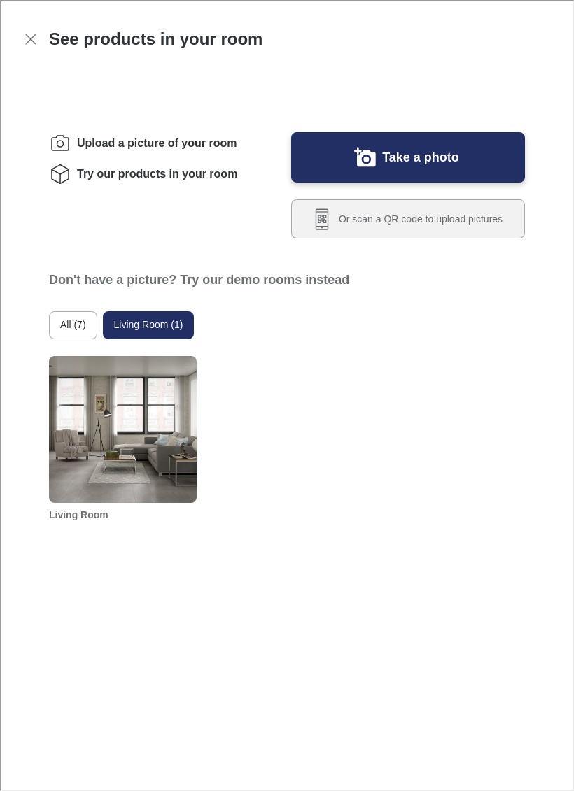
click at [65, 338] on button "All (7)" at bounding box center [72, 324] width 48 height 28
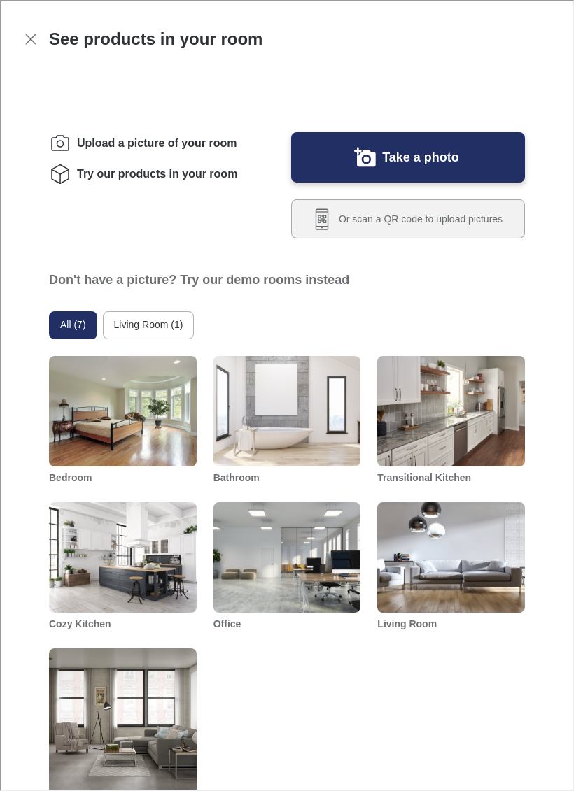
click at [31, 26] on button "Exit visualizer" at bounding box center [29, 37] width 25 height 25
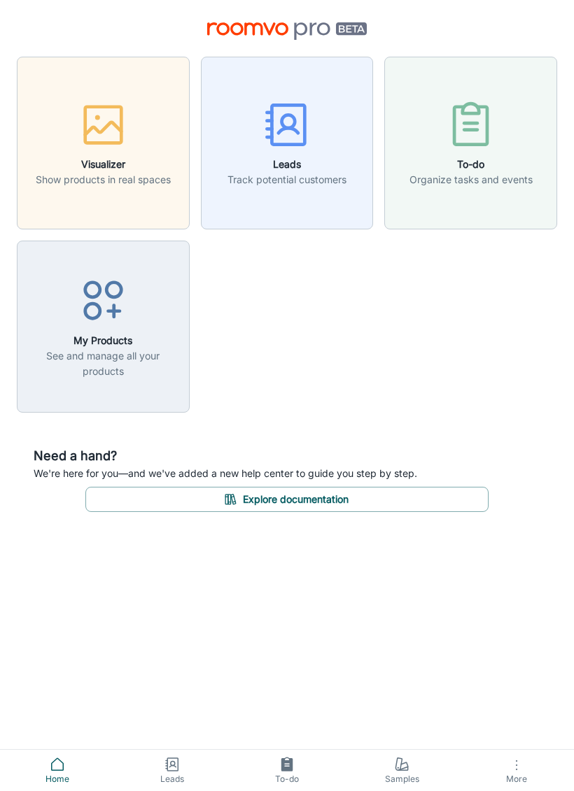
click at [63, 373] on p "See and manage all your products" at bounding box center [103, 363] width 155 height 31
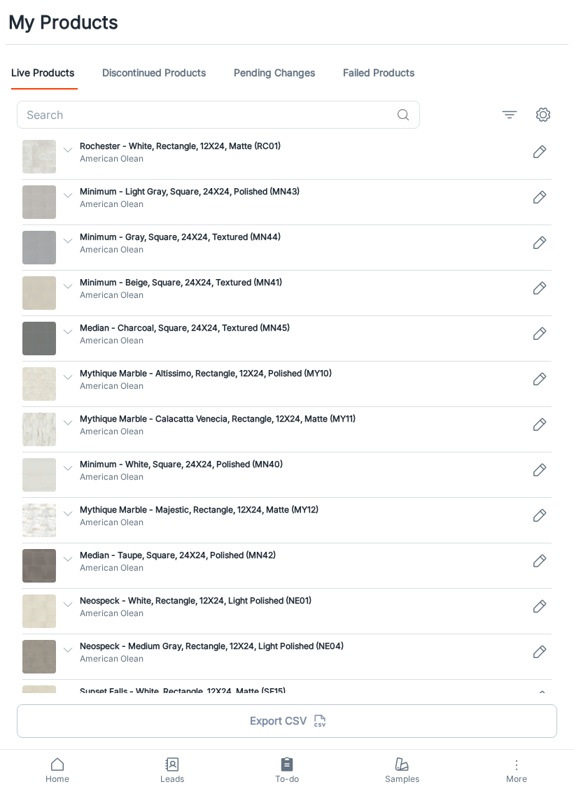
click at [48, 161] on img at bounding box center [39, 157] width 34 height 34
click at [50, 157] on img at bounding box center [39, 157] width 34 height 34
click at [104, 160] on p "American Olean" at bounding box center [301, 159] width 442 height 13
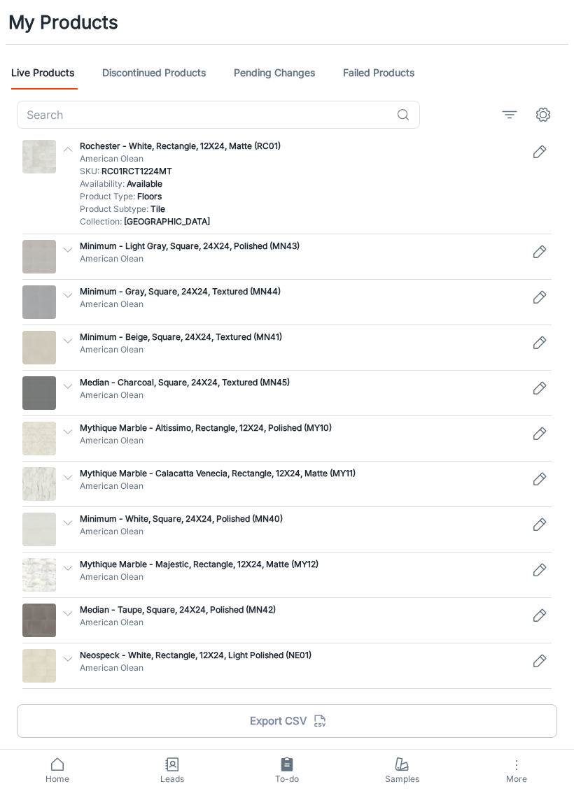
click at [45, 157] on img at bounding box center [39, 157] width 34 height 34
click at [105, 193] on p "Product Type : Floors" at bounding box center [301, 196] width 442 height 13
click at [541, 148] on line "Edit" at bounding box center [541, 149] width 3 height 3
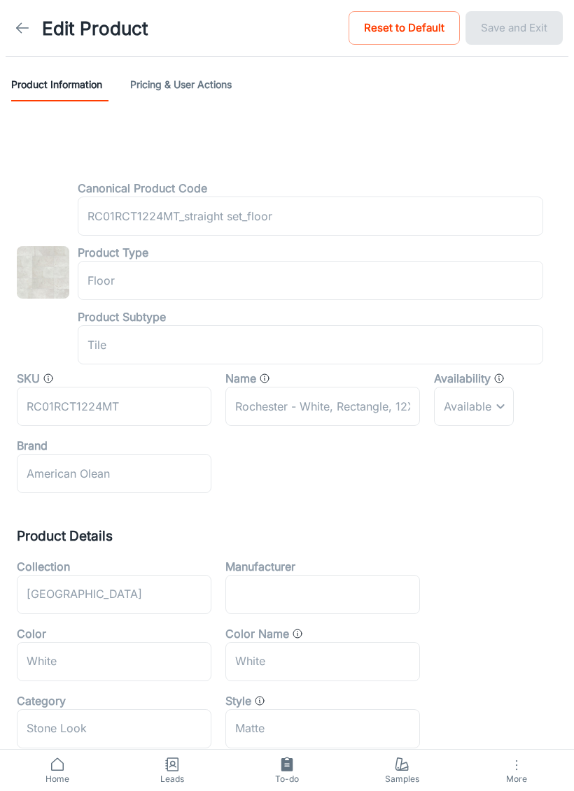
click at [167, 75] on button "Pricing & User Actions" at bounding box center [180, 85] width 101 height 34
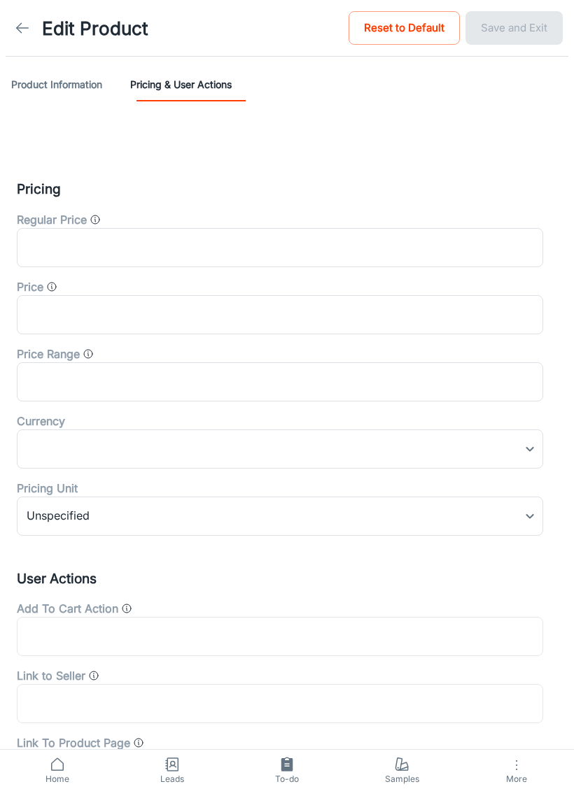
click at [39, 376] on input "text" at bounding box center [280, 381] width 526 height 39
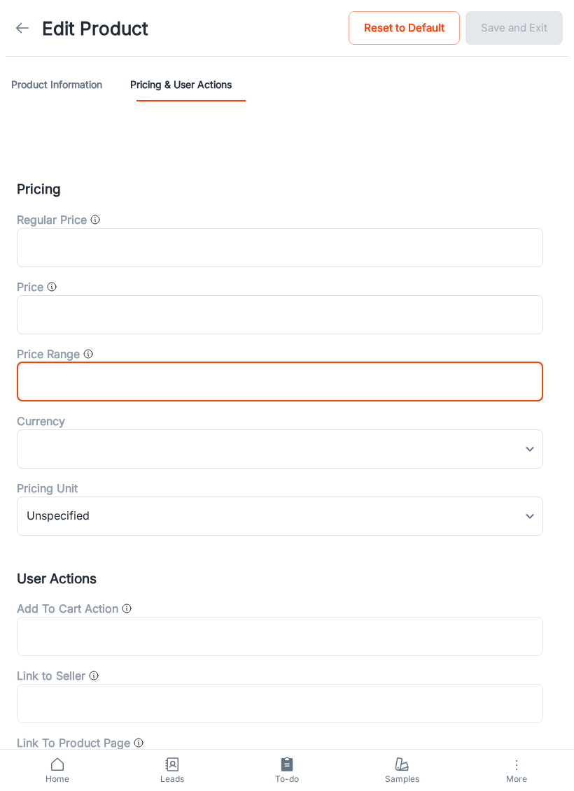
click at [30, 375] on input "text" at bounding box center [280, 381] width 526 height 39
click at [20, 36] on icon at bounding box center [22, 28] width 17 height 17
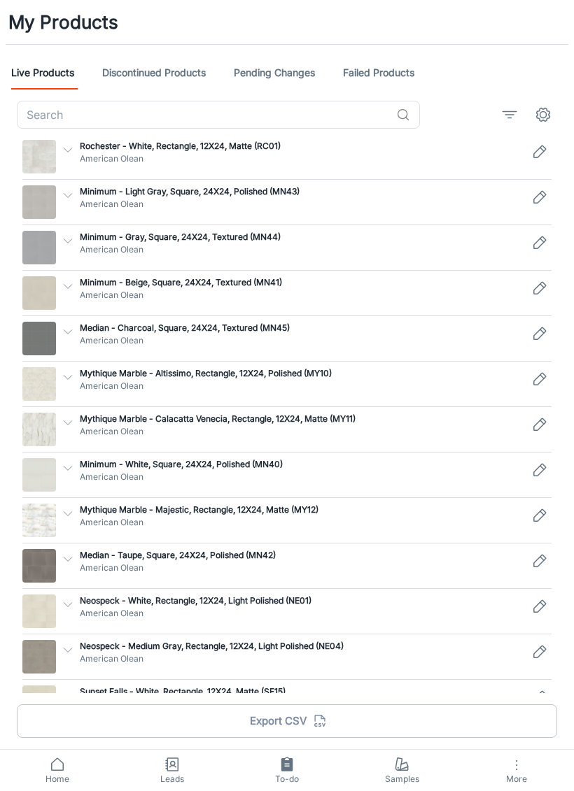
click at [54, 539] on icon at bounding box center [57, 764] width 17 height 17
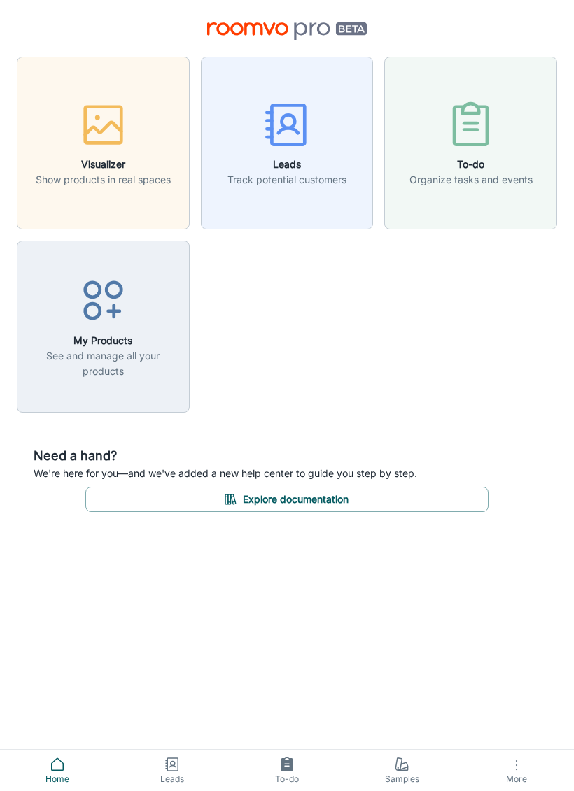
click at [230, 202] on button "Leads Track potential customers" at bounding box center [287, 143] width 173 height 173
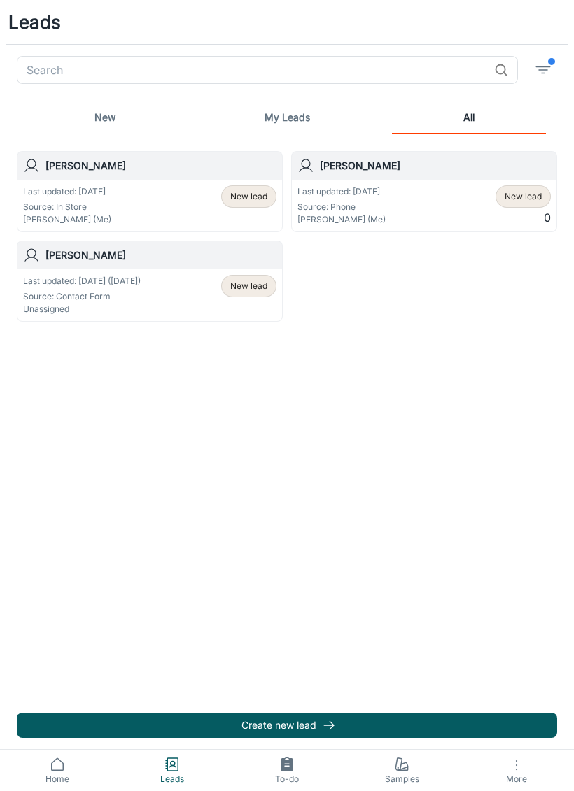
click at [104, 120] on link "New" at bounding box center [105, 118] width 154 height 34
click at [52, 539] on span "Home" at bounding box center [57, 779] width 98 height 13
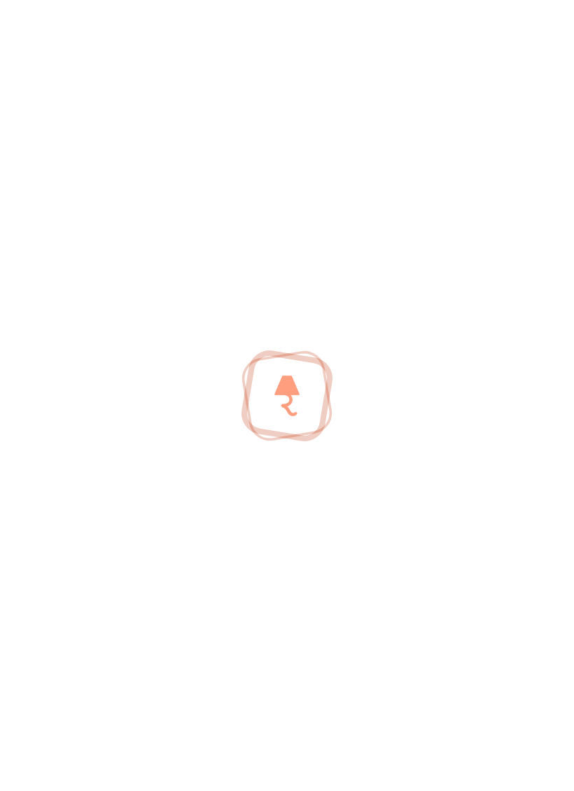
click at [52, 539] on div at bounding box center [287, 395] width 574 height 791
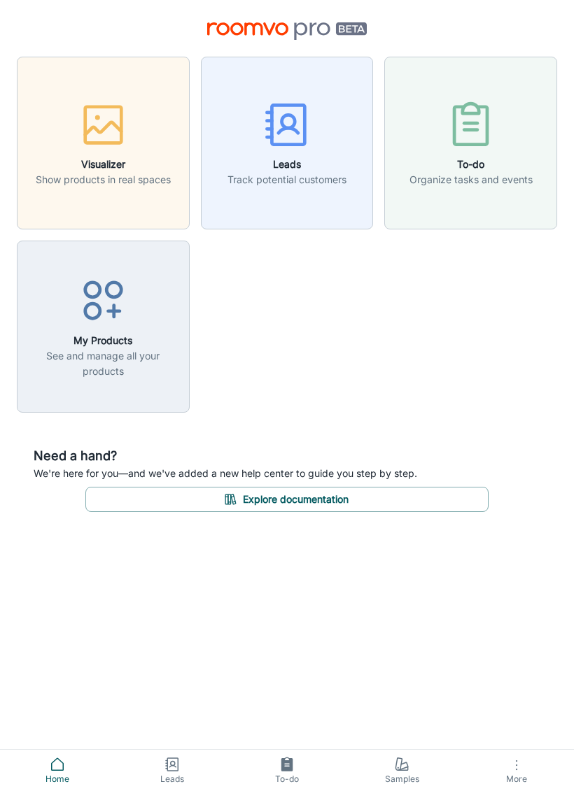
click at [508, 539] on icon "button" at bounding box center [516, 765] width 17 height 17
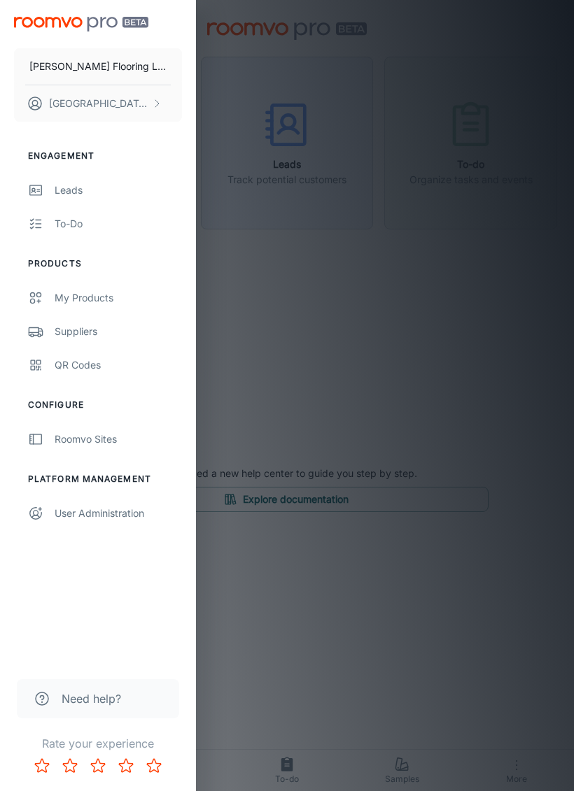
click at [62, 192] on div "Leads" at bounding box center [118, 190] width 127 height 15
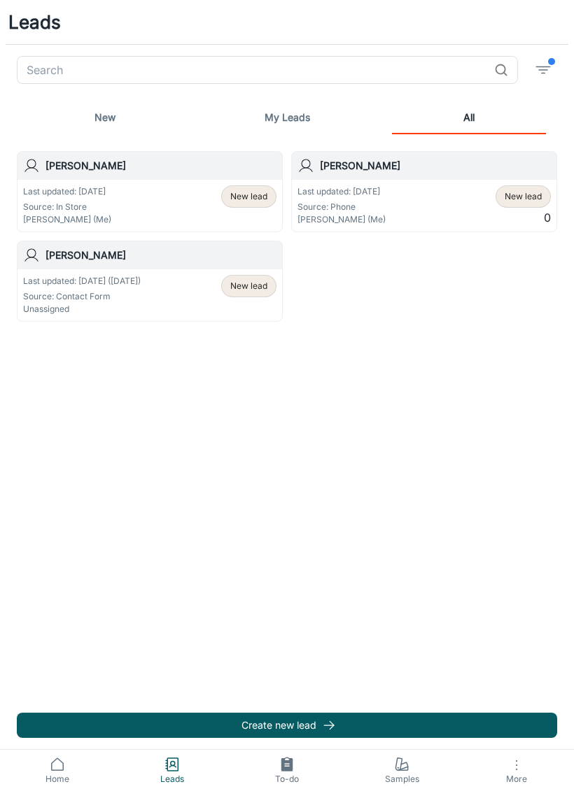
click at [60, 539] on span "Home" at bounding box center [57, 779] width 98 height 13
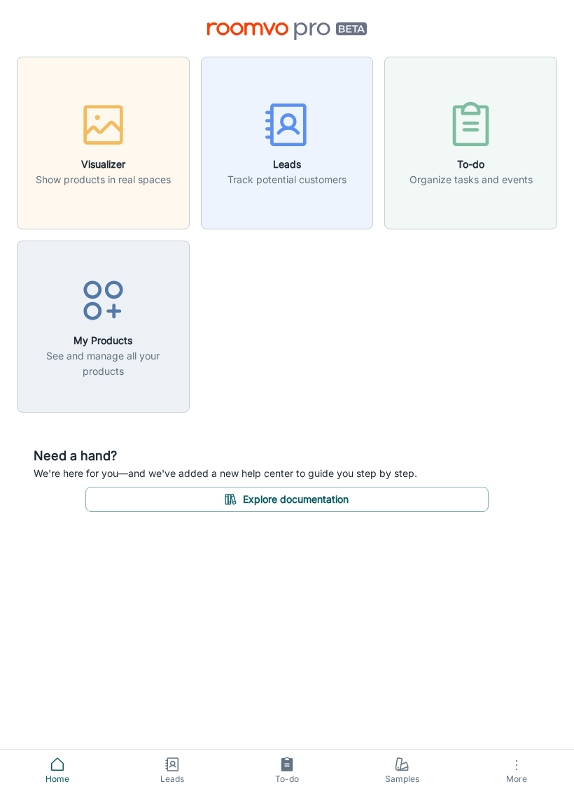
click at [507, 539] on button "More" at bounding box center [516, 770] width 115 height 41
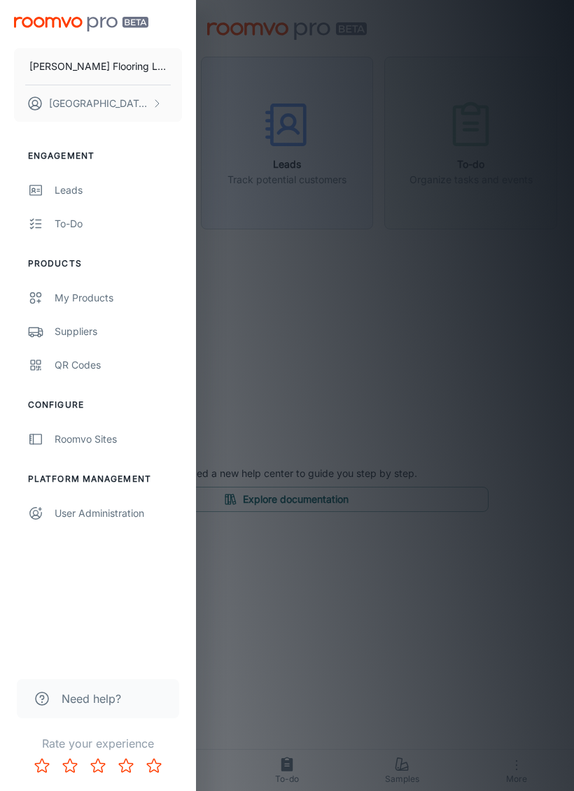
click at [87, 374] on link "QR Codes" at bounding box center [98, 365] width 196 height 34
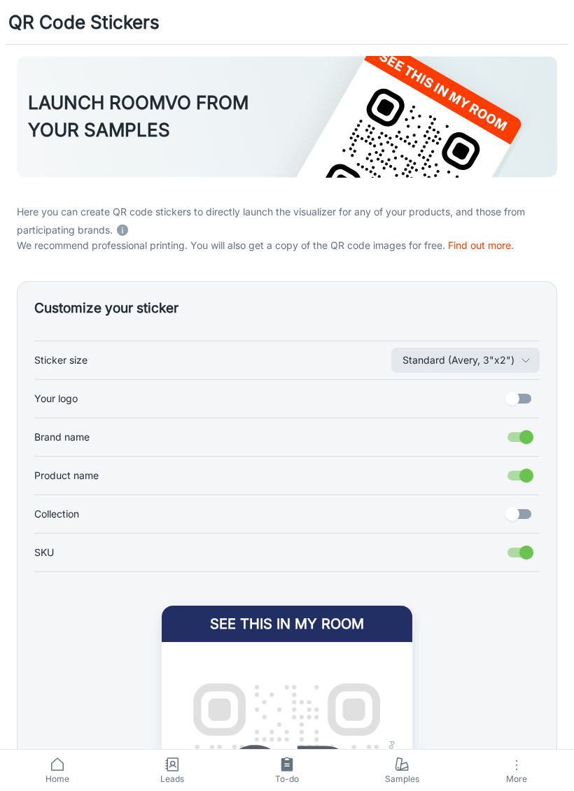
click at [528, 405] on input "Your logo" at bounding box center [512, 399] width 80 height 27
checkbox input "true"
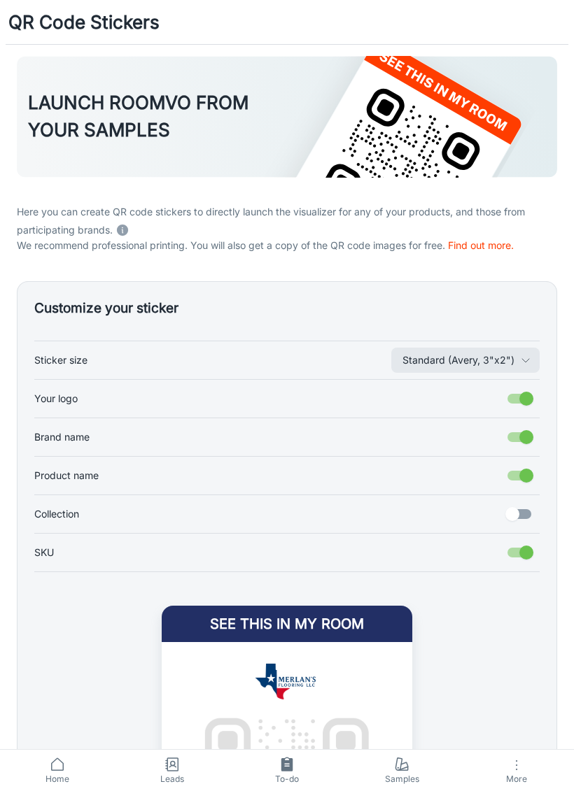
click at [512, 519] on input "Collection" at bounding box center [512, 514] width 80 height 27
checkbox input "true"
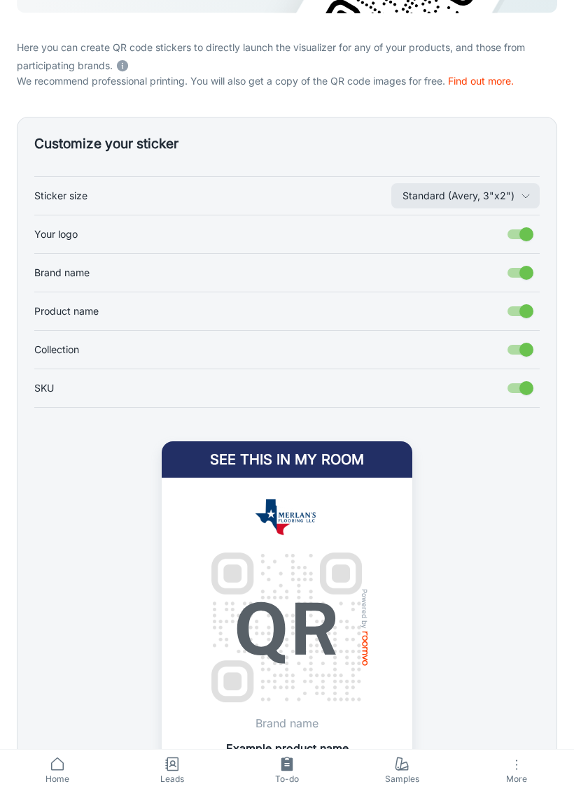
scroll to position [183, 0]
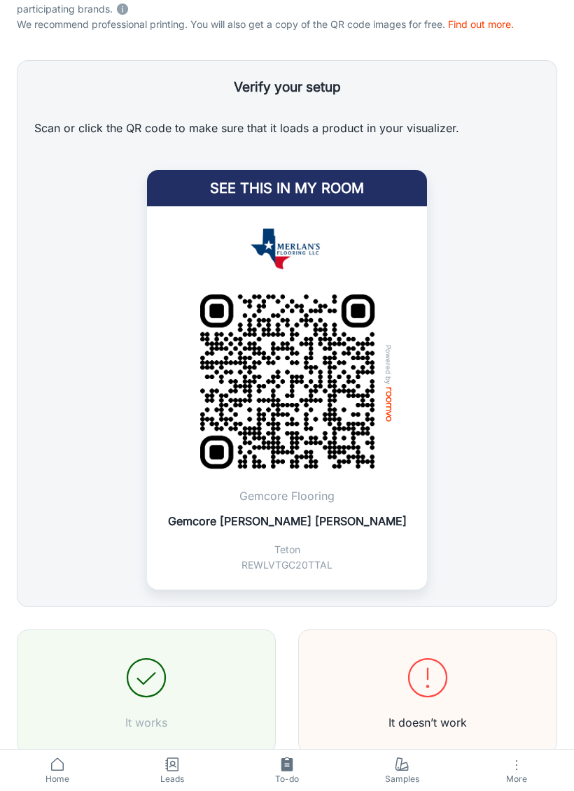
scroll to position [226, 0]
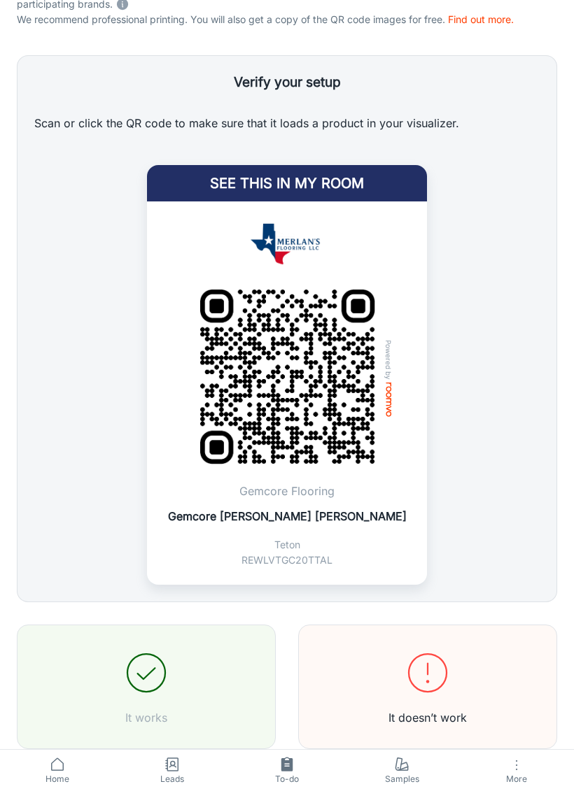
click at [174, 539] on button "It works" at bounding box center [146, 687] width 259 height 125
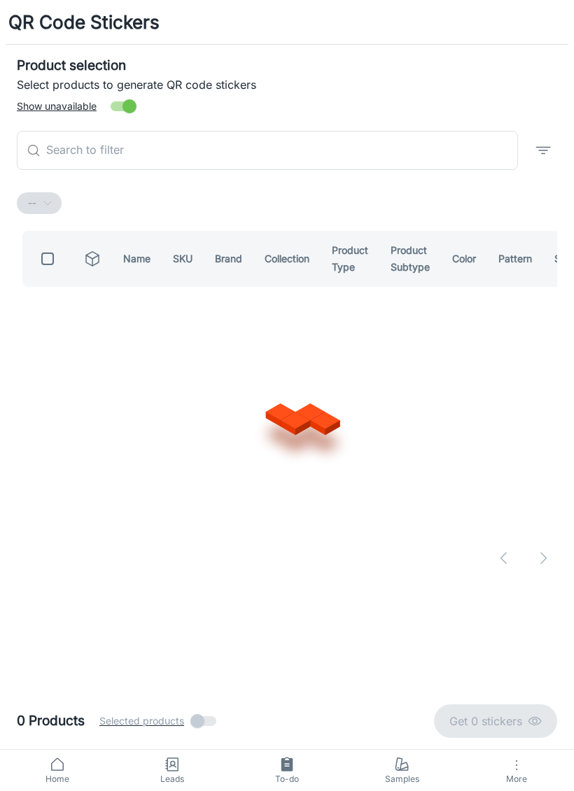
scroll to position [0, 0]
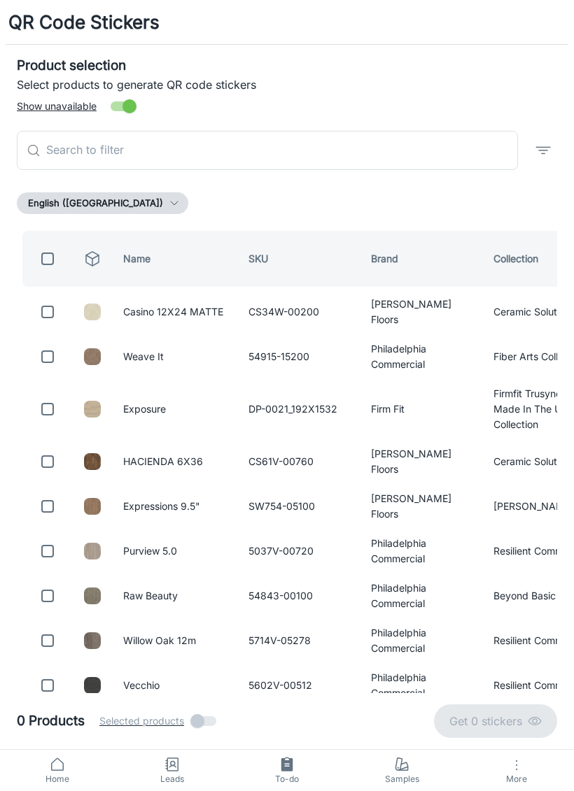
click at [425, 142] on input "text" at bounding box center [282, 150] width 472 height 39
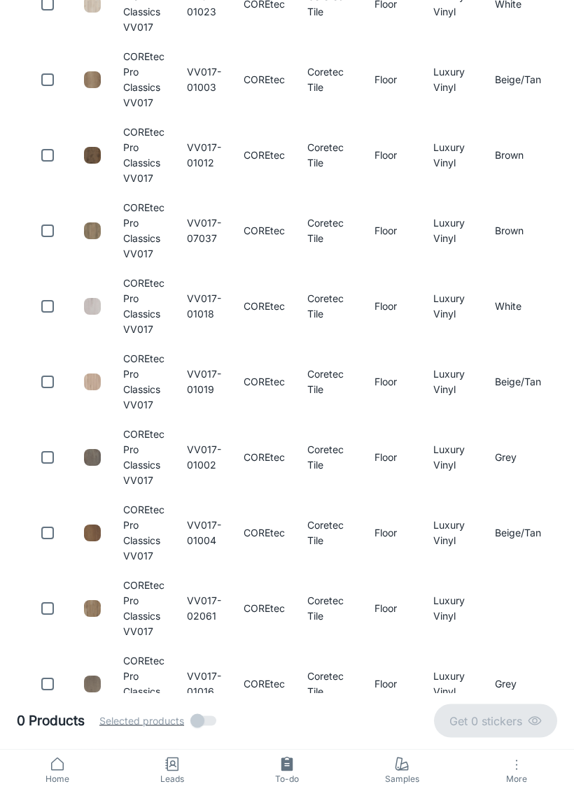
scroll to position [715, 0]
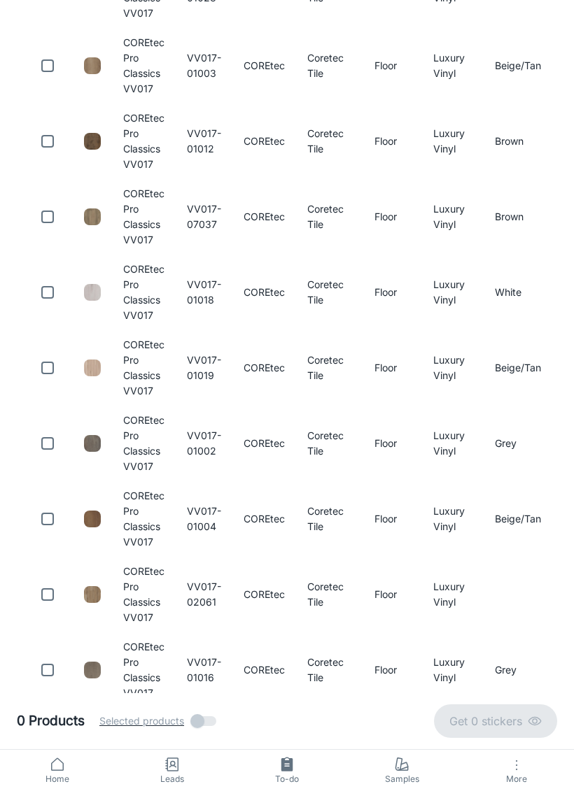
type input "Vv017"
click at [40, 444] on input "checkbox" at bounding box center [48, 444] width 28 height 28
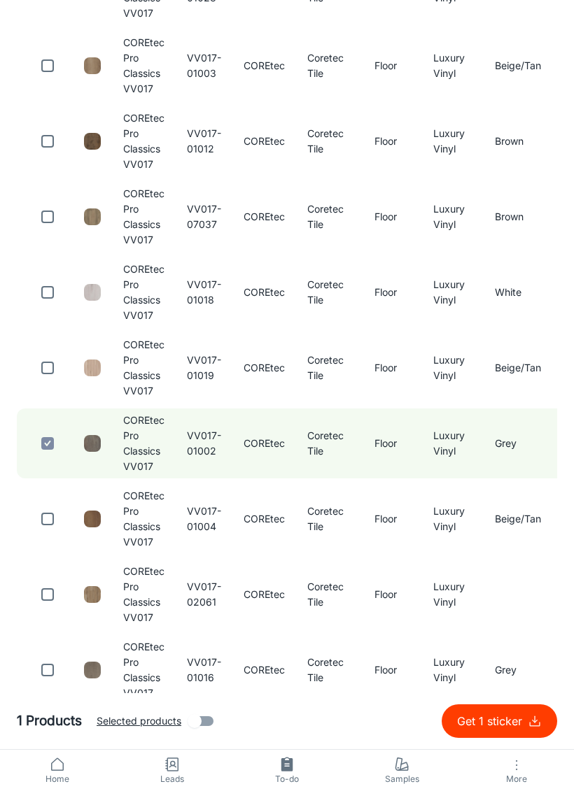
click at [45, 453] on input "checkbox" at bounding box center [48, 444] width 28 height 28
checkbox input "false"
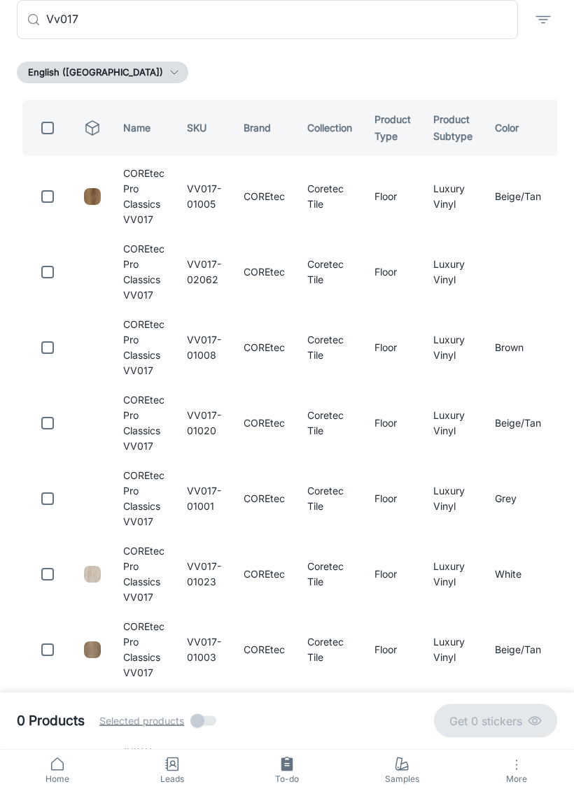
scroll to position [0, 0]
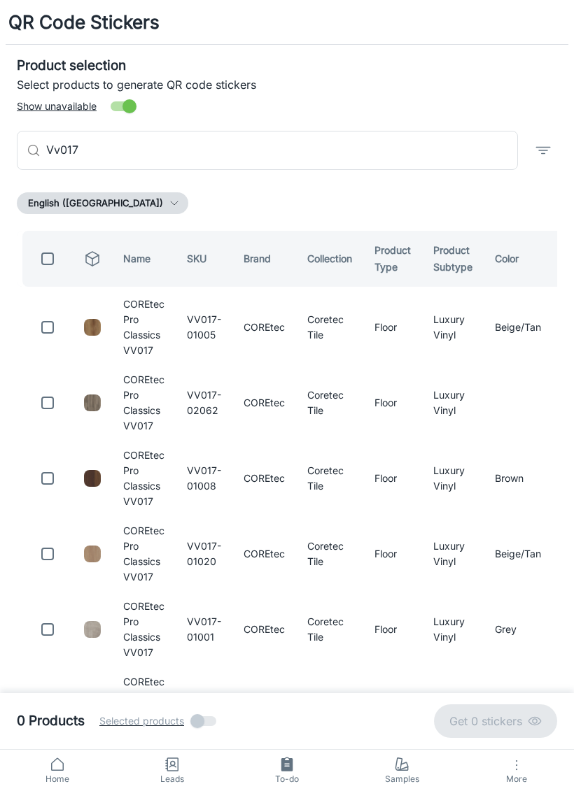
click at [471, 167] on input "Vv017" at bounding box center [282, 150] width 472 height 39
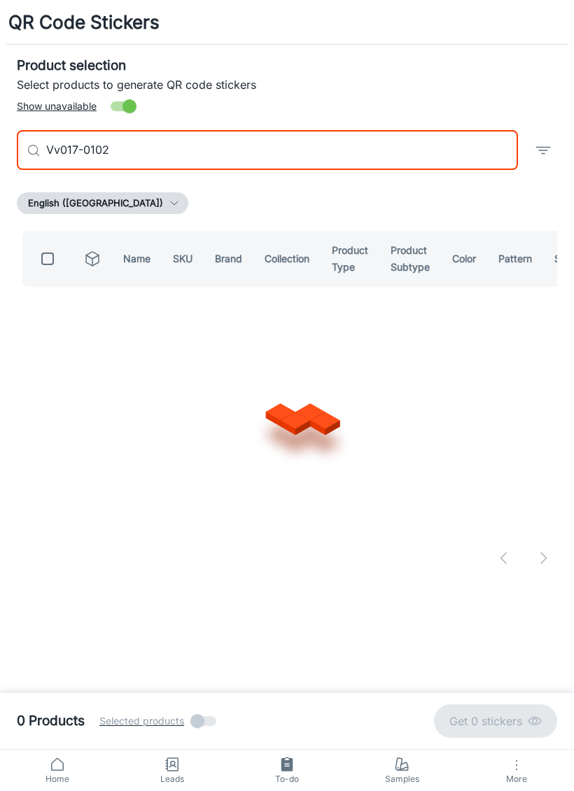
type input "Vv017-01022"
checkbox input "true"
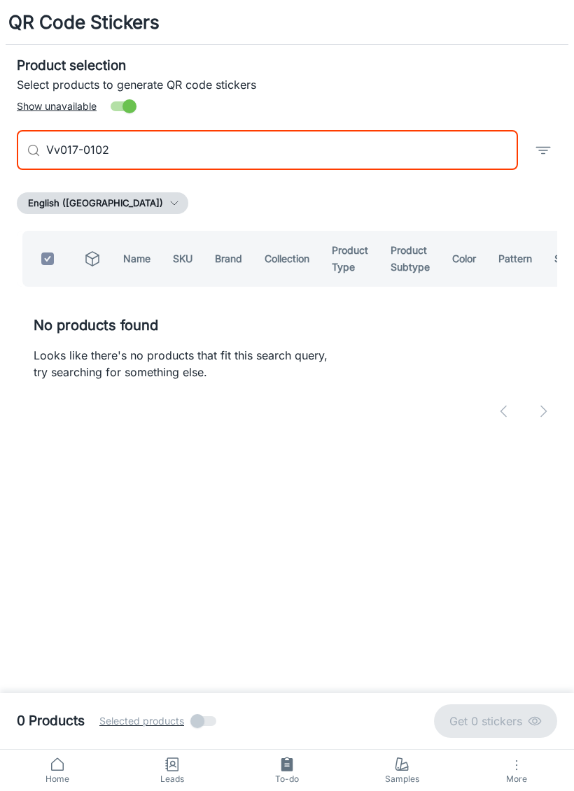
type input "Vv017-010"
checkbox input "false"
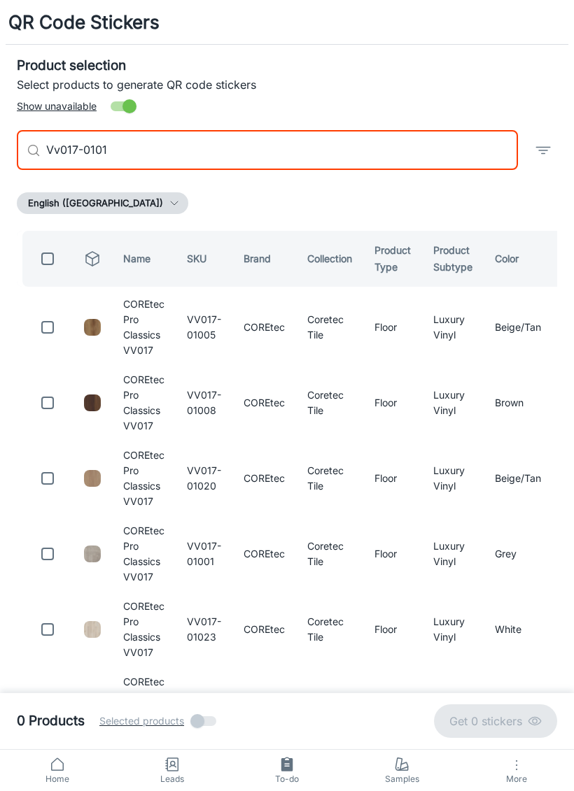
type input "Vv017-01011"
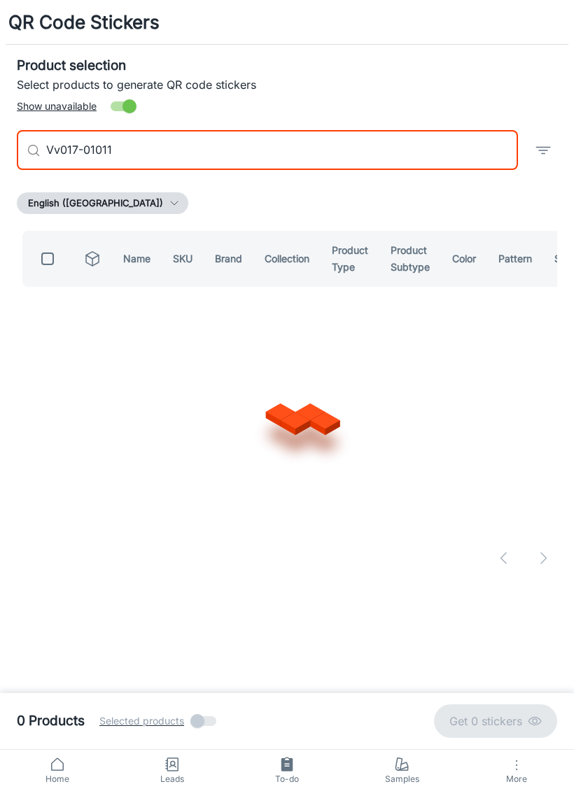
checkbox input "true"
type input "Vv017-010"
checkbox input "false"
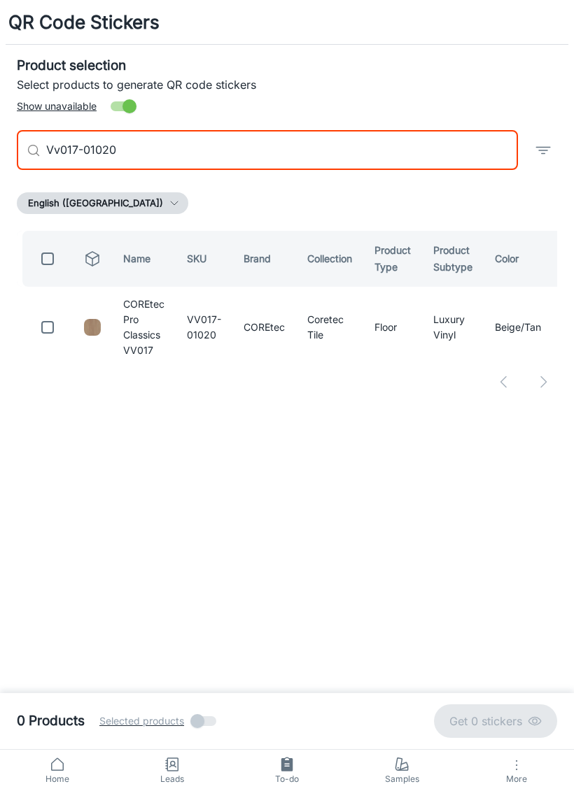
type input "Vv017-01020"
click at [51, 328] on input "checkbox" at bounding box center [48, 327] width 28 height 28
checkbox input "true"
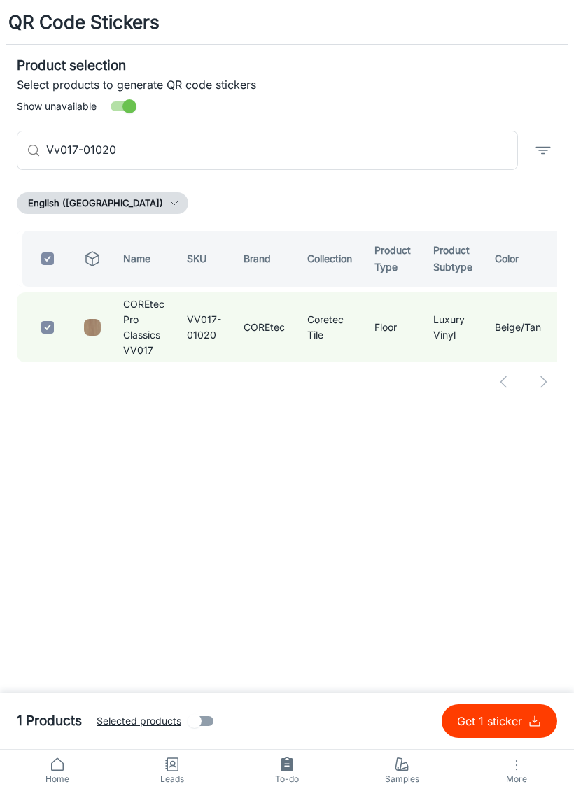
click at [446, 148] on input "Vv017-01020" at bounding box center [282, 150] width 472 height 39
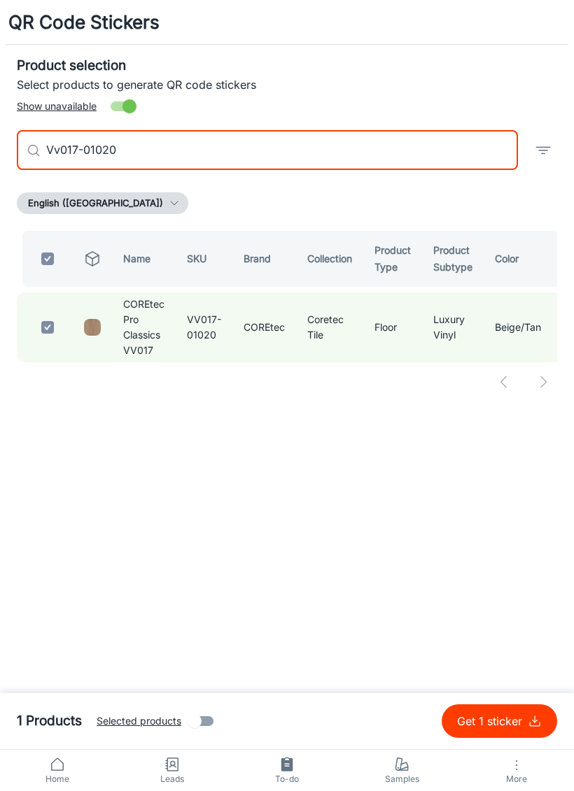
type input "Vv017-0102"
checkbox input "false"
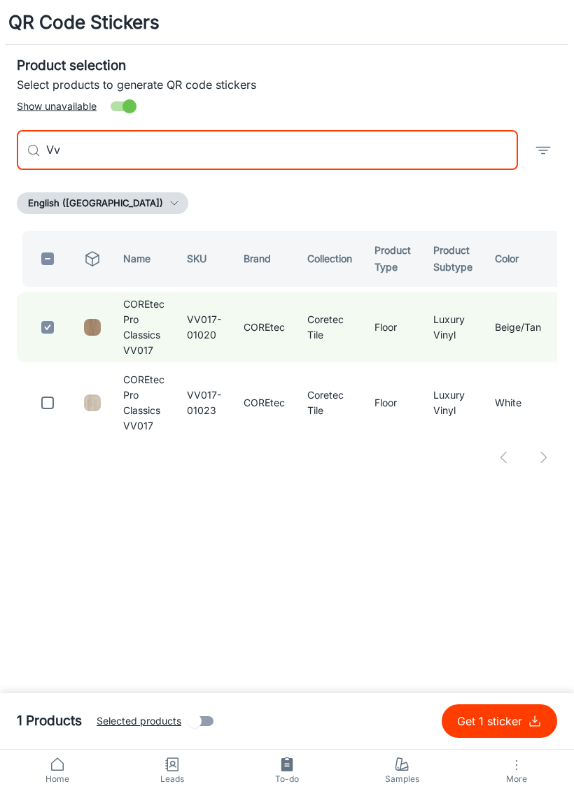
type input "V"
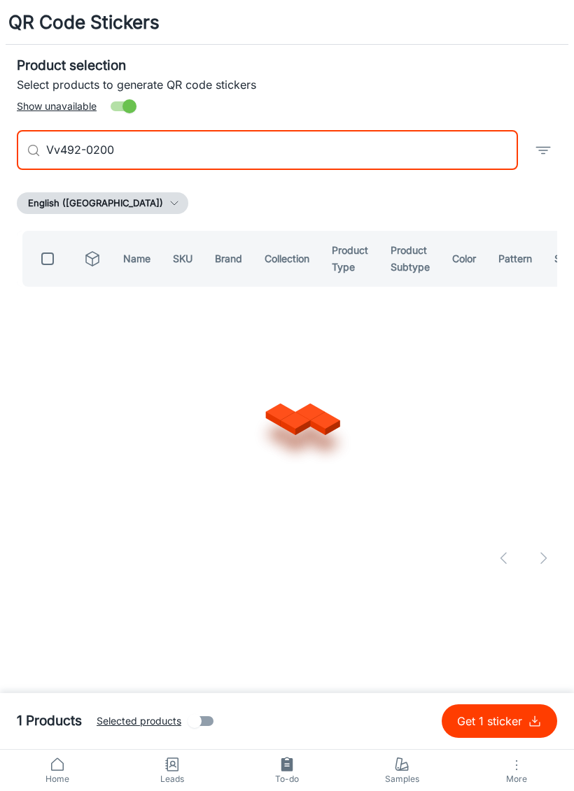
type input "Vv492-02004"
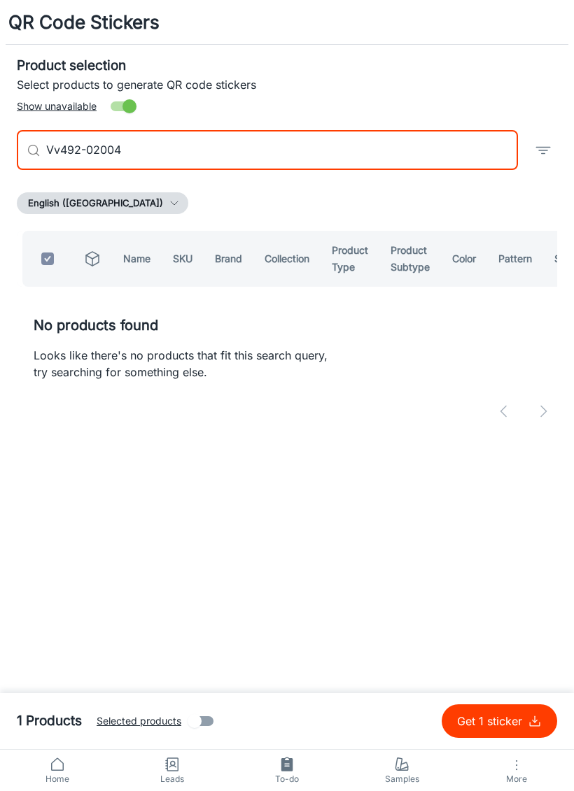
checkbox input "true"
type input "Vv49"
checkbox input "false"
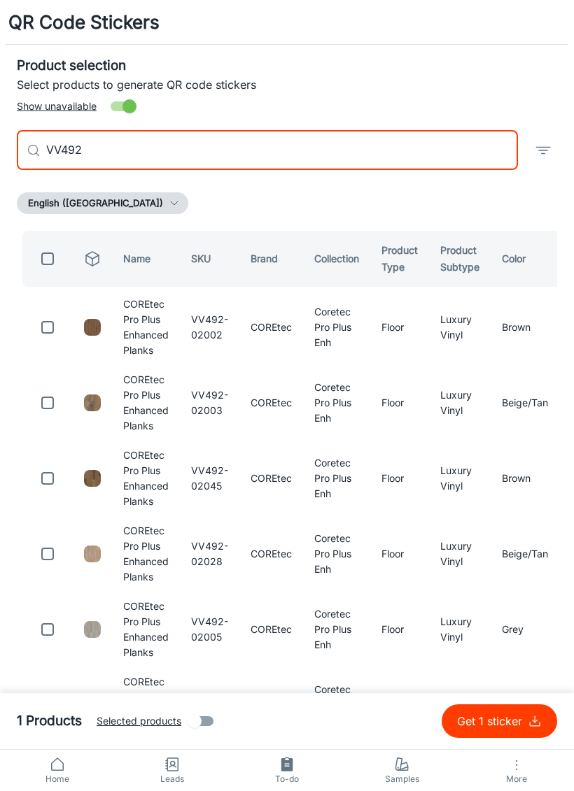
type input "VV492"
click at [123, 100] on input "Show unavailable" at bounding box center [130, 106] width 80 height 27
checkbox input "false"
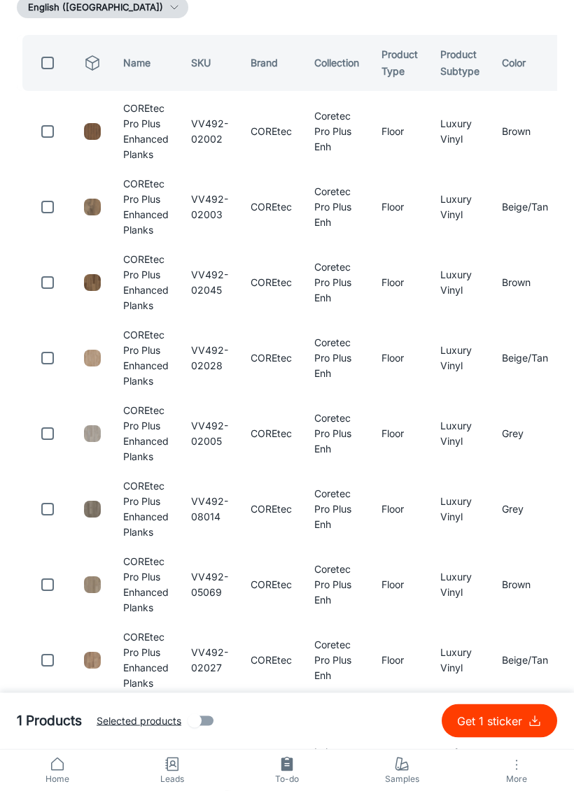
scroll to position [195, 0]
click at [50, 359] on input "checkbox" at bounding box center [48, 359] width 28 height 28
checkbox input "true"
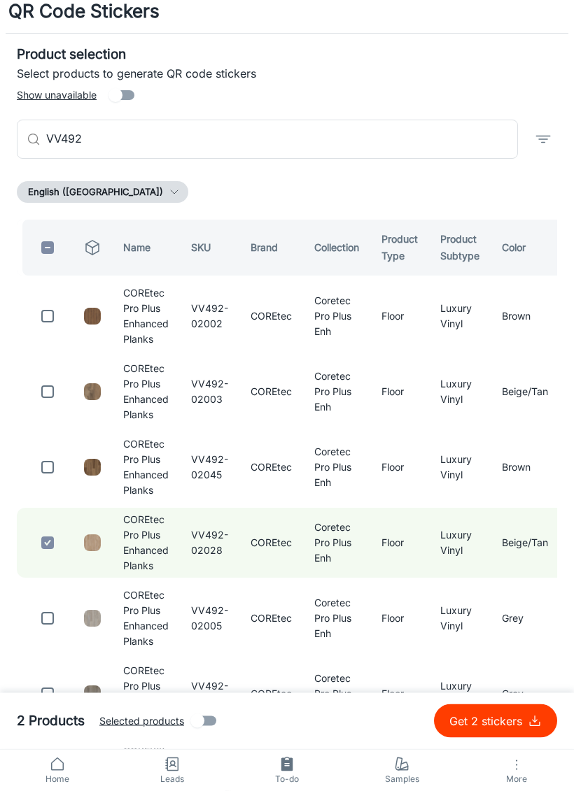
scroll to position [11, 0]
click at [342, 127] on input "VV492" at bounding box center [282, 139] width 472 height 39
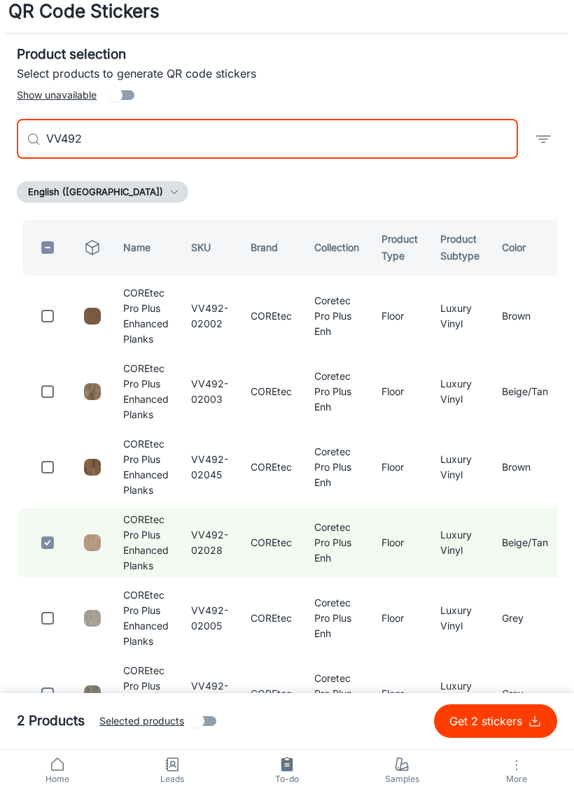
click at [337, 142] on input "VV492" at bounding box center [282, 139] width 472 height 39
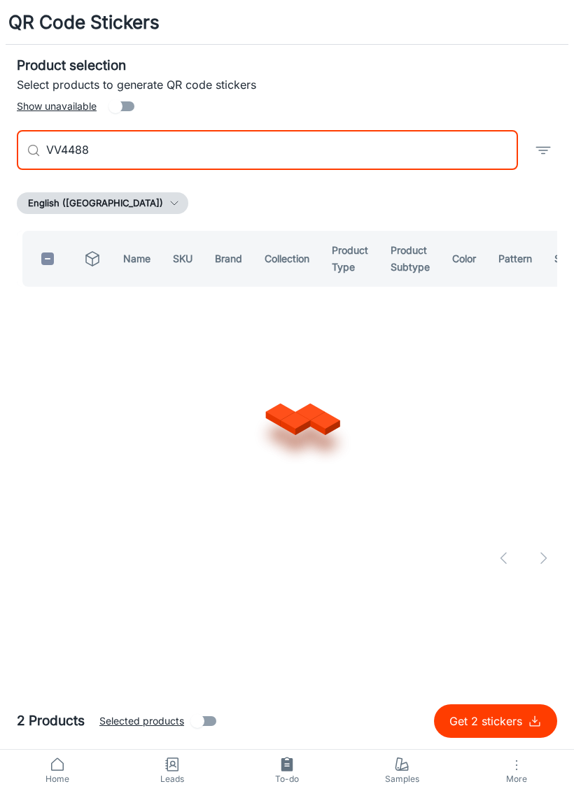
type input "VV4488-"
checkbox input "true"
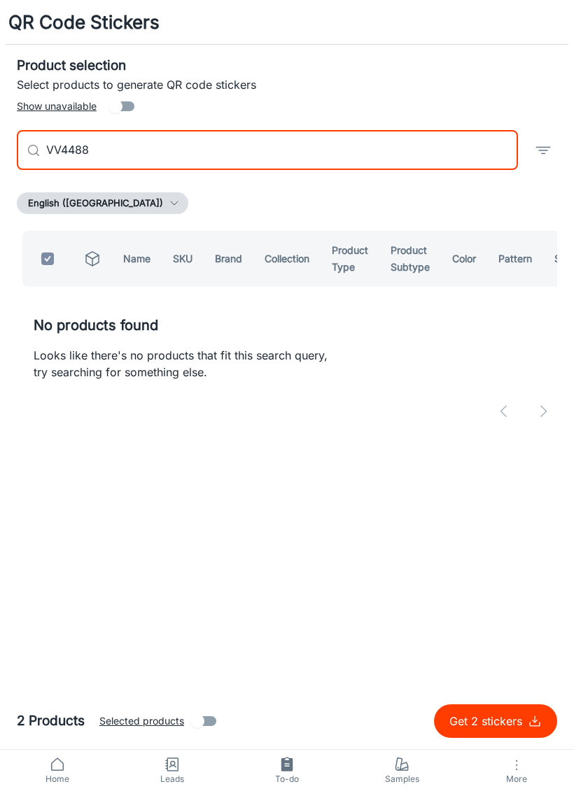
click at [495, 539] on button "Get 2 stickers" at bounding box center [495, 722] width 123 height 34
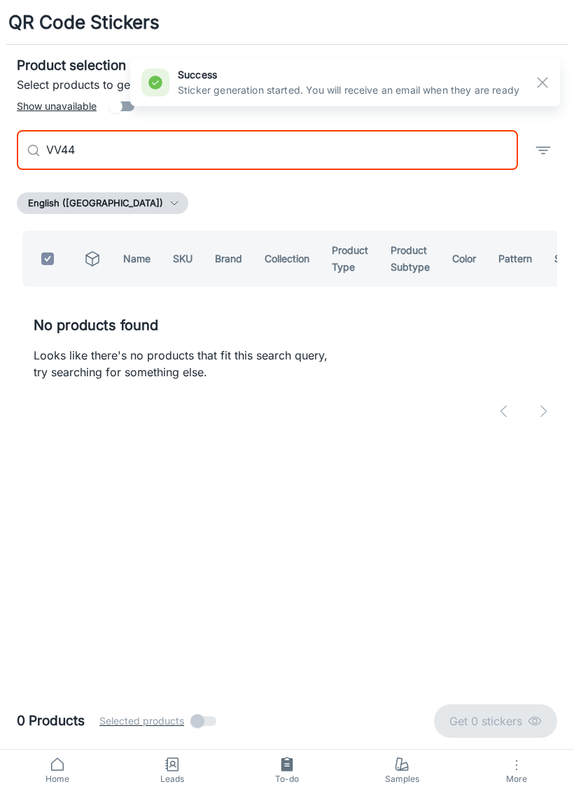
type input "VV4"
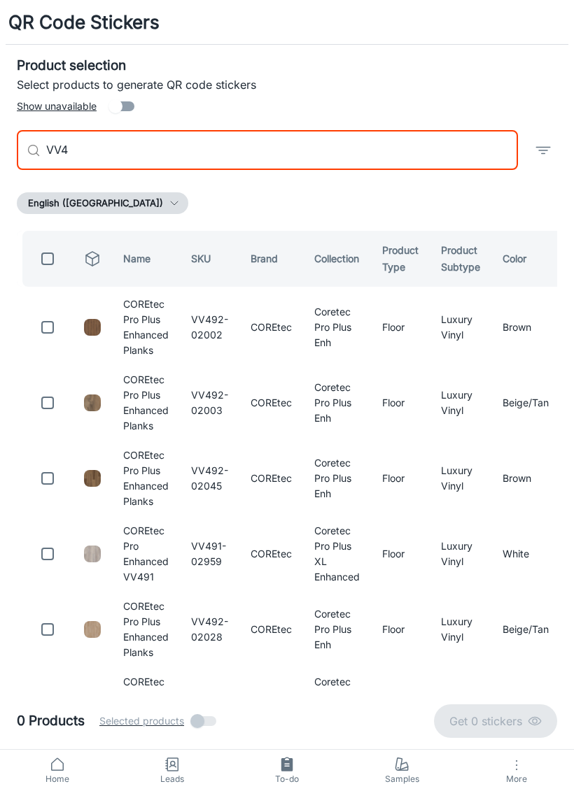
checkbox input "false"
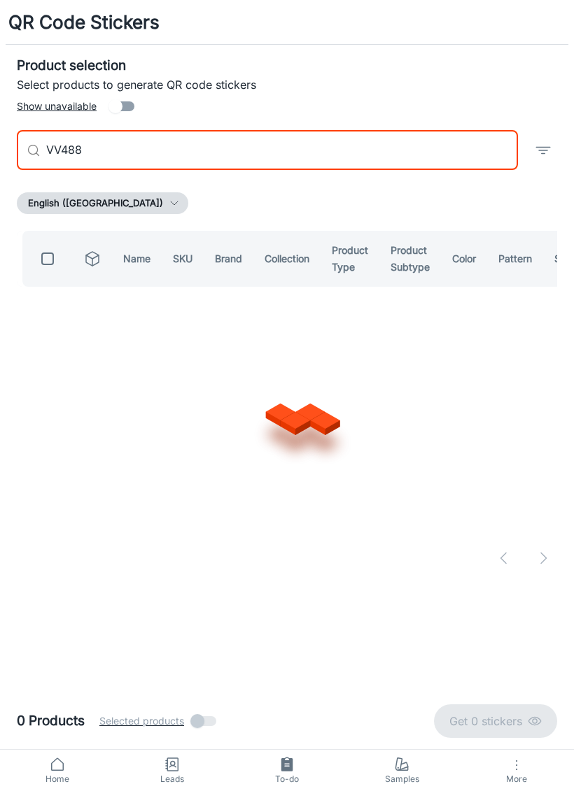
type input "VV488"
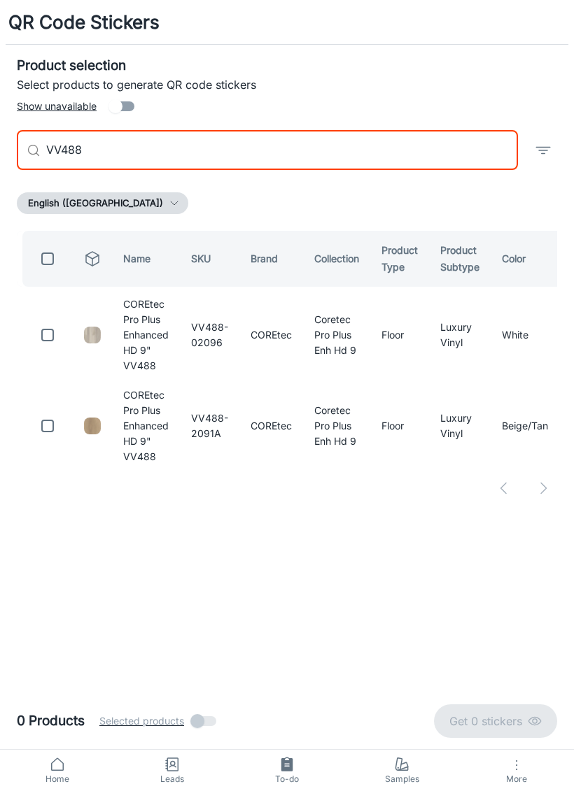
click at [409, 147] on input "VV488" at bounding box center [282, 150] width 472 height 39
click at [56, 539] on span "Home" at bounding box center [57, 779] width 98 height 13
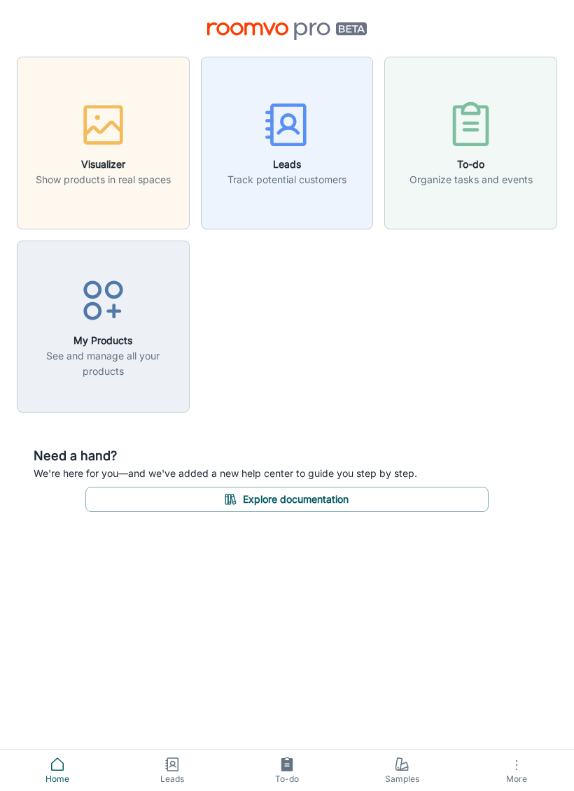
click at [155, 305] on div "button" at bounding box center [103, 303] width 155 height 58
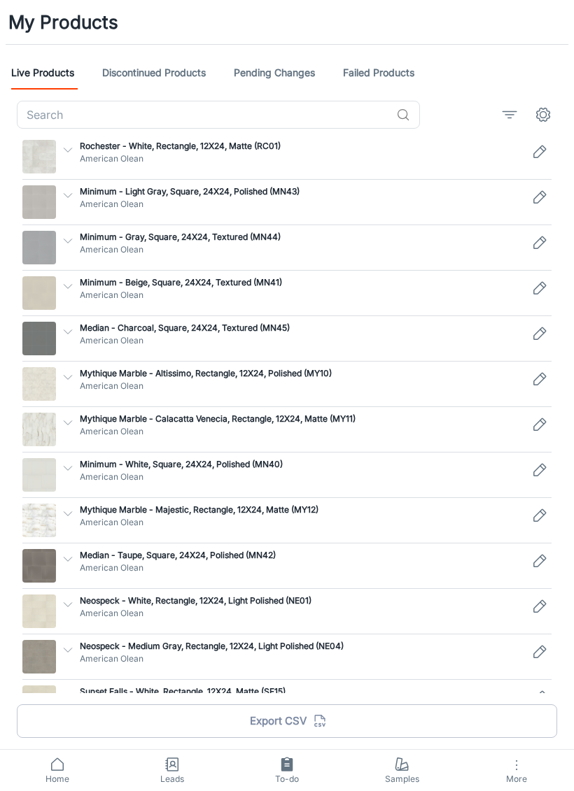
click at [310, 75] on link "Pending Changes" at bounding box center [274, 73] width 81 height 34
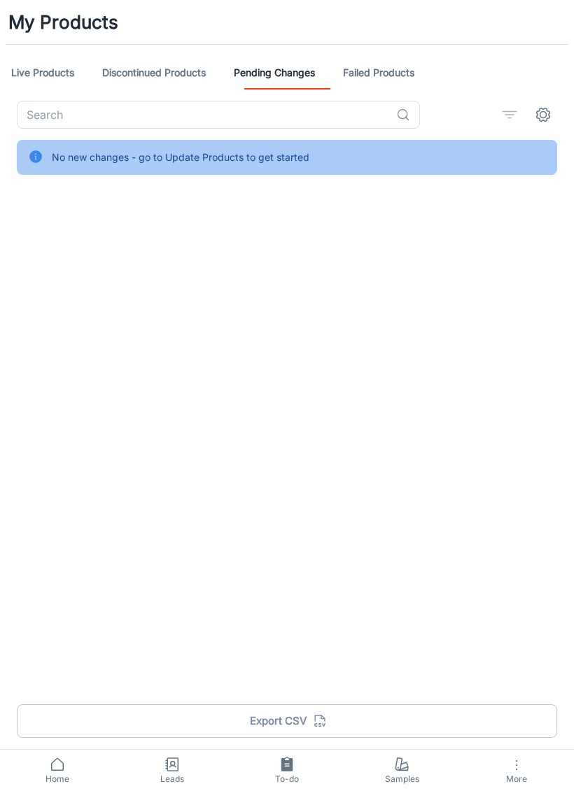
click at [195, 69] on link "Discontinued Products" at bounding box center [154, 73] width 104 height 34
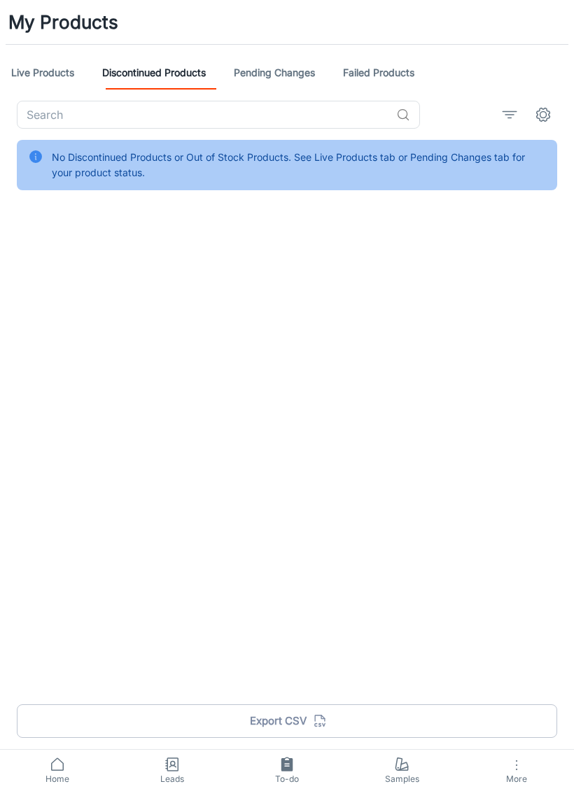
click at [46, 63] on link "Live Products" at bounding box center [42, 73] width 63 height 34
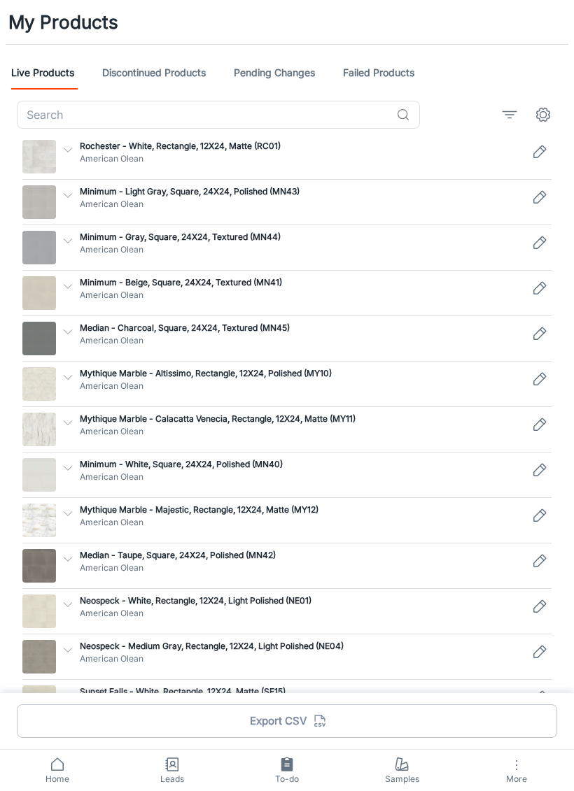
click at [297, 122] on input "text" at bounding box center [204, 115] width 374 height 28
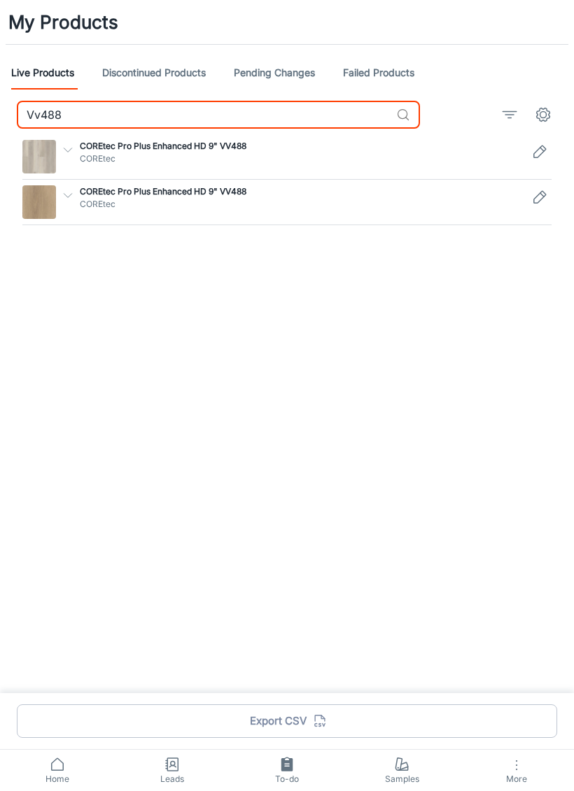
click at [299, 164] on p "COREtec" at bounding box center [301, 159] width 442 height 13
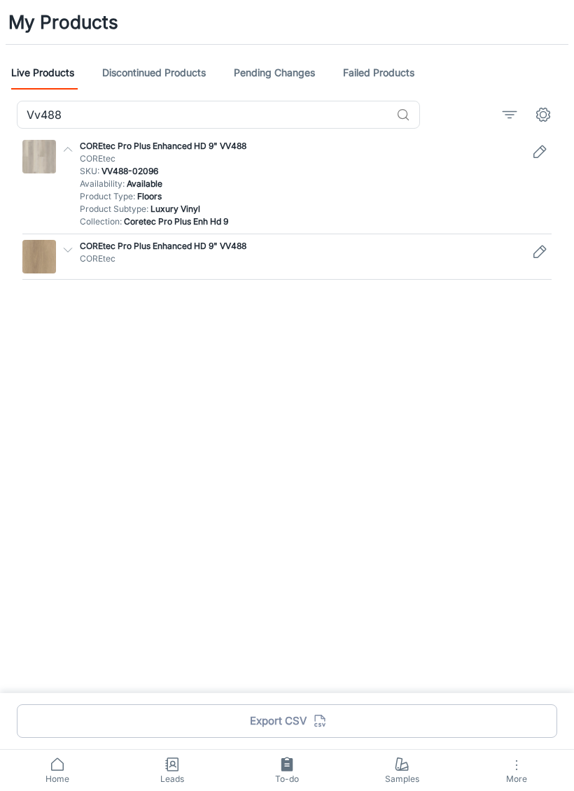
click at [280, 255] on p "COREtec" at bounding box center [301, 259] width 442 height 13
click at [304, 119] on input "Vv488" at bounding box center [204, 115] width 374 height 28
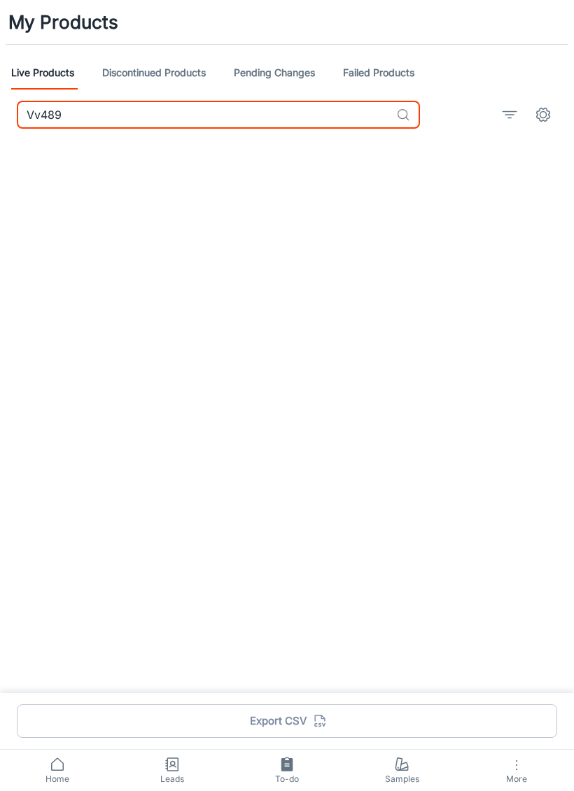
type input "Vv489"
click at [409, 118] on icon at bounding box center [403, 115] width 14 height 14
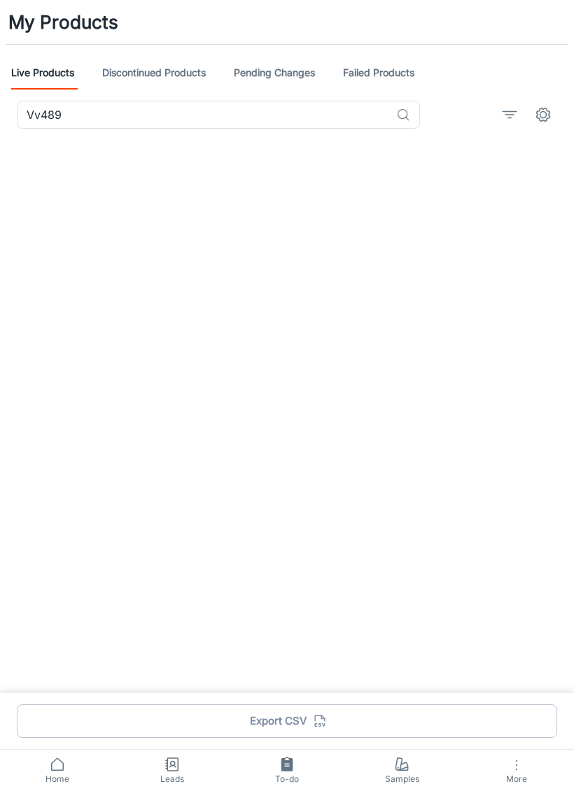
click at [400, 118] on circle at bounding box center [402, 114] width 9 height 9
click at [402, 113] on icon at bounding box center [403, 115] width 14 height 14
click at [402, 112] on icon at bounding box center [403, 115] width 14 height 14
click at [402, 114] on icon at bounding box center [403, 115] width 14 height 14
click at [405, 109] on icon at bounding box center [403, 115] width 14 height 14
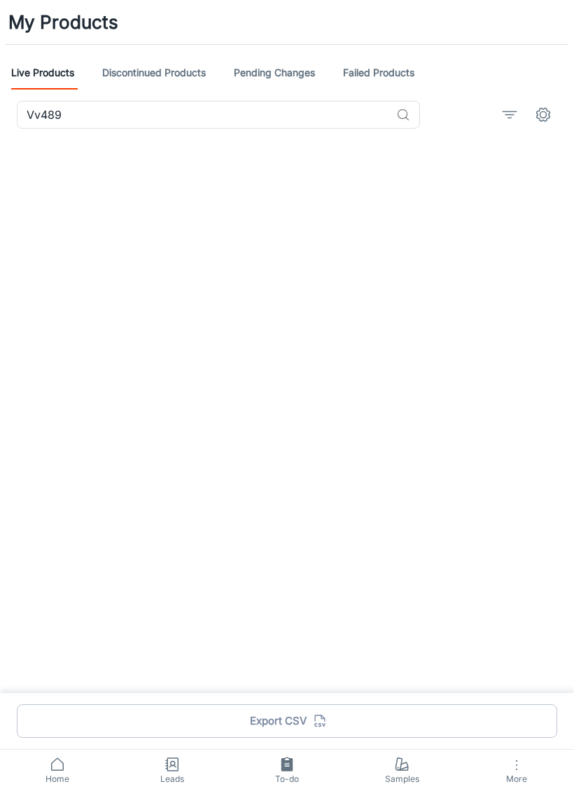
click at [53, 539] on span "Home" at bounding box center [57, 779] width 98 height 13
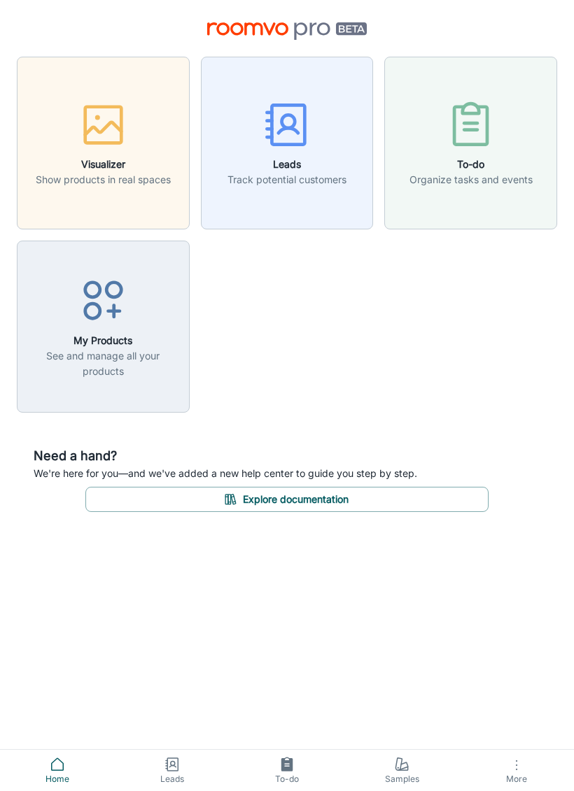
click at [171, 167] on h6 "Visualizer" at bounding box center [103, 164] width 135 height 15
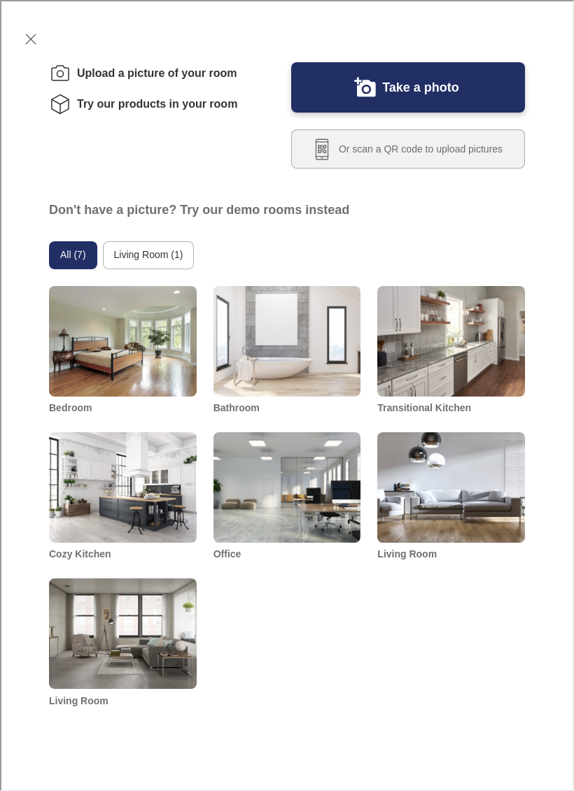
scroll to position [260, 0]
click at [28, 49] on button "Exit visualizer" at bounding box center [29, 37] width 25 height 25
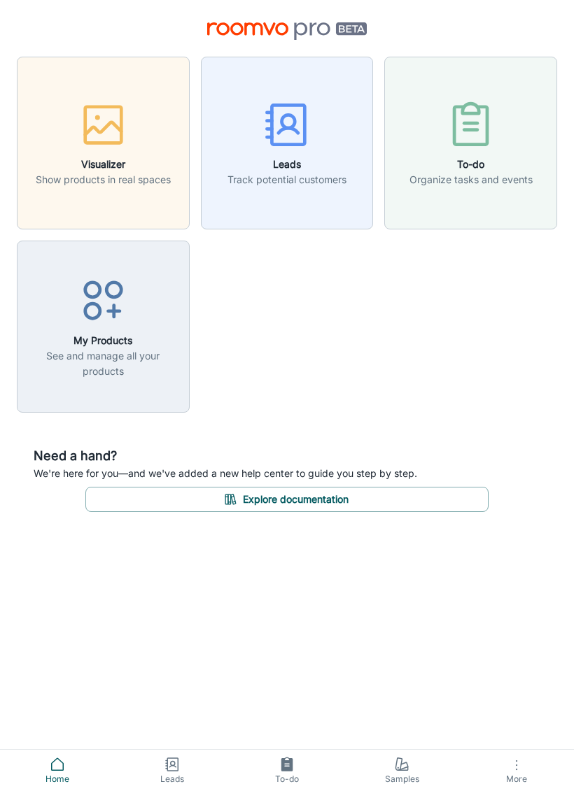
click at [66, 539] on link "Home" at bounding box center [57, 770] width 115 height 41
click at [31, 539] on span "Home" at bounding box center [57, 779] width 98 height 13
click at [67, 539] on link "Home" at bounding box center [57, 770] width 115 height 41
click at [46, 539] on link "Home" at bounding box center [57, 770] width 115 height 41
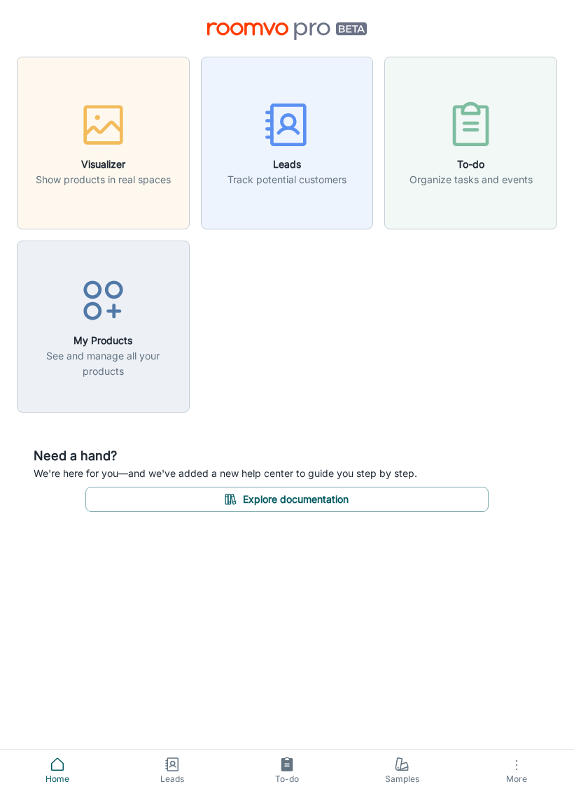
click at [64, 539] on span "Home" at bounding box center [57, 779] width 98 height 13
click at [79, 539] on link "Home" at bounding box center [57, 770] width 115 height 41
click at [70, 539] on link "Home" at bounding box center [57, 770] width 115 height 41
click at [142, 188] on button "Visualizer Show products in real spaces" at bounding box center [103, 143] width 173 height 173
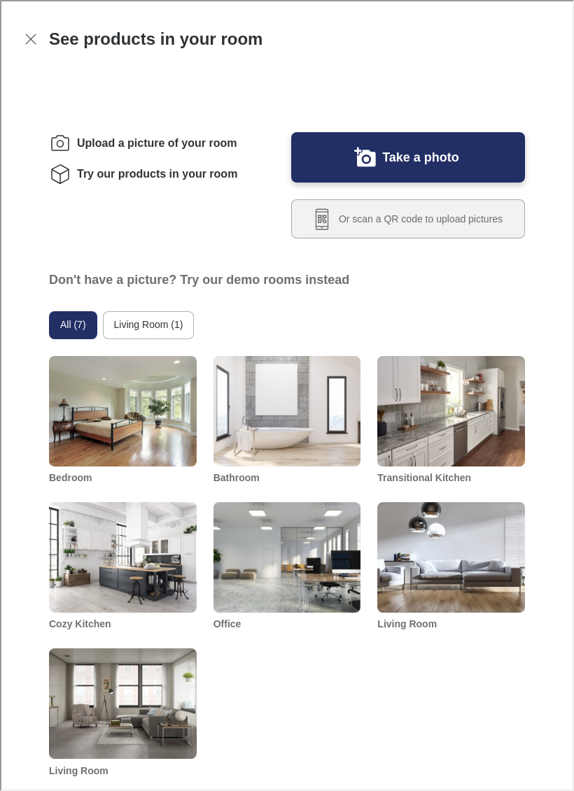
click at [27, 41] on icon "Exit visualizer" at bounding box center [29, 37] width 17 height 17
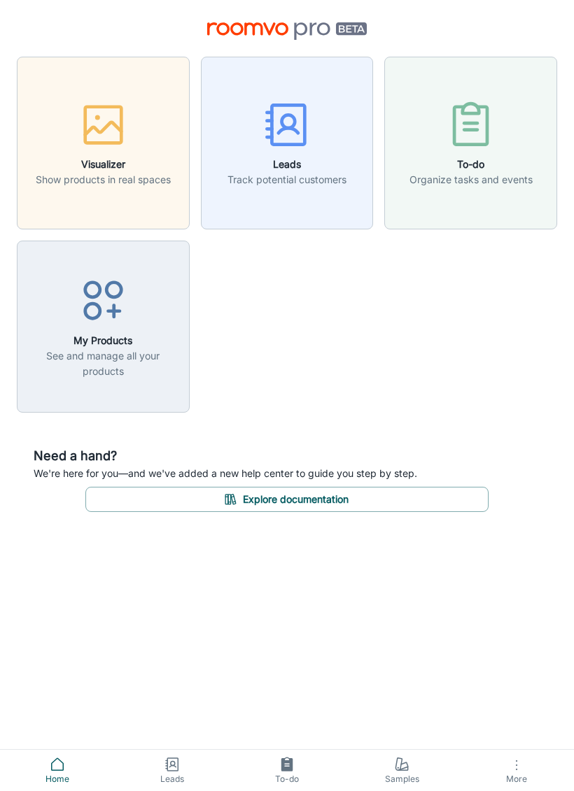
click at [129, 355] on p "See and manage all your products" at bounding box center [103, 363] width 155 height 31
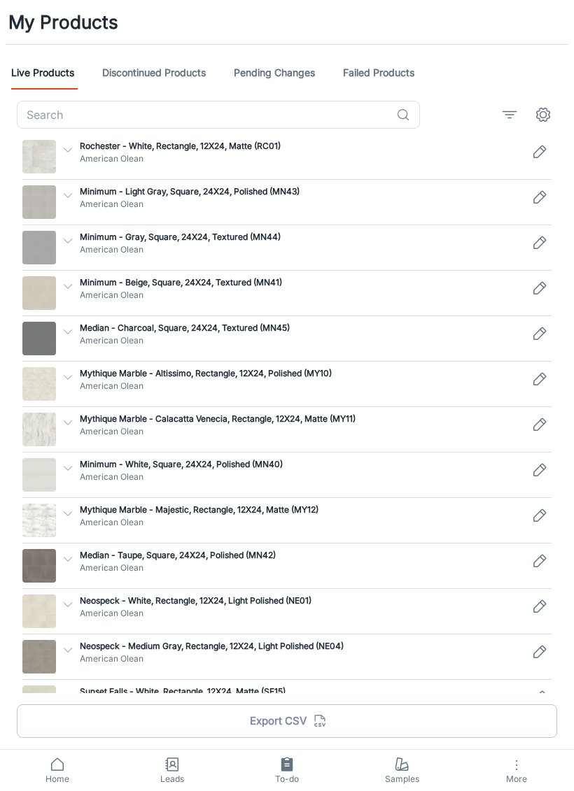
click at [528, 539] on span "More" at bounding box center [516, 779] width 98 height 10
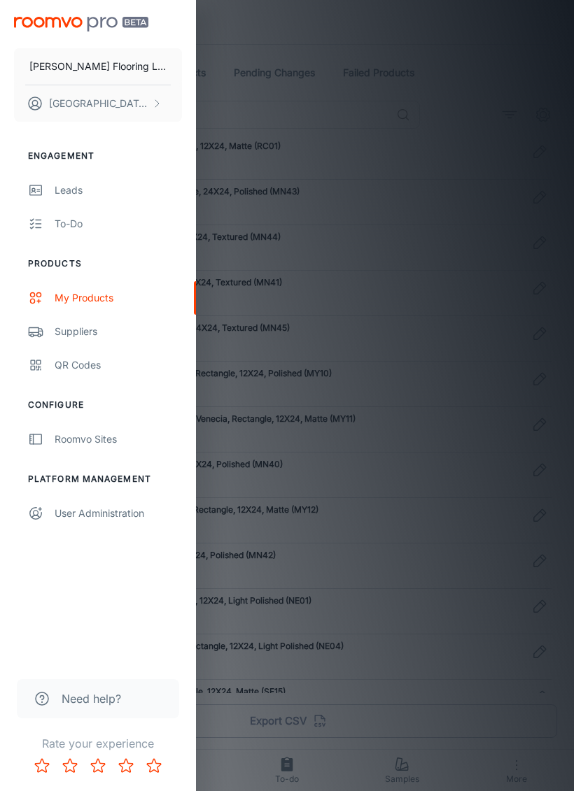
click at [70, 368] on div "QR Codes" at bounding box center [118, 365] width 127 height 15
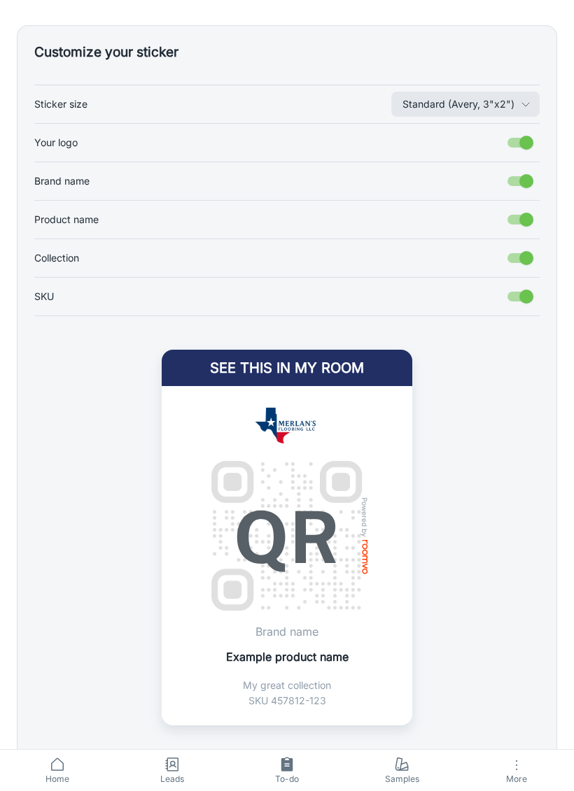
scroll to position [317, 0]
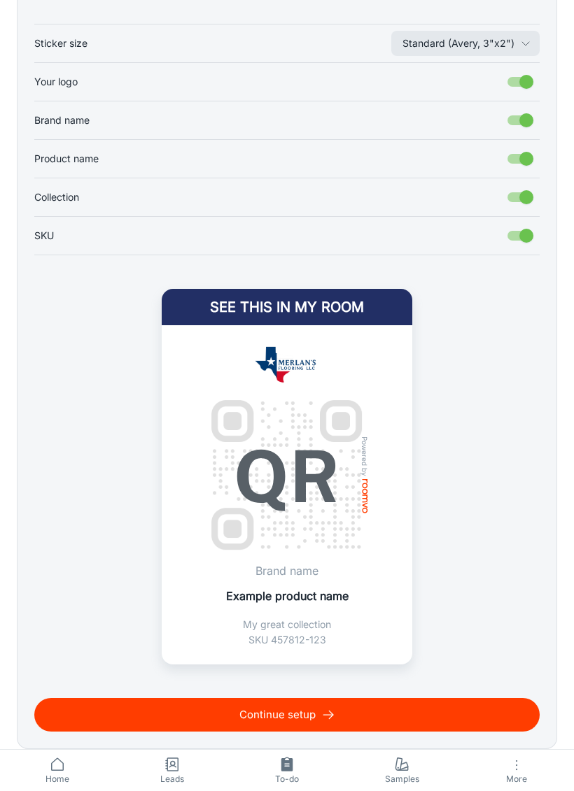
click at [127, 539] on button "Continue setup" at bounding box center [286, 715] width 505 height 34
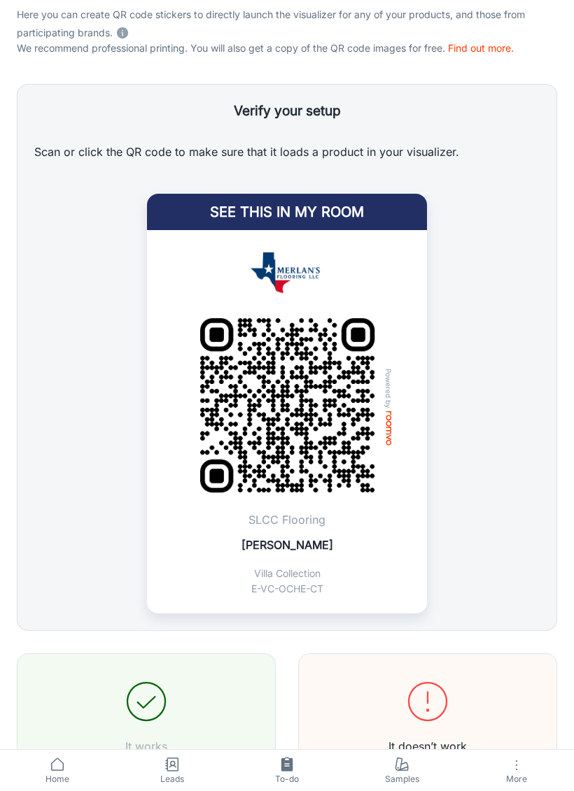
scroll to position [226, 0]
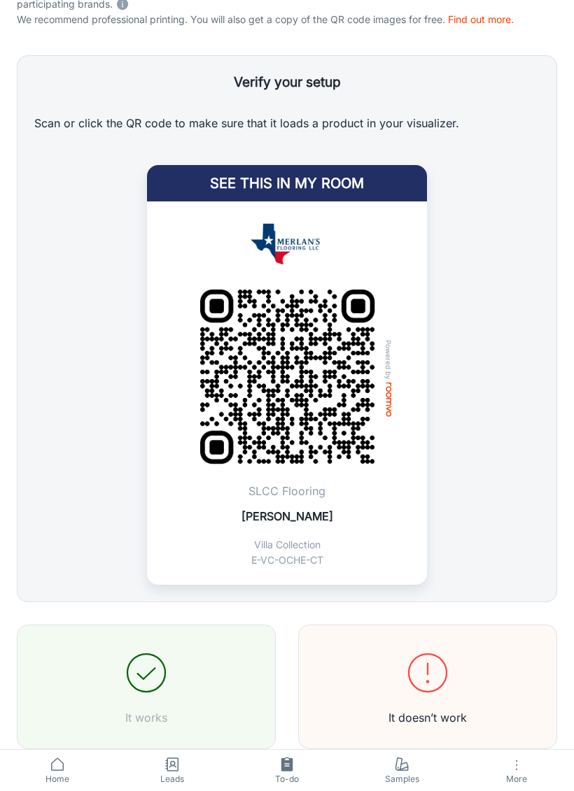
click at [99, 539] on div "It works It doesn’t work" at bounding box center [287, 687] width 540 height 125
click at [139, 539] on div "It works It doesn’t work" at bounding box center [287, 687] width 540 height 125
click at [130, 539] on icon "submit" at bounding box center [146, 673] width 50 height 50
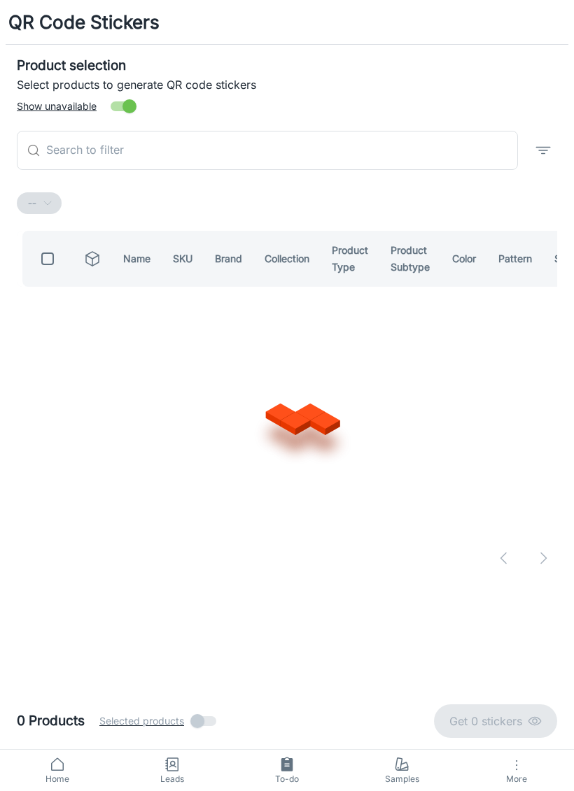
scroll to position [0, 0]
checkbox input "false"
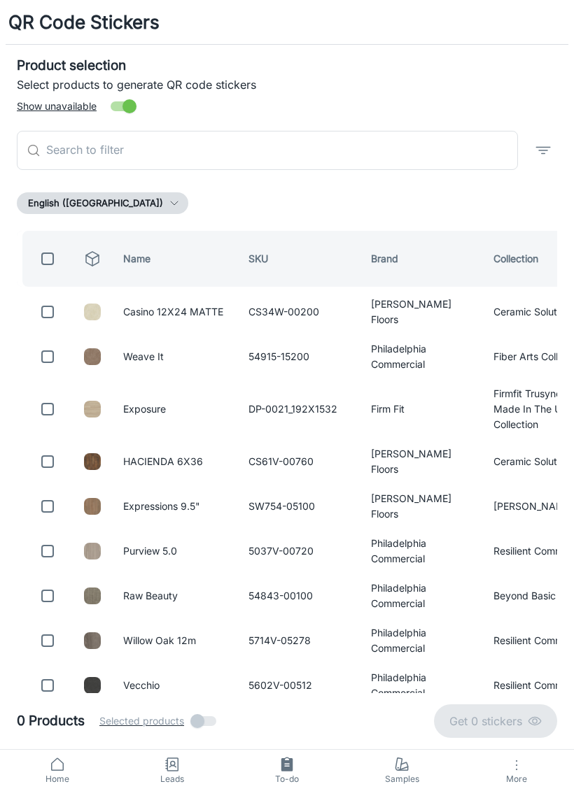
click at [64, 160] on input "text" at bounding box center [282, 150] width 472 height 39
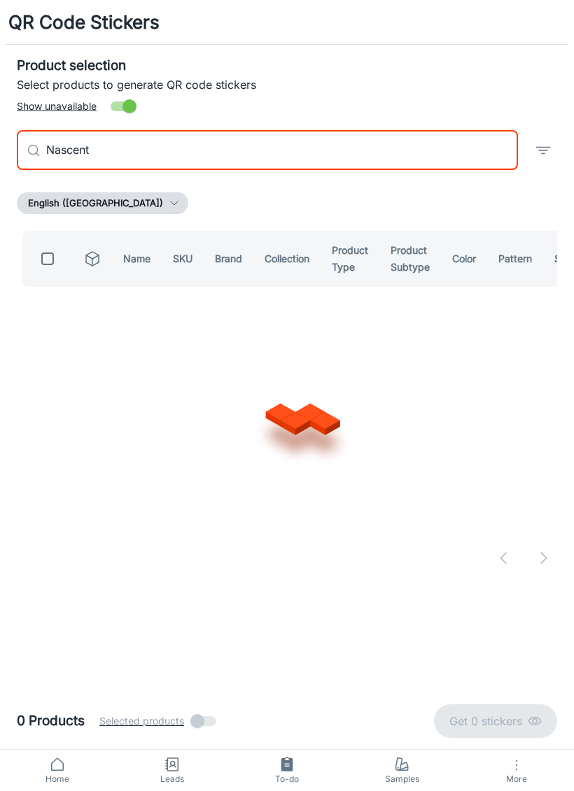
type input "Nascent"
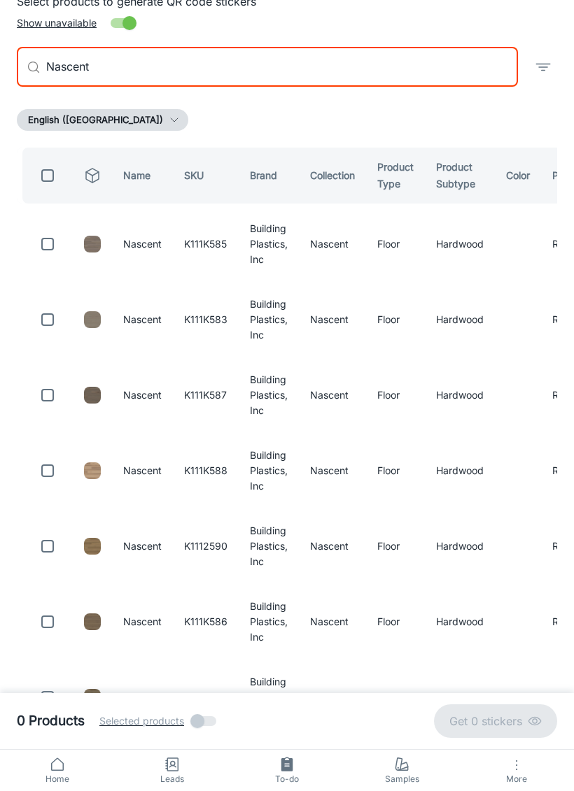
scroll to position [186, 0]
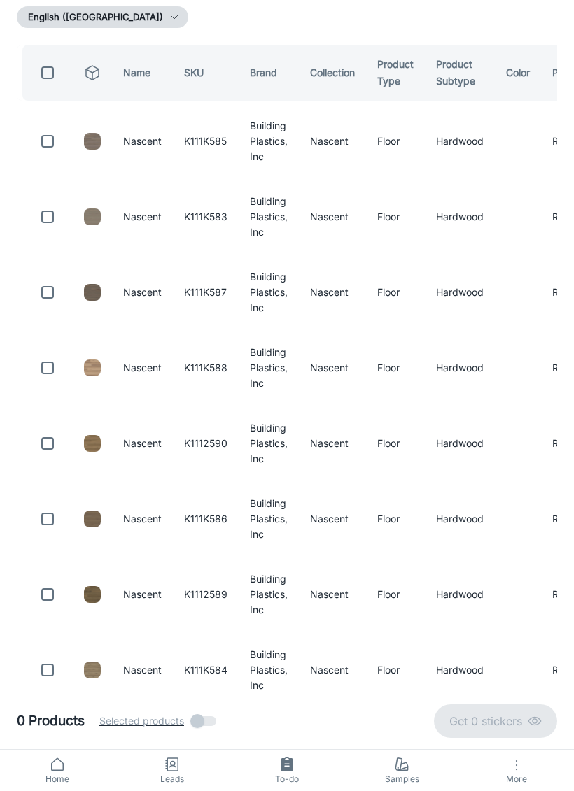
click at [55, 65] on input "checkbox" at bounding box center [48, 73] width 28 height 28
checkbox input "true"
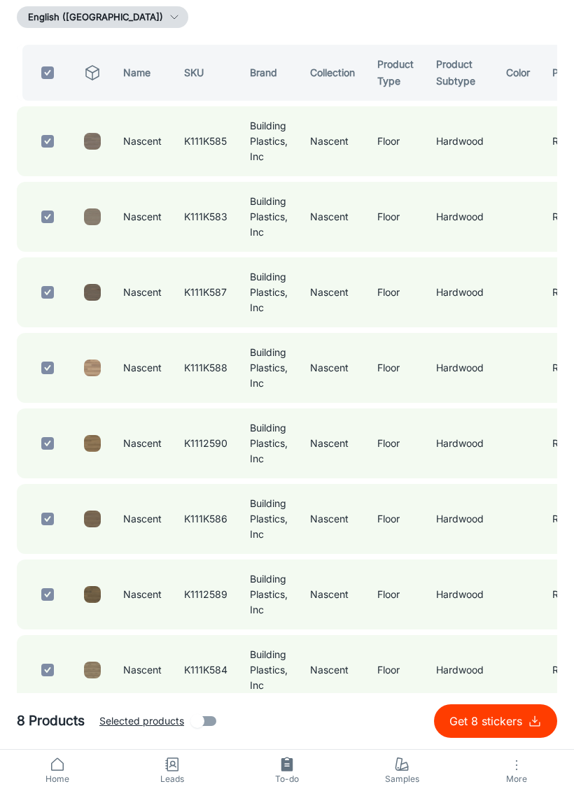
checkbox input "true"
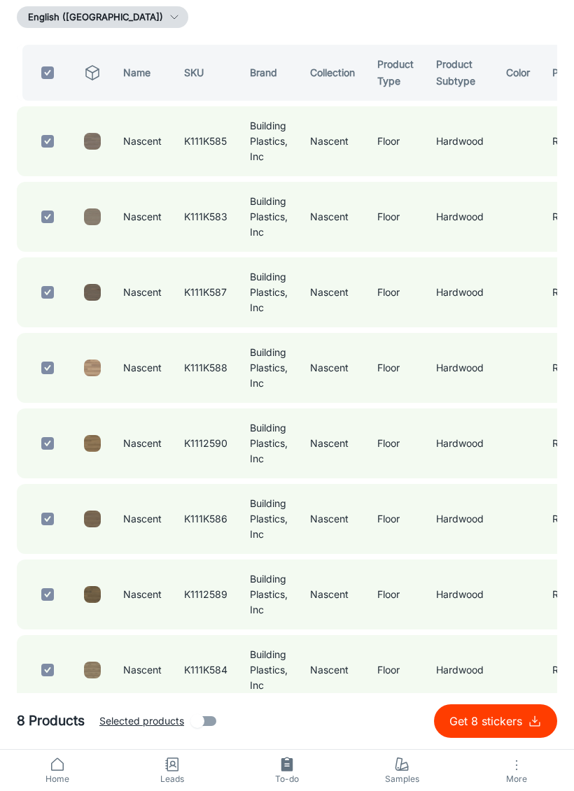
checkbox input "true"
click at [495, 539] on p "Get 8 stickers" at bounding box center [488, 721] width 78 height 17
checkbox input "false"
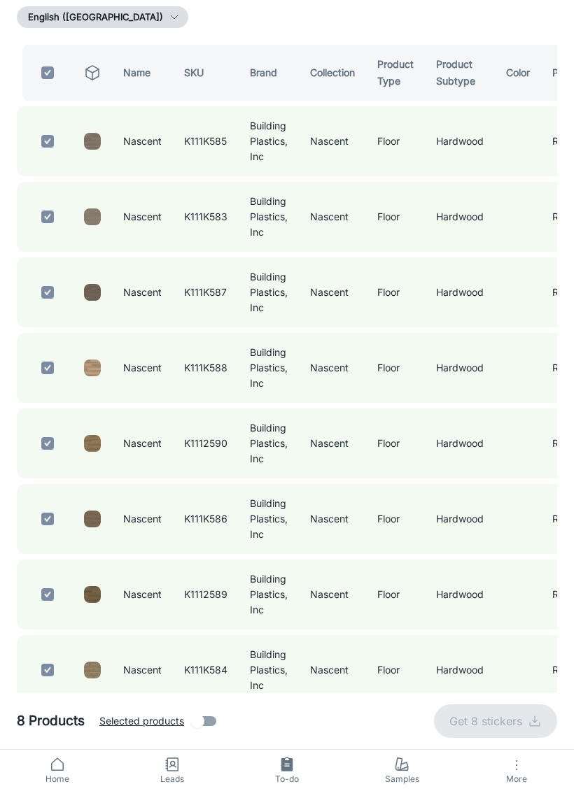
checkbox input "false"
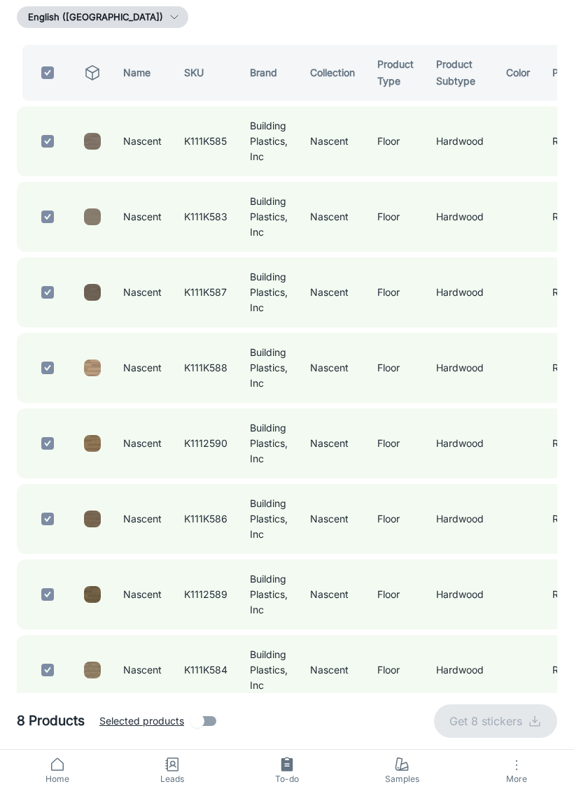
checkbox input "false"
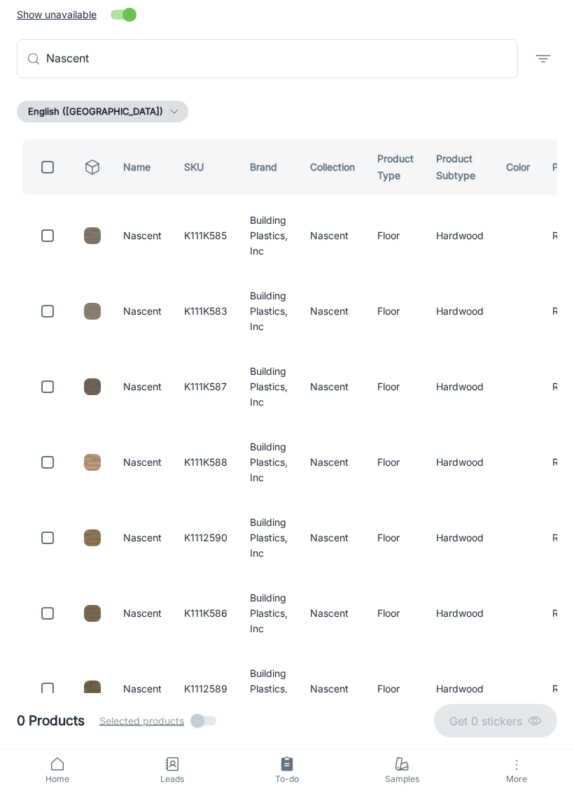
scroll to position [0, 0]
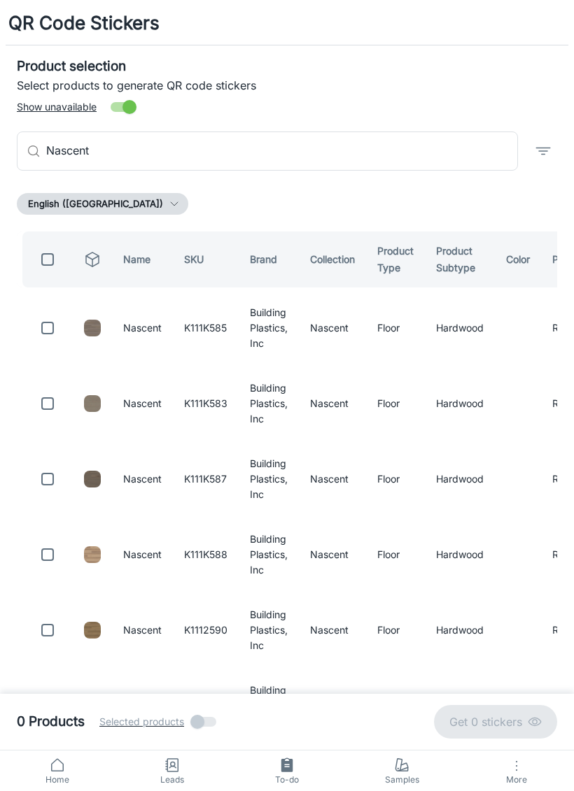
click at [105, 147] on input "Nascent" at bounding box center [282, 150] width 472 height 39
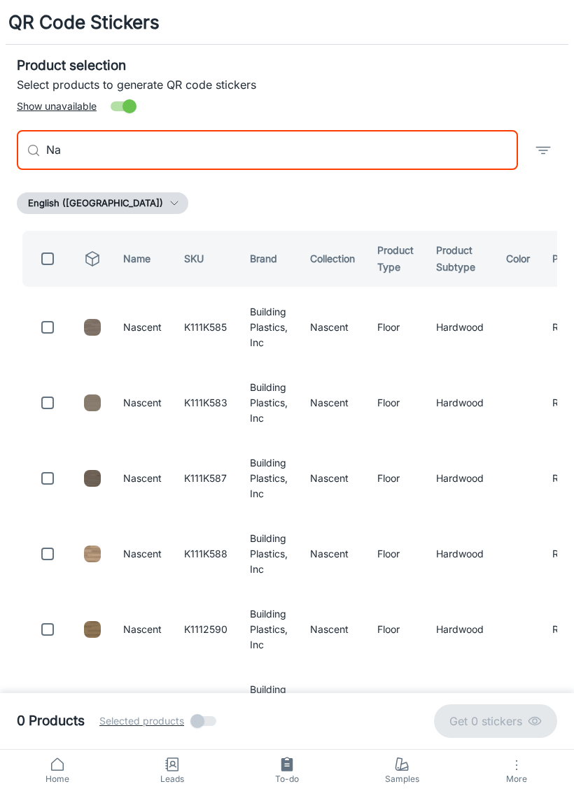
type input "N"
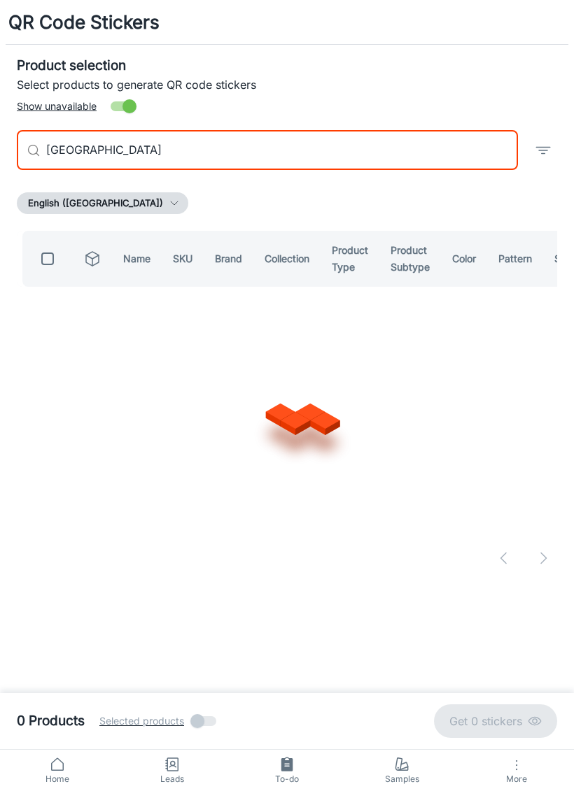
type input "[GEOGRAPHIC_DATA]"
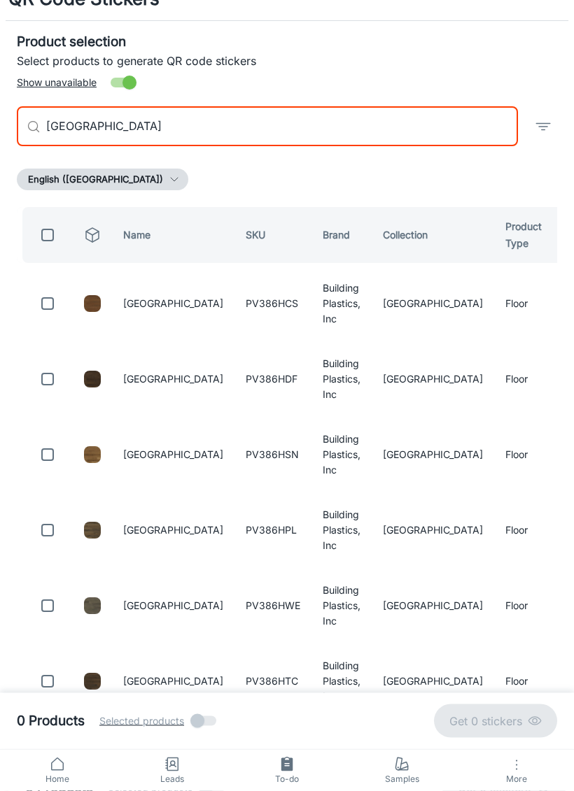
scroll to position [24, 0]
click at [48, 539] on input "checkbox" at bounding box center [48, 606] width 28 height 28
checkbox input "true"
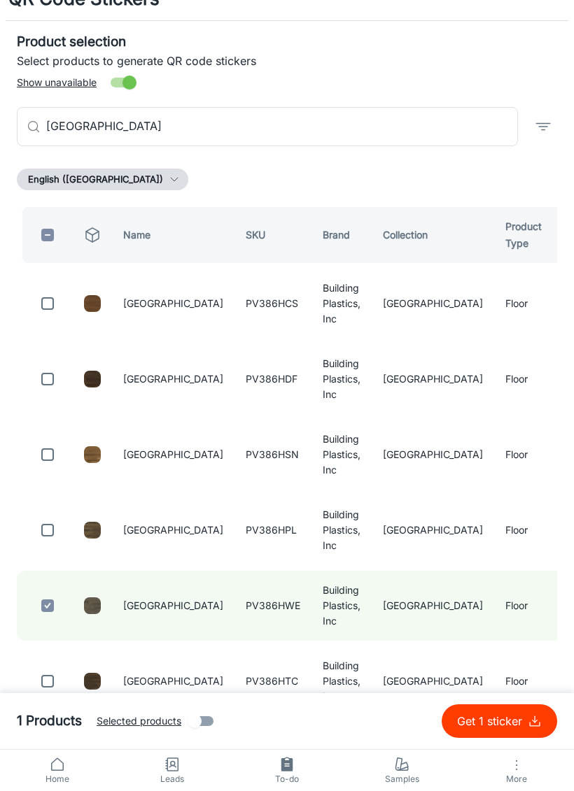
click at [45, 530] on input "checkbox" at bounding box center [48, 530] width 28 height 28
checkbox input "true"
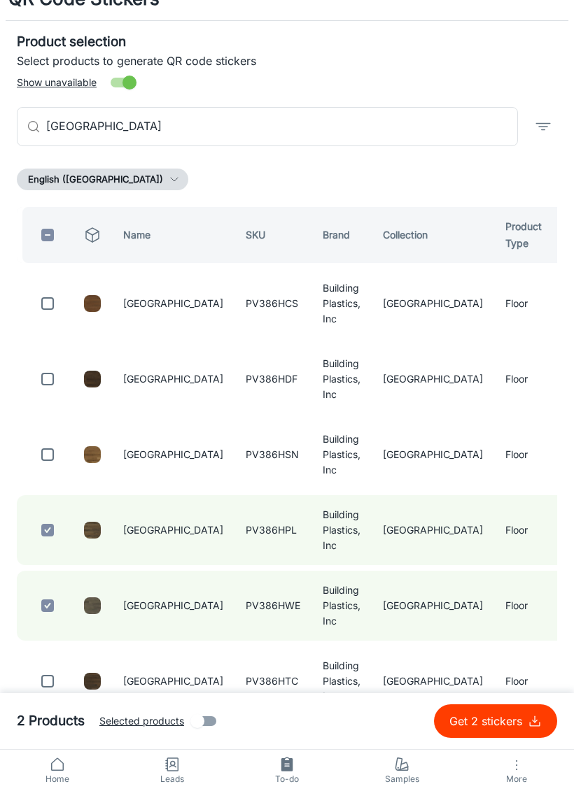
click at [39, 298] on input "checkbox" at bounding box center [48, 304] width 28 height 28
checkbox input "true"
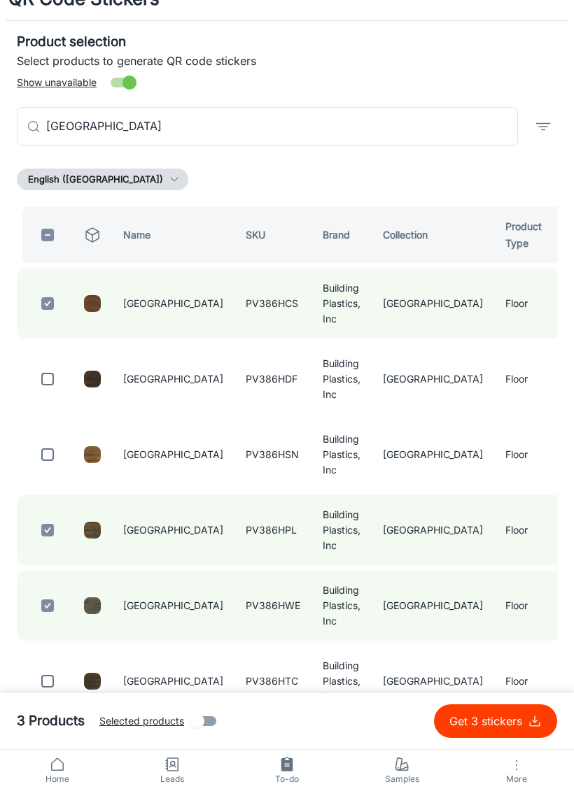
click at [47, 451] on input "checkbox" at bounding box center [48, 455] width 28 height 28
checkbox input "true"
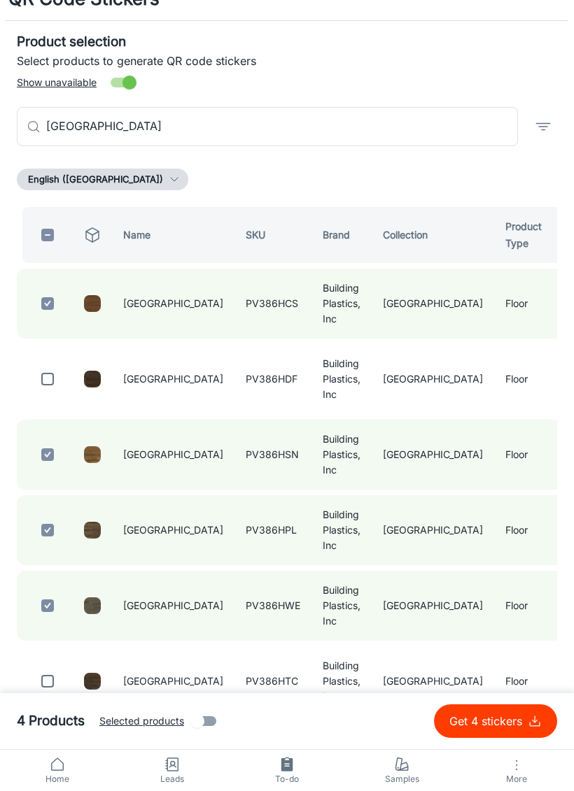
scroll to position [35, 0]
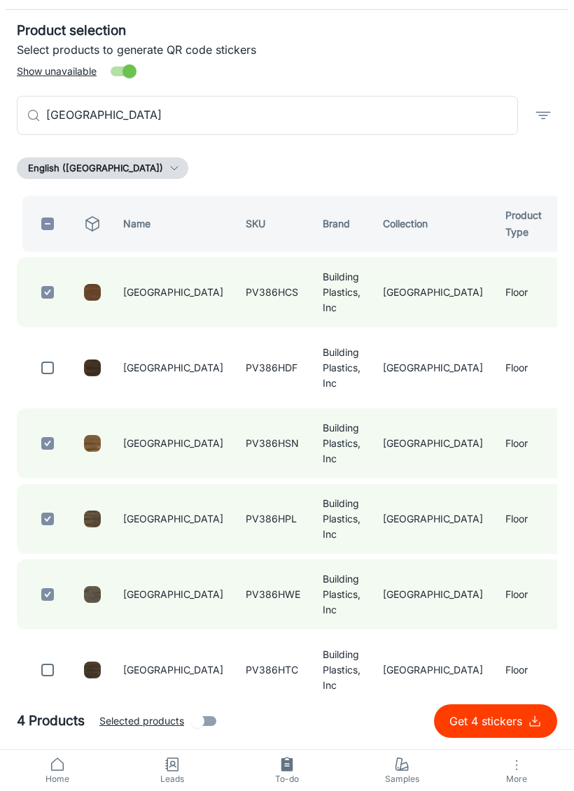
click at [52, 539] on input "checkbox" at bounding box center [48, 670] width 28 height 28
checkbox input "true"
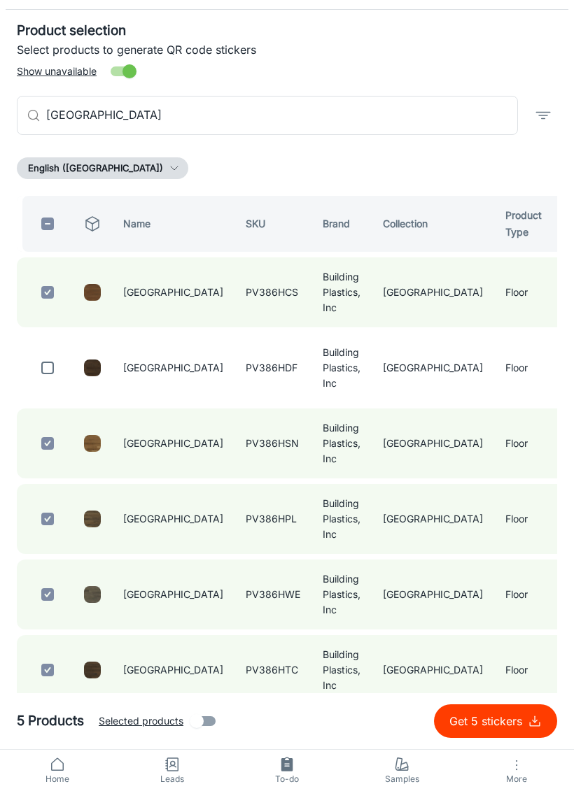
click at [50, 372] on input "checkbox" at bounding box center [48, 368] width 28 height 28
checkbox input "true"
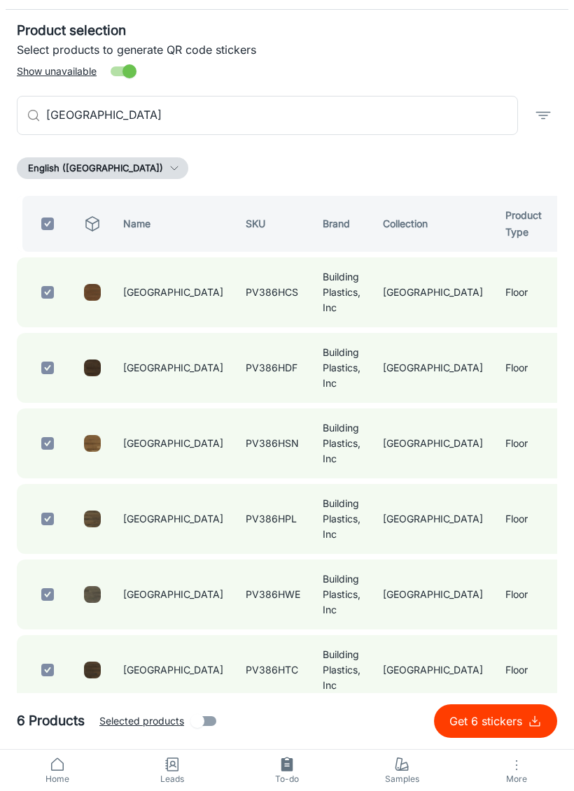
click at [480, 539] on button "Get 6 stickers" at bounding box center [495, 722] width 123 height 34
checkbox input "false"
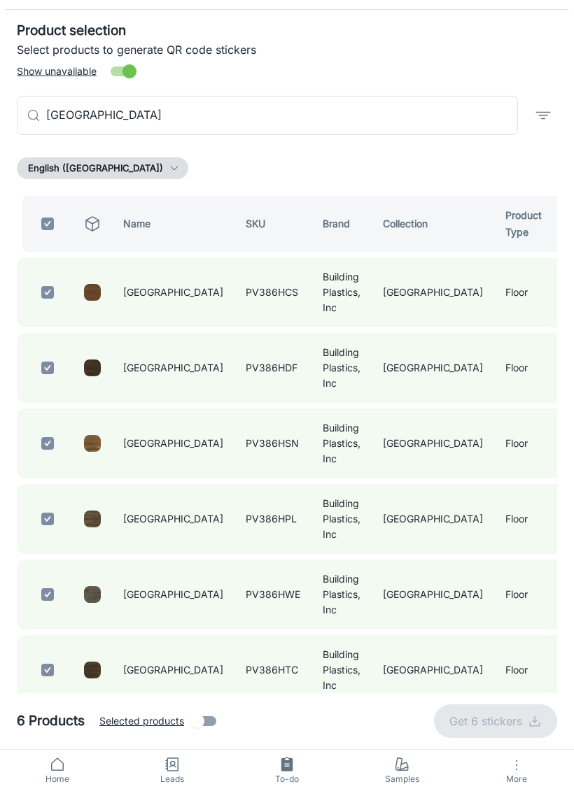
checkbox input "false"
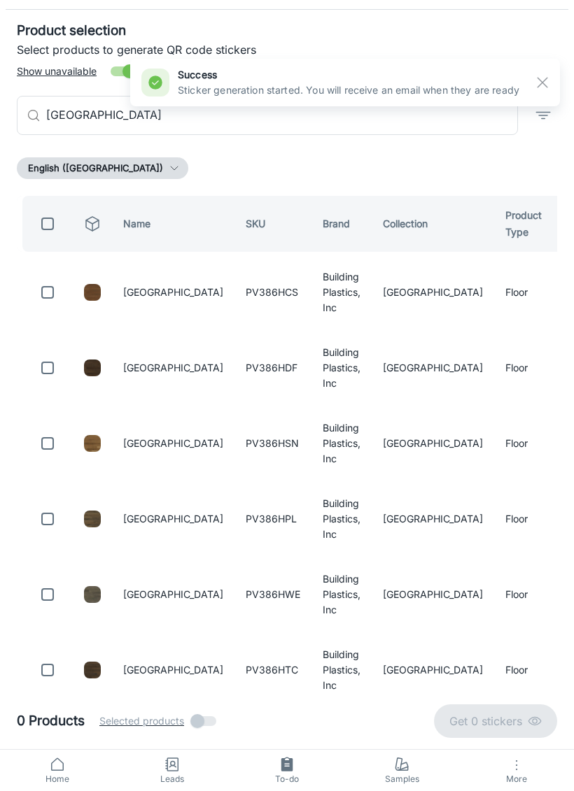
click at [102, 113] on input "[GEOGRAPHIC_DATA]" at bounding box center [282, 115] width 472 height 39
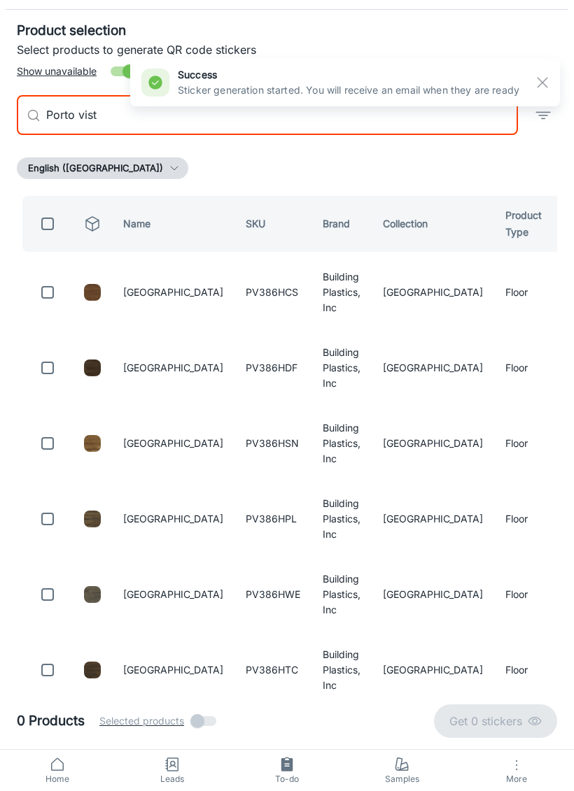
scroll to position [0, 0]
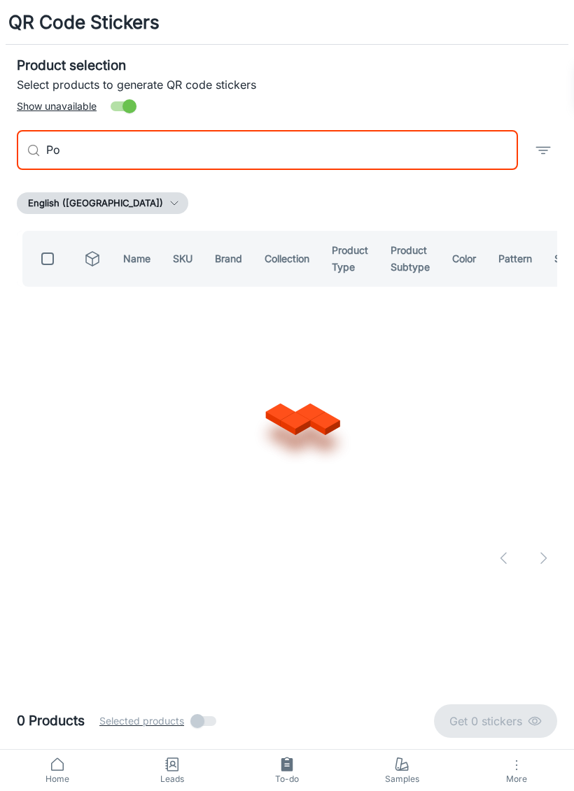
type input "P"
type input "Hillcrest view"
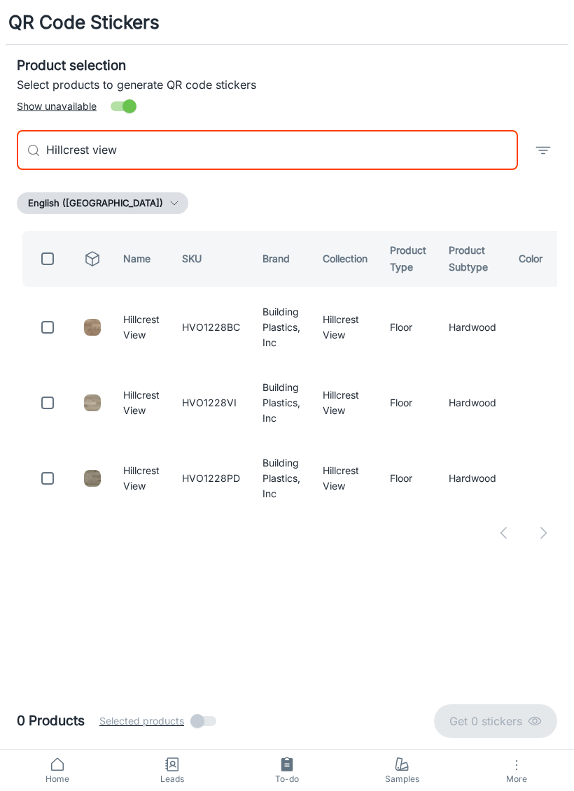
click at [52, 477] on input "checkbox" at bounding box center [48, 479] width 28 height 28
checkbox input "true"
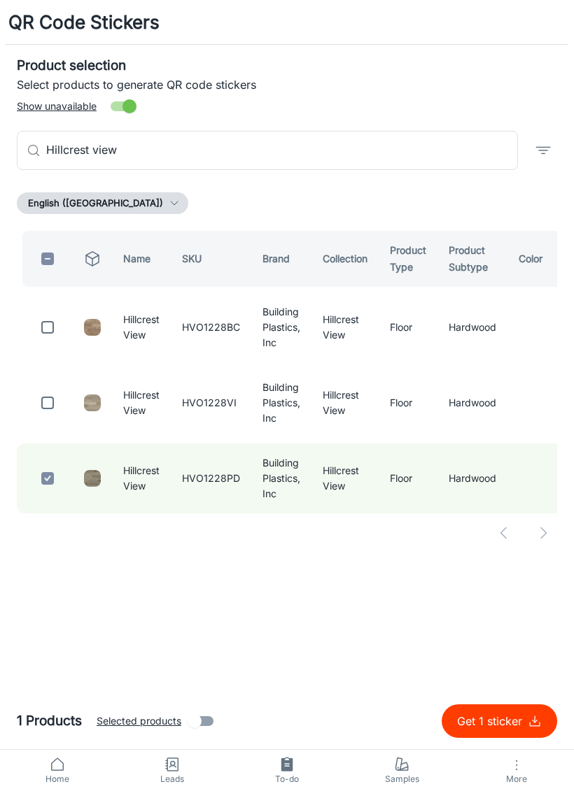
click at [48, 403] on input "checkbox" at bounding box center [48, 403] width 28 height 28
checkbox input "true"
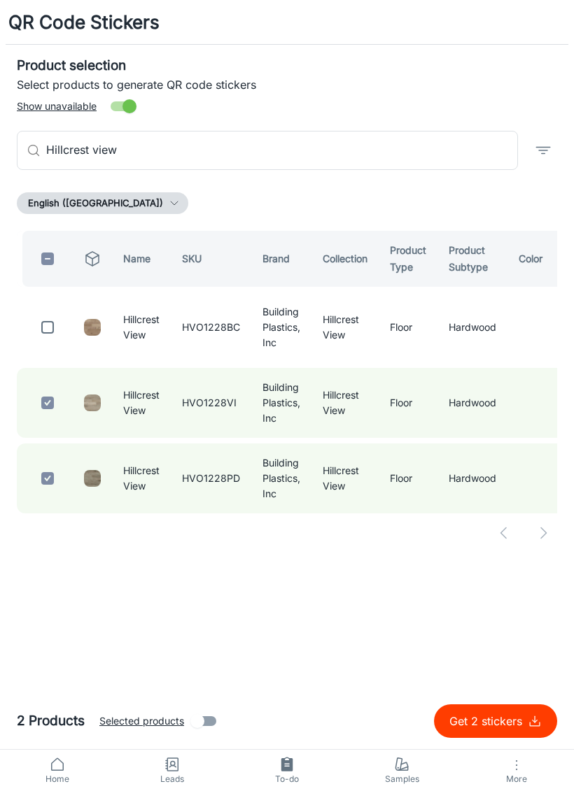
click at [44, 325] on input "checkbox" at bounding box center [48, 327] width 28 height 28
checkbox input "true"
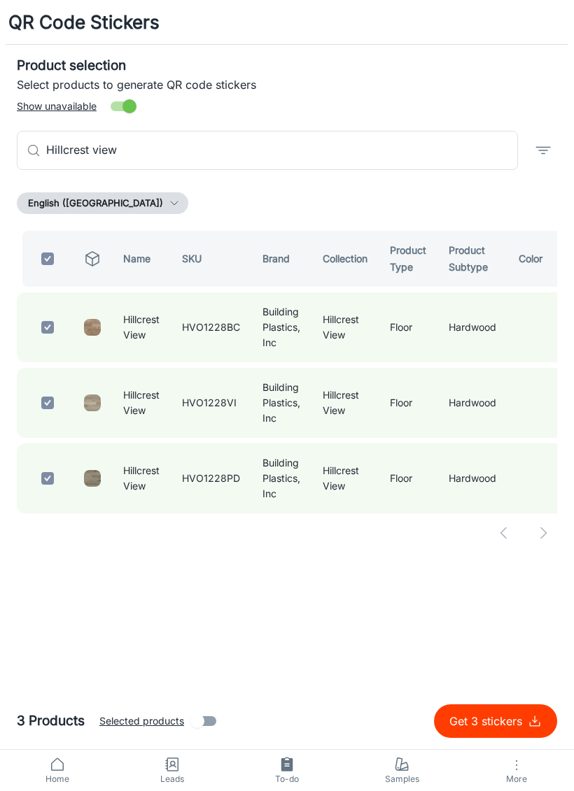
click at [470, 539] on p "Get 3 stickers" at bounding box center [488, 721] width 78 height 17
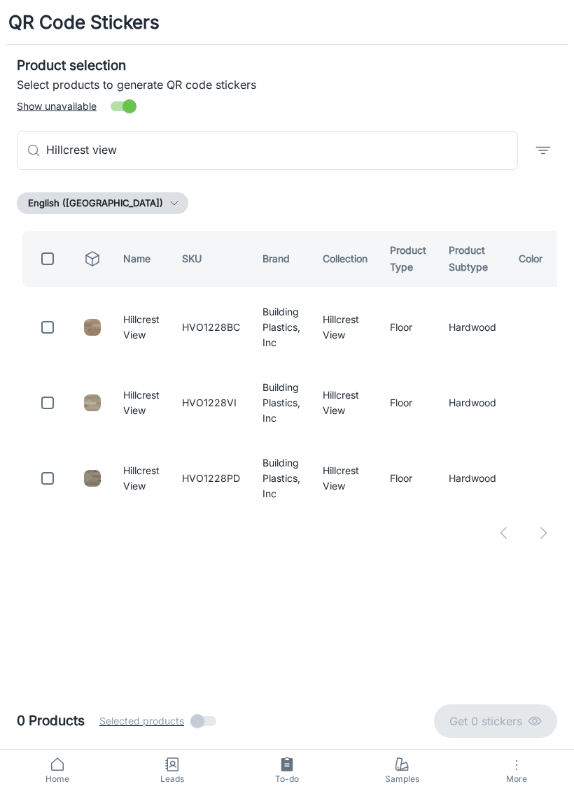
checkbox input "false"
click at [407, 157] on input "Hillcrest view" at bounding box center [282, 150] width 472 height 39
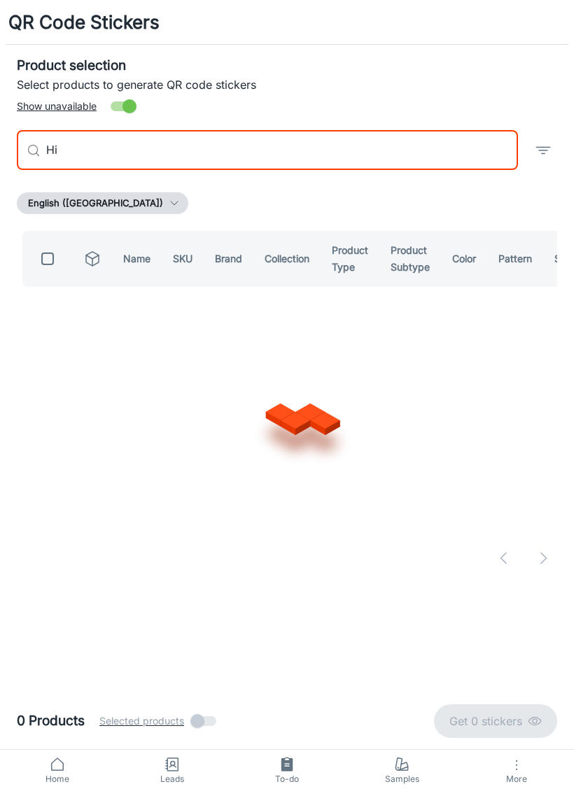
type input "H"
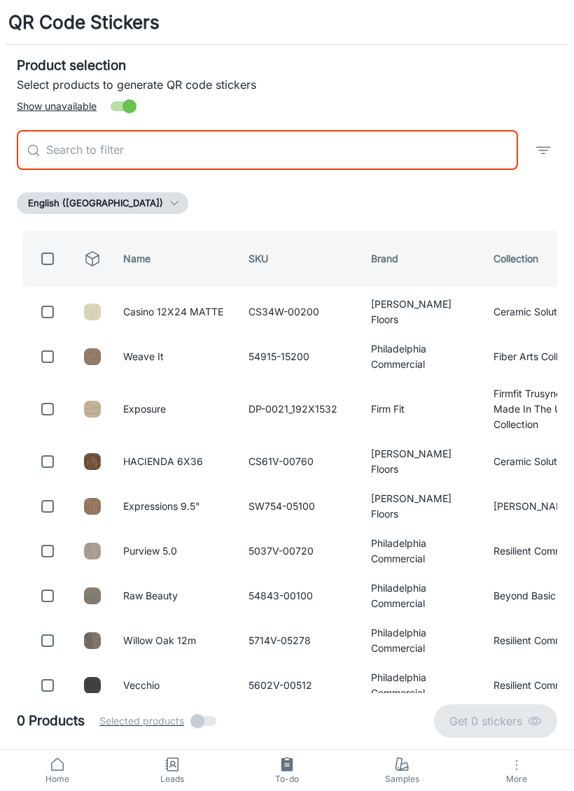
click at [83, 150] on input "text" at bounding box center [282, 150] width 472 height 39
